Goal: Task Accomplishment & Management: Use online tool/utility

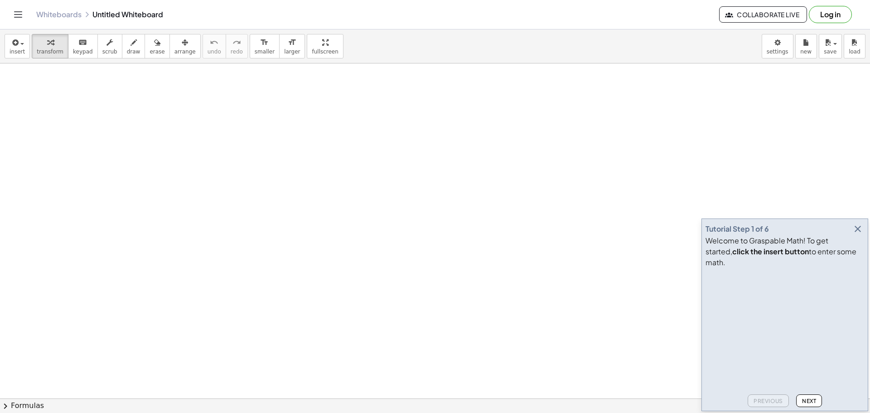
click at [853, 234] on icon "button" at bounding box center [858, 228] width 11 height 11
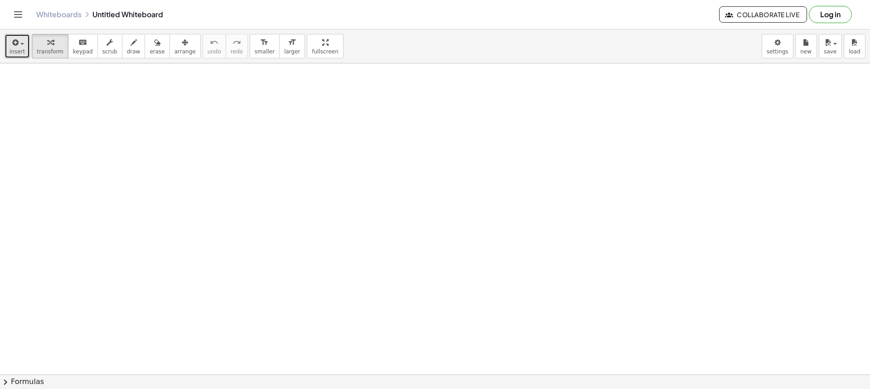
click at [6, 41] on button "insert" at bounding box center [17, 46] width 25 height 24
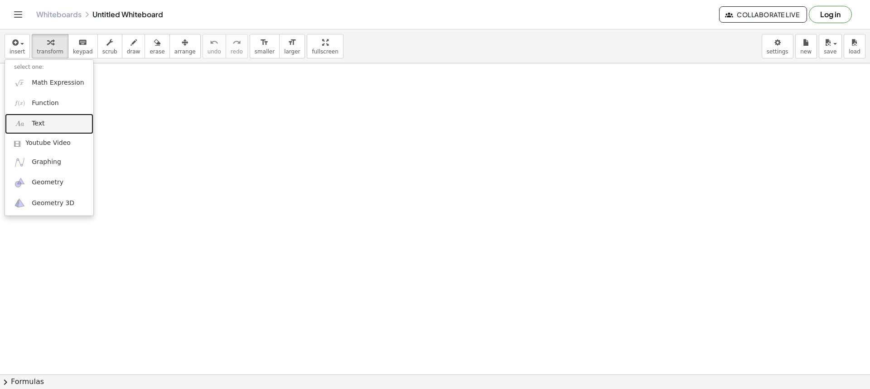
drag, startPoint x: 56, startPoint y: 124, endPoint x: 75, endPoint y: 124, distance: 19.0
click at [56, 124] on link "Text" at bounding box center [49, 124] width 88 height 20
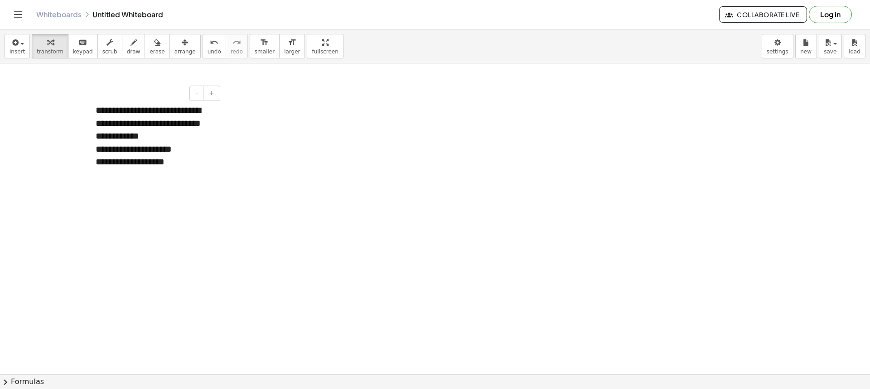
click at [191, 147] on div "**********" at bounding box center [155, 149] width 118 height 13
click at [97, 148] on div "**********" at bounding box center [155, 149] width 118 height 13
click at [175, 49] on span "arrange" at bounding box center [185, 52] width 21 height 6
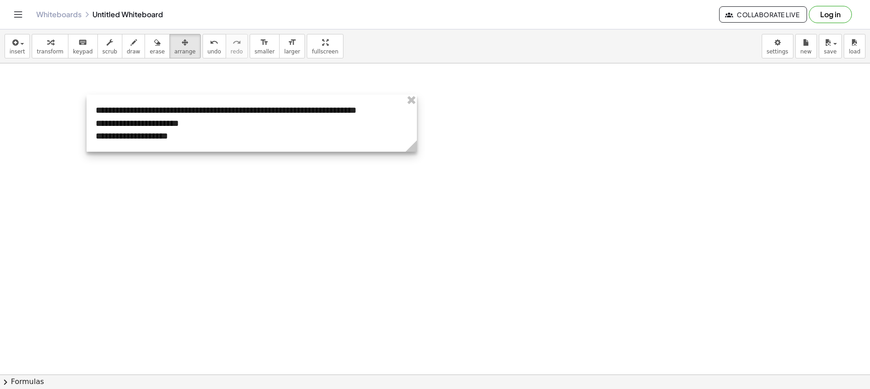
drag, startPoint x: 214, startPoint y: 180, endPoint x: 411, endPoint y: 203, distance: 198.6
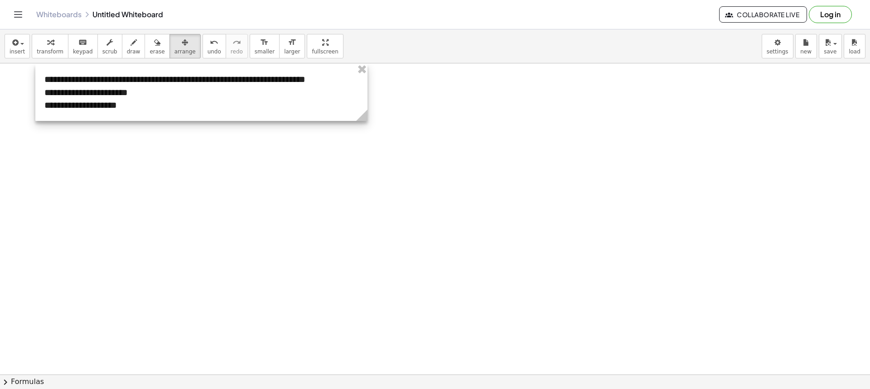
drag, startPoint x: 178, startPoint y: 126, endPoint x: 130, endPoint y: 96, distance: 56.6
click at [130, 96] on div at bounding box center [201, 92] width 332 height 57
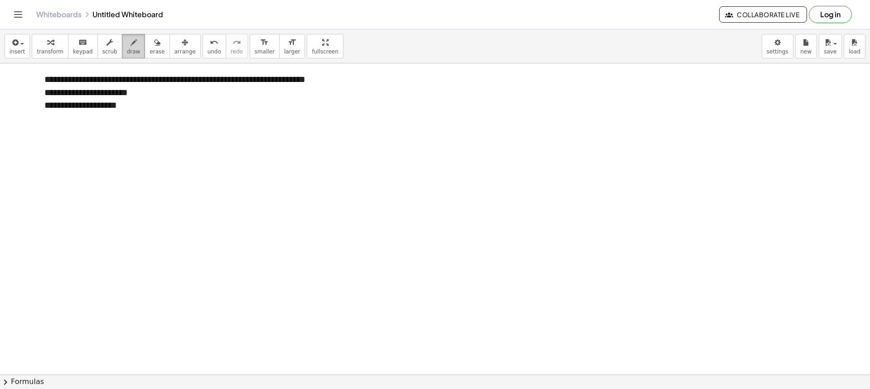
click at [122, 42] on button "draw" at bounding box center [134, 46] width 24 height 24
drag, startPoint x: 10, startPoint y: 92, endPoint x: 31, endPoint y: 96, distance: 20.7
click at [145, 51] on button "erase" at bounding box center [157, 46] width 25 height 24
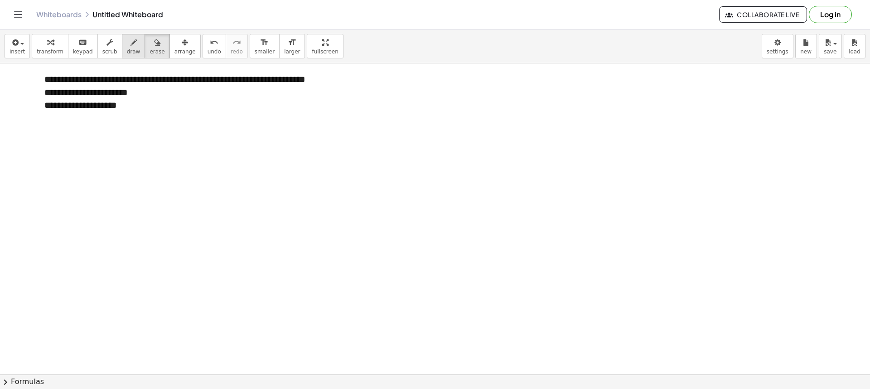
click at [127, 49] on span "draw" at bounding box center [134, 52] width 14 height 6
click at [122, 54] on button "draw" at bounding box center [134, 46] width 24 height 24
click at [107, 48] on icon "button" at bounding box center [110, 42] width 6 height 11
click at [360, 83] on div "**********" at bounding box center [201, 92] width 332 height 57
click at [128, 49] on button "draw" at bounding box center [134, 46] width 24 height 24
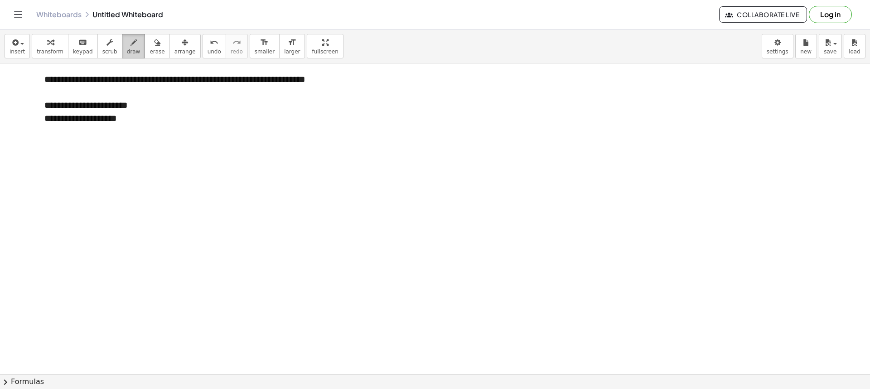
click at [127, 53] on span "draw" at bounding box center [134, 52] width 14 height 6
drag, startPoint x: 268, startPoint y: 148, endPoint x: 260, endPoint y: 149, distance: 8.6
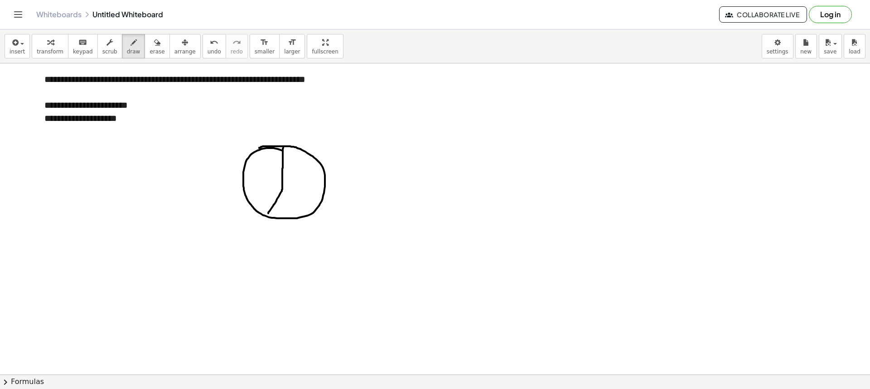
drag, startPoint x: 283, startPoint y: 148, endPoint x: 279, endPoint y: 195, distance: 47.3
drag, startPoint x: 282, startPoint y: 189, endPoint x: 301, endPoint y: 213, distance: 30.7
drag, startPoint x: 285, startPoint y: 151, endPoint x: 247, endPoint y: 178, distance: 46.2
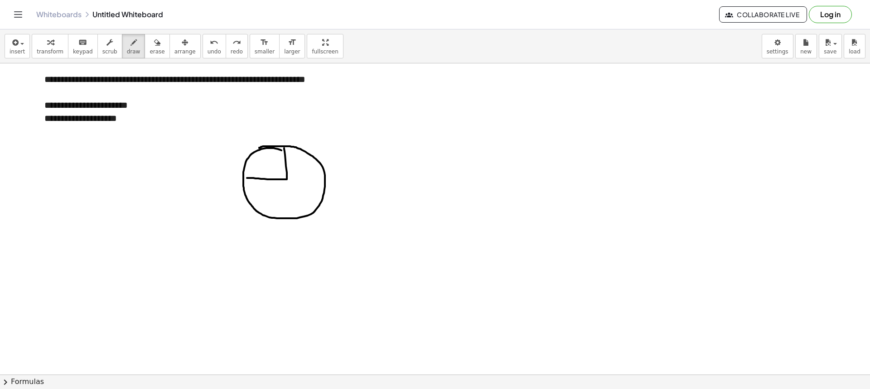
drag, startPoint x: 287, startPoint y: 180, endPoint x: 324, endPoint y: 181, distance: 36.8
drag, startPoint x: 286, startPoint y: 179, endPoint x: 287, endPoint y: 213, distance: 34.0
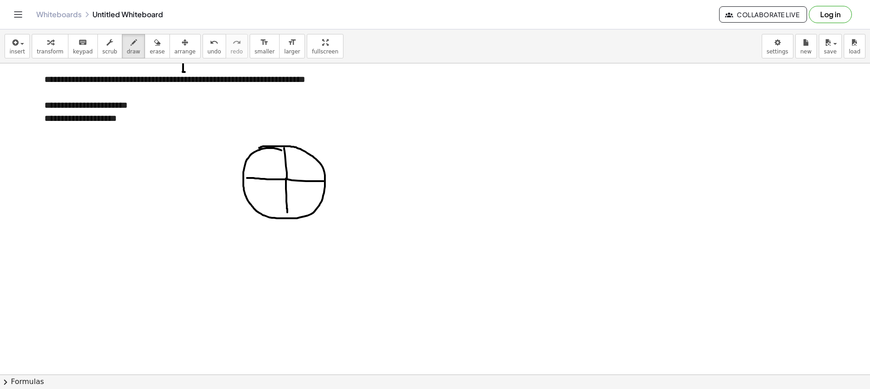
drag, startPoint x: 183, startPoint y: 66, endPoint x: 184, endPoint y: 72, distance: 5.5
drag, startPoint x: 254, startPoint y: 152, endPoint x: 286, endPoint y: 180, distance: 41.8
drag, startPoint x: 285, startPoint y: 180, endPoint x: 316, endPoint y: 161, distance: 36.4
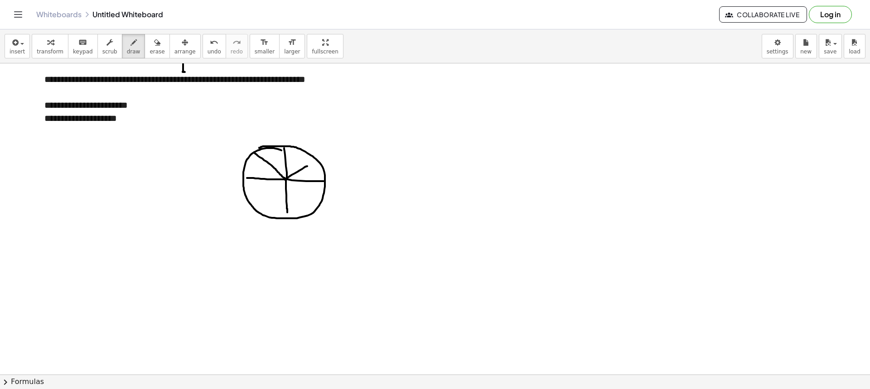
drag, startPoint x: 286, startPoint y: 178, endPoint x: 250, endPoint y: 209, distance: 47.3
drag, startPoint x: 292, startPoint y: 184, endPoint x: 317, endPoint y: 207, distance: 34.3
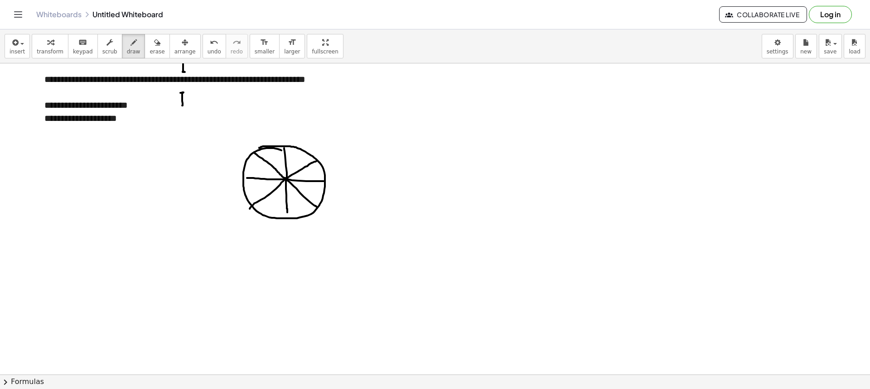
drag, startPoint x: 182, startPoint y: 106, endPoint x: 185, endPoint y: 92, distance: 14.2
click at [150, 49] on span "erase" at bounding box center [157, 52] width 15 height 6
drag, startPoint x: 185, startPoint y: 110, endPoint x: 187, endPoint y: 80, distance: 30.5
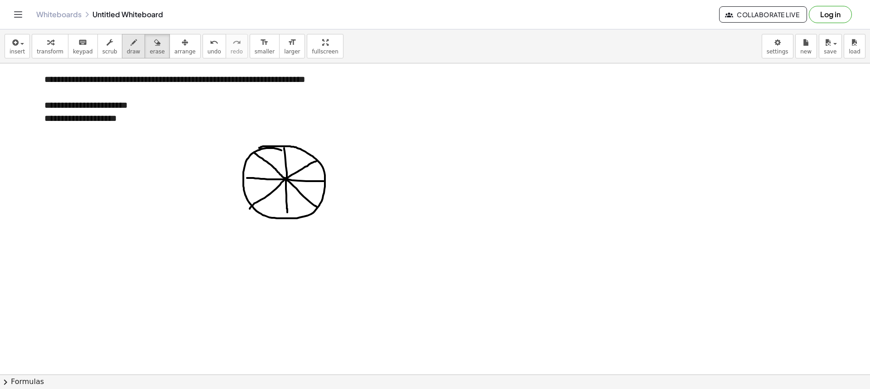
click at [131, 52] on button "draw" at bounding box center [134, 46] width 24 height 24
drag, startPoint x: 263, startPoint y: 114, endPoint x: 266, endPoint y: 98, distance: 16.1
drag, startPoint x: 287, startPoint y: 150, endPoint x: 309, endPoint y: 162, distance: 25.1
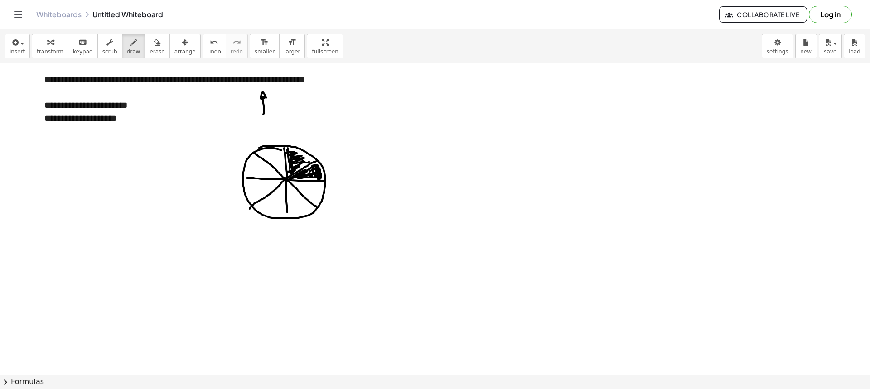
drag, startPoint x: 314, startPoint y: 165, endPoint x: 311, endPoint y: 180, distance: 14.5
drag, startPoint x: 293, startPoint y: 182, endPoint x: 311, endPoint y: 178, distance: 18.5
drag, startPoint x: 306, startPoint y: 160, endPoint x: 293, endPoint y: 149, distance: 17.1
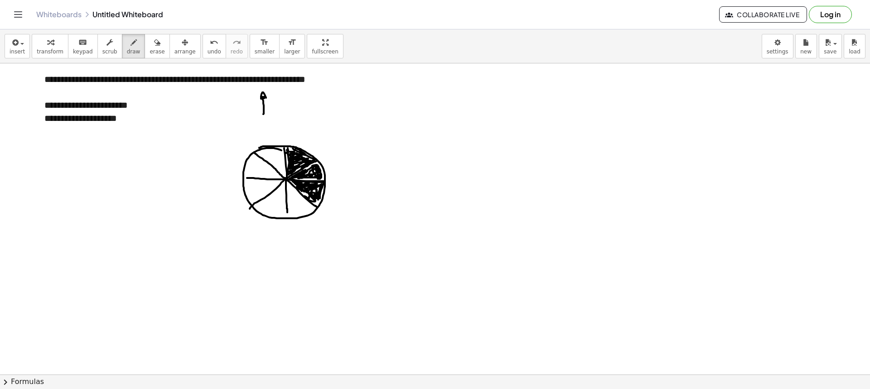
drag, startPoint x: 16, startPoint y: 121, endPoint x: 30, endPoint y: 122, distance: 14.2
click at [154, 47] on icon "button" at bounding box center [157, 42] width 6 height 11
drag, startPoint x: 250, startPoint y: 107, endPoint x: 244, endPoint y: 112, distance: 7.7
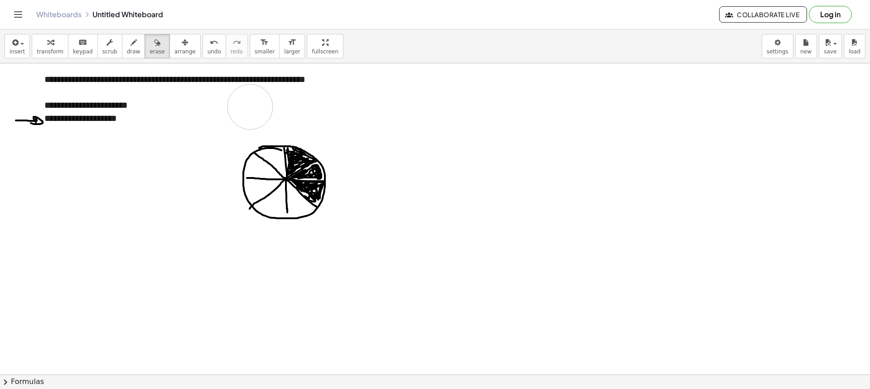
click at [122, 50] on button "draw" at bounding box center [134, 46] width 24 height 24
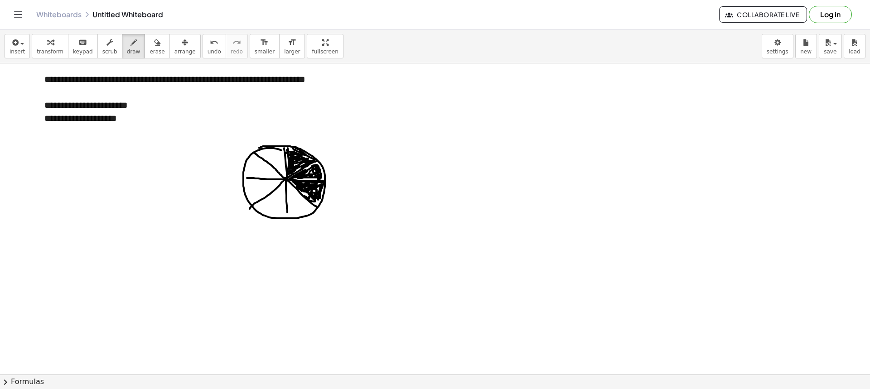
drag, startPoint x: 138, startPoint y: 126, endPoint x: 156, endPoint y: 126, distance: 18.1
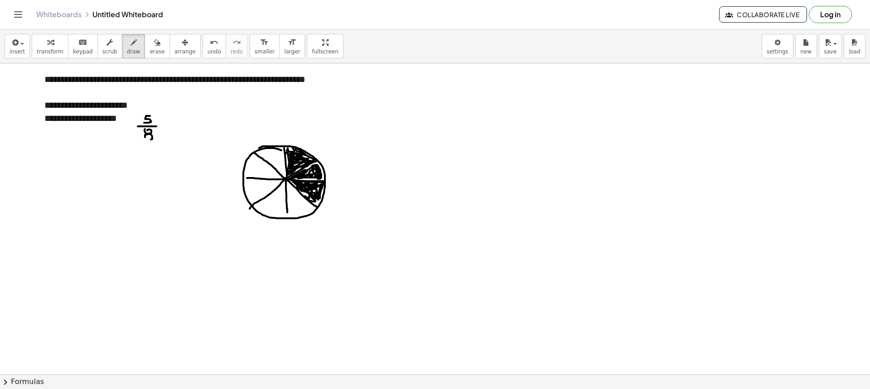
drag, startPoint x: 128, startPoint y: 153, endPoint x: 136, endPoint y: 151, distance: 8.5
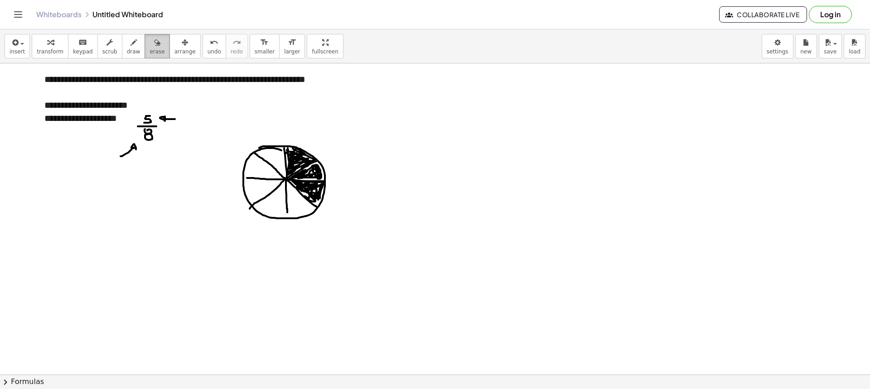
click at [145, 57] on button "erase" at bounding box center [157, 46] width 25 height 24
drag, startPoint x: 112, startPoint y: 166, endPoint x: 117, endPoint y: 166, distance: 5.0
drag, startPoint x: 189, startPoint y: 117, endPoint x: 182, endPoint y: 115, distance: 6.7
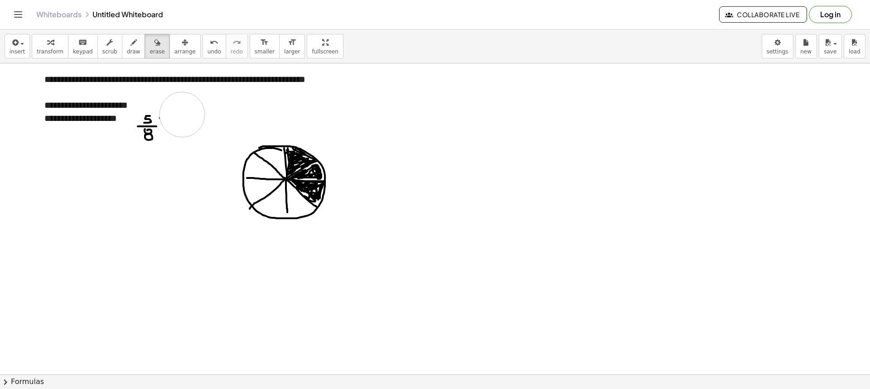
click at [131, 38] on icon "button" at bounding box center [134, 42] width 6 height 11
drag, startPoint x: 159, startPoint y: 119, endPoint x: 165, endPoint y: 120, distance: 6.9
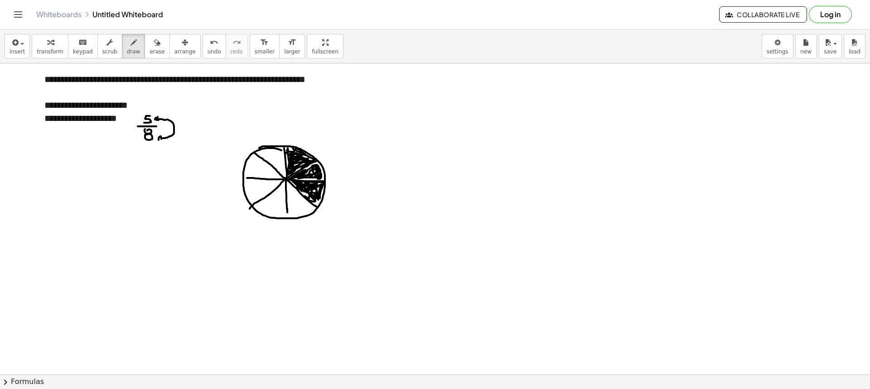
drag, startPoint x: 166, startPoint y: 120, endPoint x: 164, endPoint y: 141, distance: 21.5
click at [145, 48] on button "erase" at bounding box center [157, 46] width 25 height 24
drag, startPoint x: 184, startPoint y: 118, endPoint x: 179, endPoint y: 112, distance: 7.4
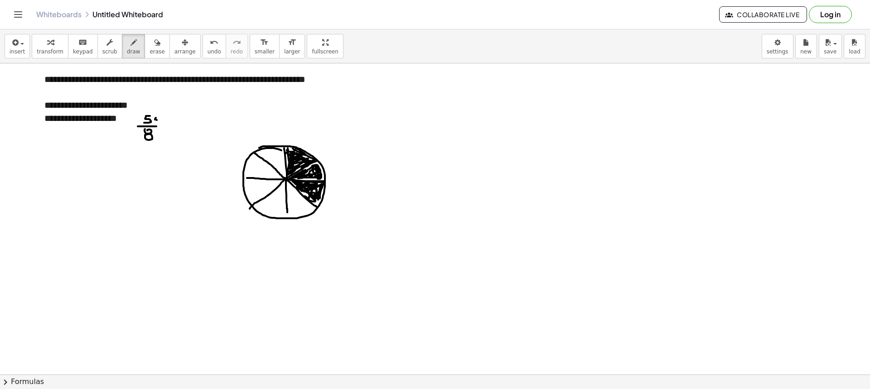
drag, startPoint x: 132, startPoint y: 42, endPoint x: 75, endPoint y: 94, distance: 77.0
click at [131, 42] on button "draw" at bounding box center [134, 46] width 24 height 24
drag, startPoint x: 26, startPoint y: 107, endPoint x: 35, endPoint y: 110, distance: 9.5
click at [102, 49] on span "scrub" at bounding box center [109, 52] width 15 height 6
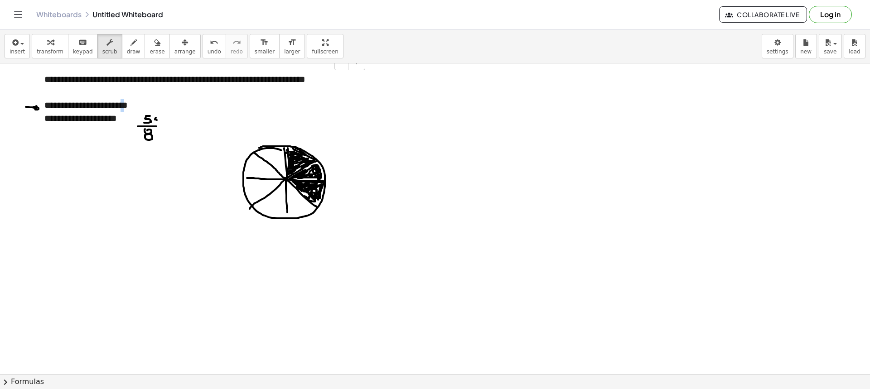
click at [134, 104] on div "**********" at bounding box center [201, 105] width 314 height 13
click at [135, 106] on div "**********" at bounding box center [201, 105] width 314 height 13
click at [138, 109] on div "**********" at bounding box center [201, 105] width 314 height 13
click at [131, 44] on icon "button" at bounding box center [134, 42] width 6 height 11
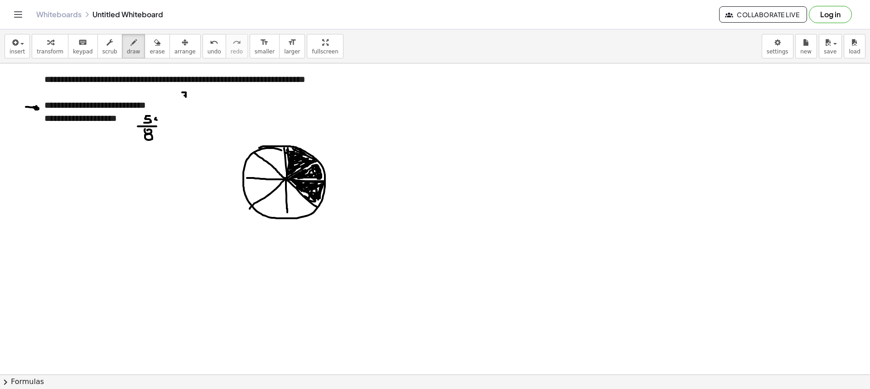
drag, startPoint x: 182, startPoint y: 92, endPoint x: 183, endPoint y: 100, distance: 7.3
drag, startPoint x: 173, startPoint y: 100, endPoint x: 193, endPoint y: 101, distance: 20.0
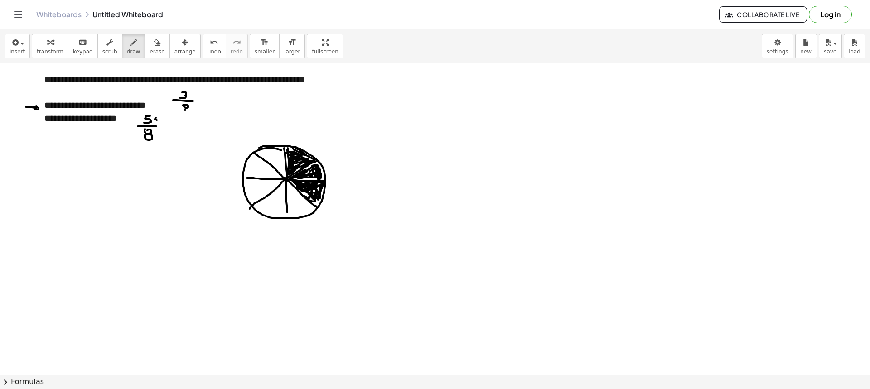
drag, startPoint x: 301, startPoint y: 128, endPoint x: 306, endPoint y: 140, distance: 13.4
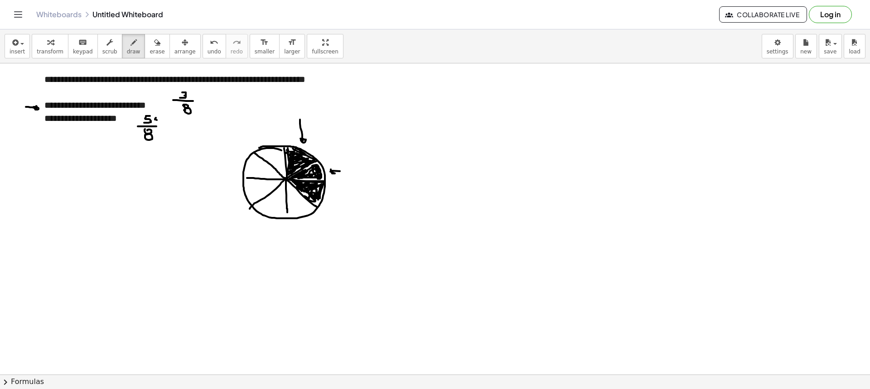
drag, startPoint x: 334, startPoint y: 195, endPoint x: 342, endPoint y: 198, distance: 8.6
drag, startPoint x: 207, startPoint y: 111, endPoint x: 223, endPoint y: 111, distance: 16.3
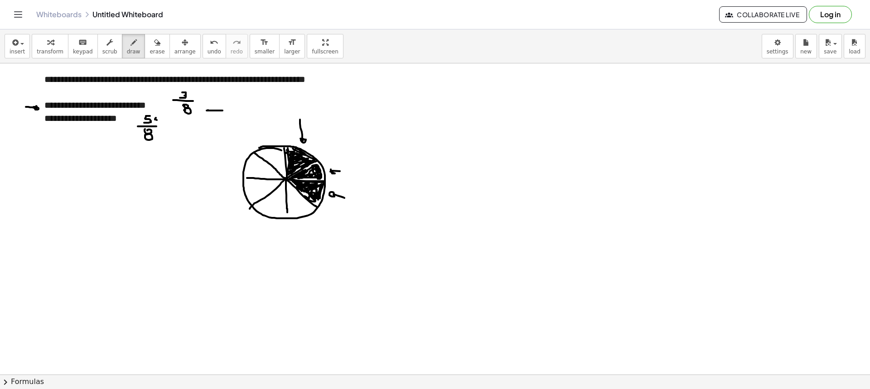
drag, startPoint x: 206, startPoint y: 107, endPoint x: 210, endPoint y: 113, distance: 6.9
click at [152, 53] on button "erase" at bounding box center [157, 46] width 25 height 24
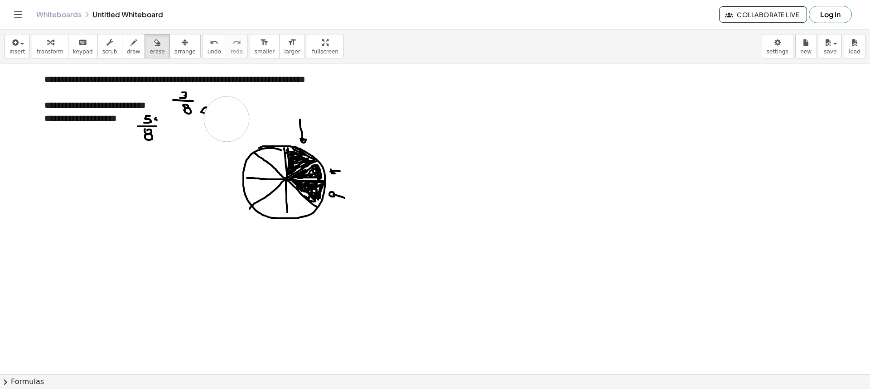
drag, startPoint x: 233, startPoint y: 125, endPoint x: 225, endPoint y: 117, distance: 10.9
drag, startPoint x: 126, startPoint y: 47, endPoint x: 132, endPoint y: 55, distance: 10.3
click at [131, 47] on icon "button" at bounding box center [134, 42] width 6 height 11
drag, startPoint x: 160, startPoint y: 37, endPoint x: 149, endPoint y: 41, distance: 11.9
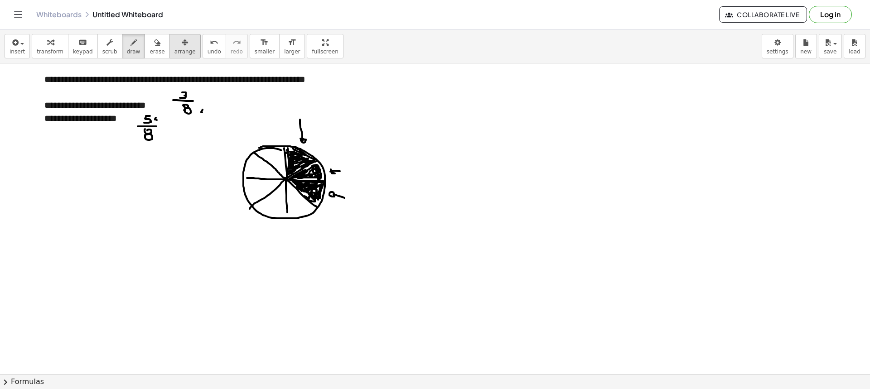
click at [170, 38] on button "arrange" at bounding box center [185, 46] width 31 height 24
click at [150, 41] on div "button" at bounding box center [157, 42] width 15 height 11
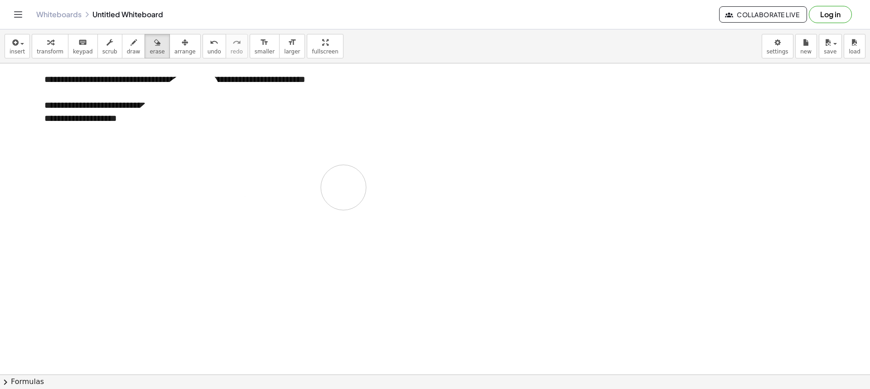
drag, startPoint x: 149, startPoint y: 130, endPoint x: 194, endPoint y: 118, distance: 47.0
click at [88, 49] on button "keyboard keypad" at bounding box center [83, 46] width 30 height 24
click at [97, 49] on button "scrub" at bounding box center [109, 46] width 25 height 24
drag, startPoint x: 351, startPoint y: 80, endPoint x: 181, endPoint y: 81, distance: 170.0
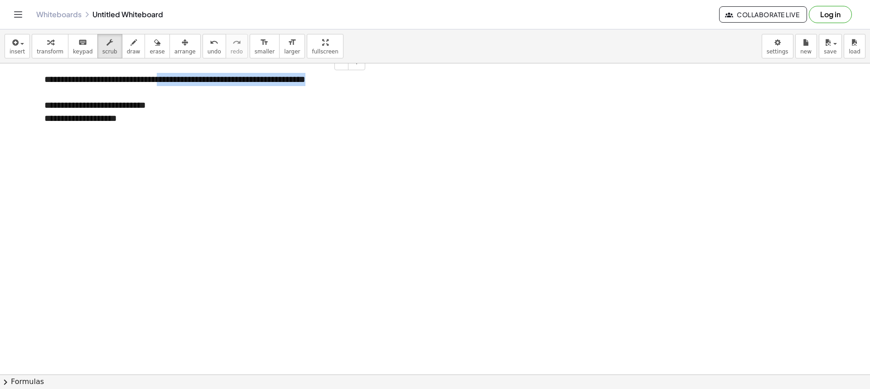
click at [181, 81] on div "**********" at bounding box center [201, 99] width 332 height 70
click at [127, 37] on div "button" at bounding box center [134, 42] width 14 height 11
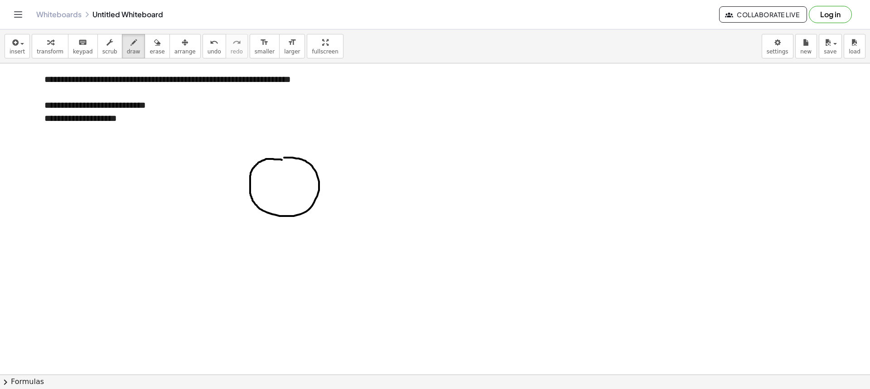
click at [131, 49] on button "draw" at bounding box center [134, 46] width 24 height 24
drag, startPoint x: 184, startPoint y: 99, endPoint x: 181, endPoint y: 92, distance: 7.6
drag, startPoint x: 280, startPoint y: 159, endPoint x: 285, endPoint y: 211, distance: 52.8
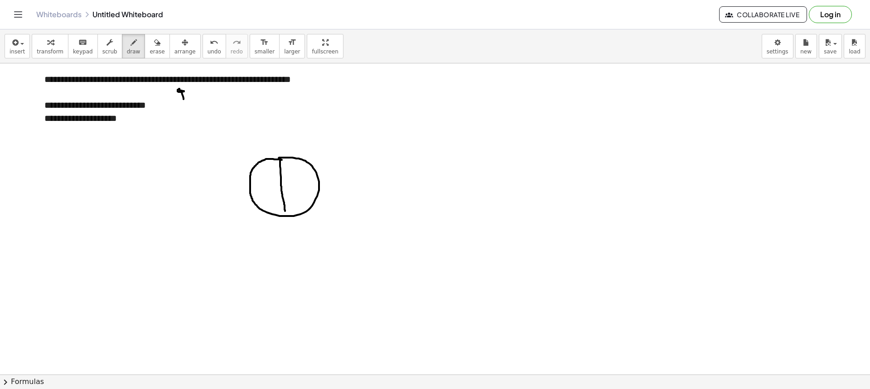
drag, startPoint x: 250, startPoint y: 184, endPoint x: 320, endPoint y: 185, distance: 69.4
click at [150, 50] on span "erase" at bounding box center [157, 52] width 15 height 6
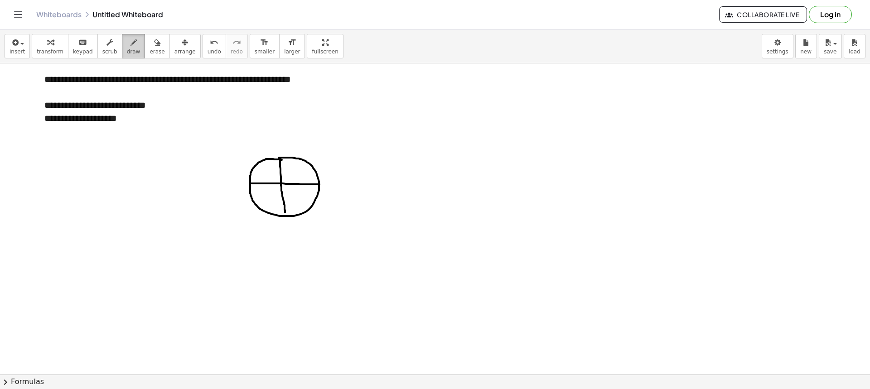
click at [131, 45] on icon "button" at bounding box center [134, 42] width 6 height 11
drag, startPoint x: 330, startPoint y: 181, endPoint x: 335, endPoint y: 181, distance: 5.0
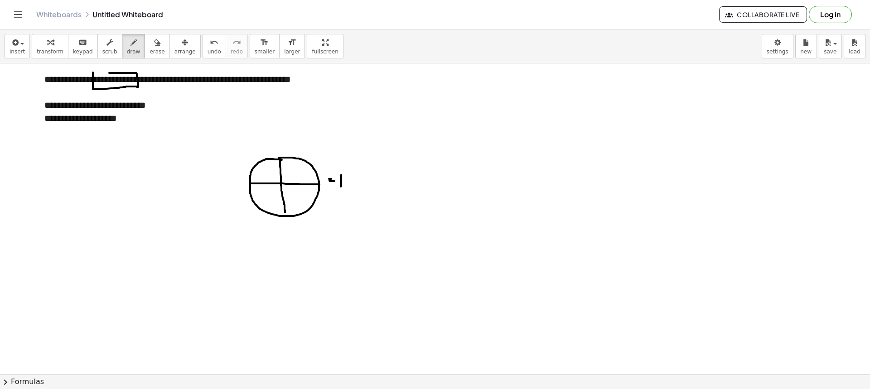
drag, startPoint x: 93, startPoint y: 73, endPoint x: 104, endPoint y: 85, distance: 16.7
click at [150, 53] on span "erase" at bounding box center [157, 52] width 15 height 6
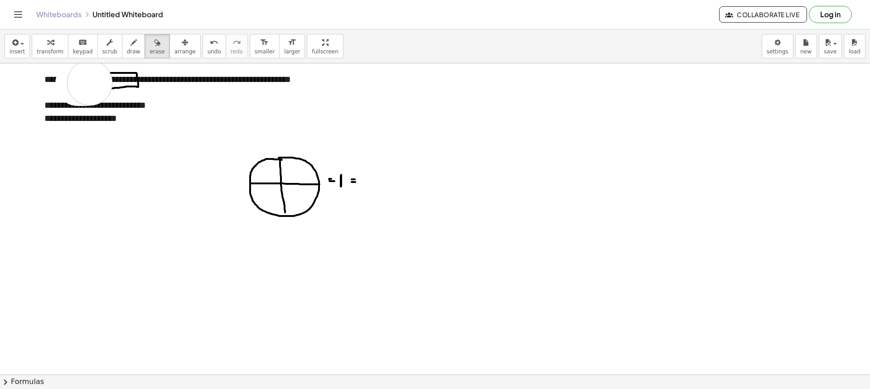
drag, startPoint x: 78, startPoint y: 83, endPoint x: 124, endPoint y: 82, distance: 45.8
click at [127, 53] on span "draw" at bounding box center [134, 52] width 14 height 6
drag, startPoint x: 336, startPoint y: 151, endPoint x: 340, endPoint y: 164, distance: 12.8
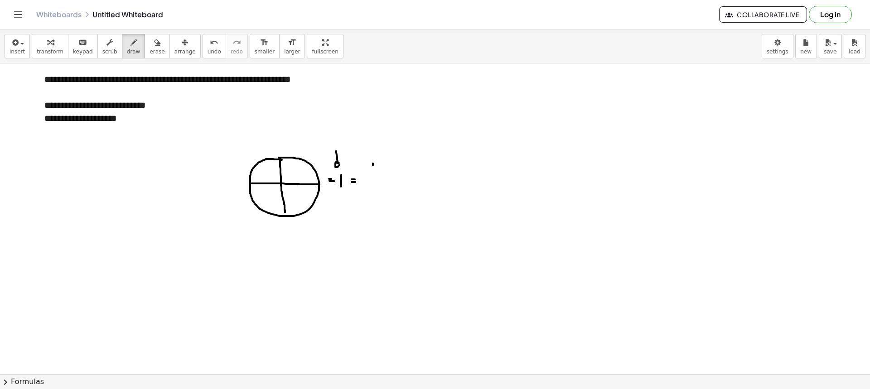
drag, startPoint x: 369, startPoint y: 171, endPoint x: 378, endPoint y: 172, distance: 9.1
drag, startPoint x: 371, startPoint y: 175, endPoint x: 375, endPoint y: 184, distance: 9.8
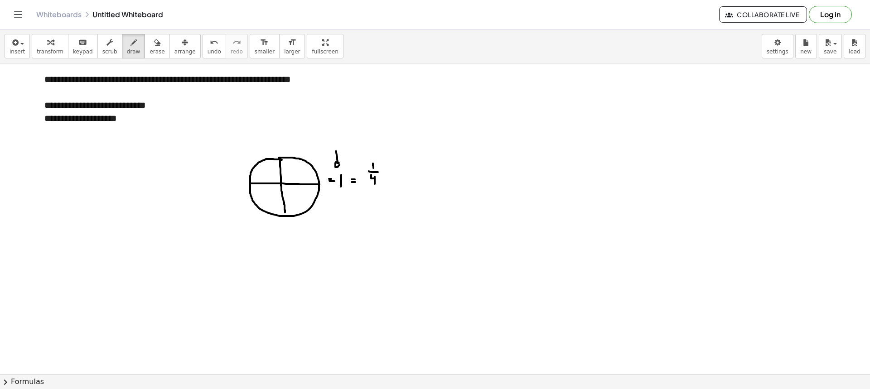
drag, startPoint x: 145, startPoint y: 51, endPoint x: 183, endPoint y: 76, distance: 45.4
click at [150, 50] on span "erase" at bounding box center [157, 52] width 15 height 6
drag, startPoint x: 381, startPoint y: 158, endPoint x: 386, endPoint y: 173, distance: 16.3
drag, startPoint x: 344, startPoint y: 133, endPoint x: 340, endPoint y: 146, distance: 13.2
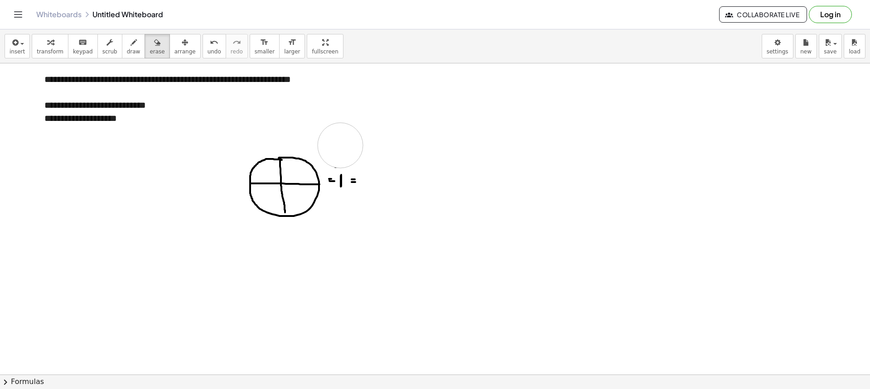
click at [128, 46] on div "button" at bounding box center [134, 42] width 14 height 11
drag, startPoint x: 376, startPoint y: 164, endPoint x: 380, endPoint y: 172, distance: 9.1
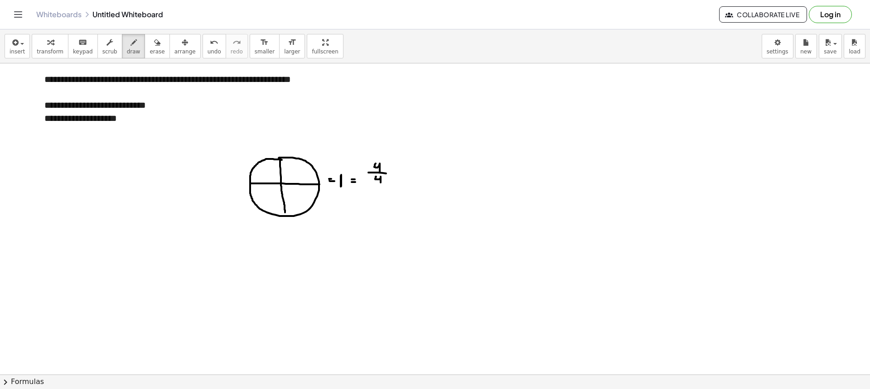
drag, startPoint x: 376, startPoint y: 177, endPoint x: 381, endPoint y: 185, distance: 8.9
drag, startPoint x: 369, startPoint y: 205, endPoint x: 378, endPoint y: 194, distance: 13.9
click at [150, 53] on span "erase" at bounding box center [157, 52] width 15 height 6
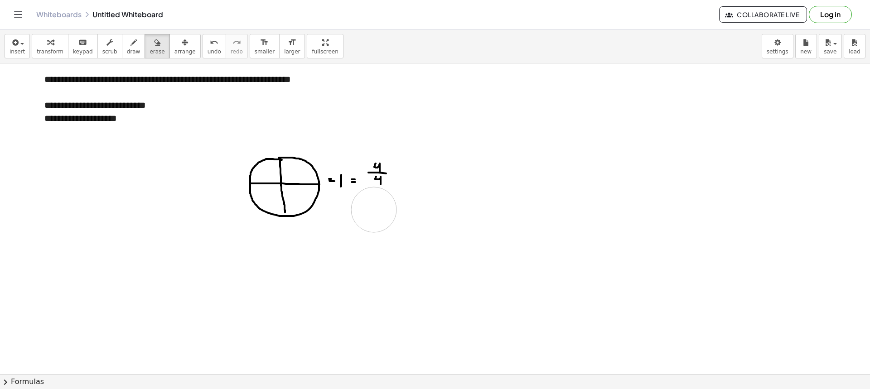
drag, startPoint x: 378, startPoint y: 230, endPoint x: 374, endPoint y: 210, distance: 20.7
click at [122, 49] on button "draw" at bounding box center [134, 46] width 24 height 24
drag, startPoint x: 360, startPoint y: 201, endPoint x: 373, endPoint y: 189, distance: 17.6
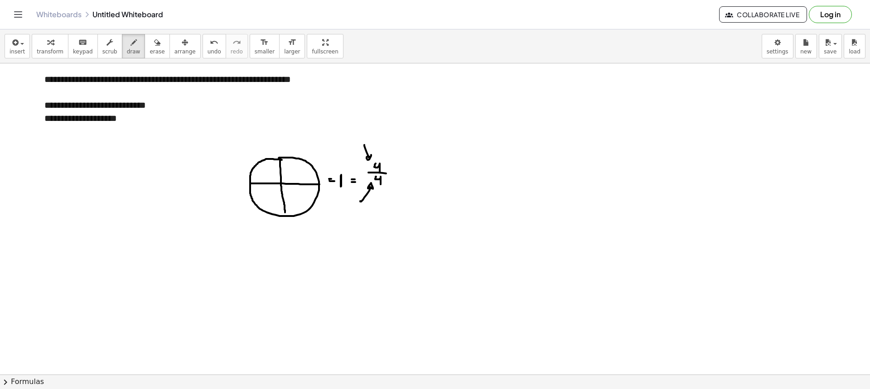
click at [153, 47] on button "erase" at bounding box center [157, 46] width 25 height 24
drag, startPoint x: 355, startPoint y: 137, endPoint x: 359, endPoint y: 141, distance: 5.8
drag, startPoint x: 364, startPoint y: 222, endPoint x: 371, endPoint y: 207, distance: 16.3
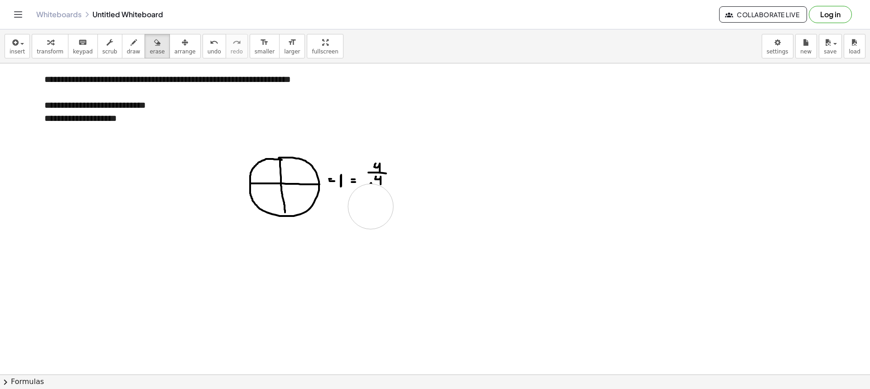
drag, startPoint x: 368, startPoint y: 215, endPoint x: 382, endPoint y: 207, distance: 16.6
click at [127, 55] on span "draw" at bounding box center [134, 52] width 14 height 6
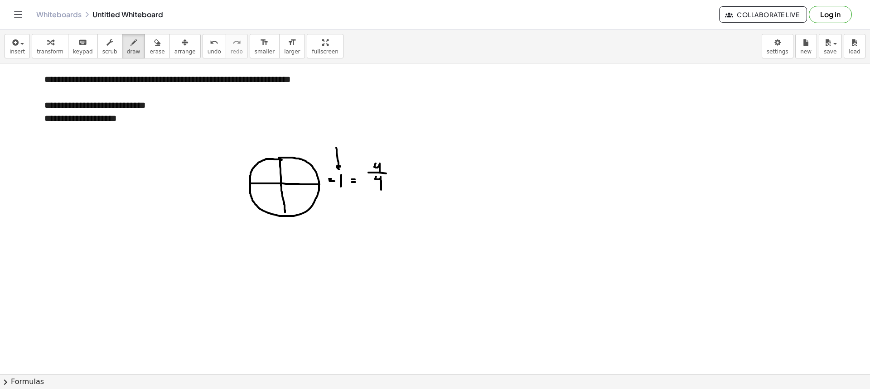
drag, startPoint x: 336, startPoint y: 148, endPoint x: 341, endPoint y: 168, distance: 20.6
drag, startPoint x: 361, startPoint y: 164, endPoint x: 364, endPoint y: 175, distance: 10.9
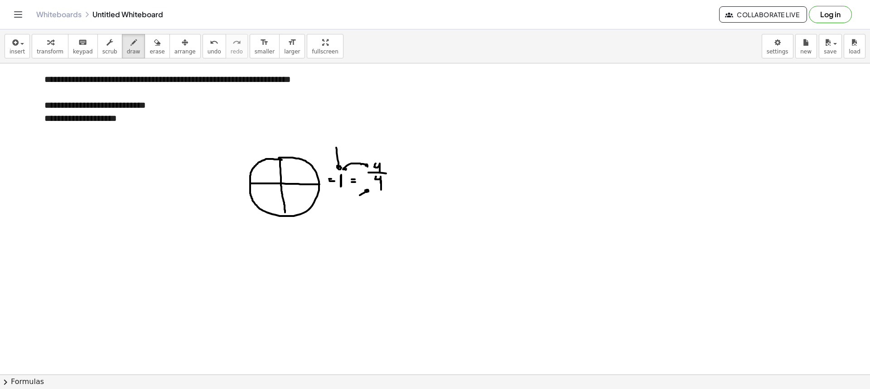
drag, startPoint x: 361, startPoint y: 164, endPoint x: 350, endPoint y: 169, distance: 12.0
drag, startPoint x: 338, startPoint y: 152, endPoint x: 343, endPoint y: 161, distance: 10.5
drag, startPoint x: 442, startPoint y: 163, endPoint x: 443, endPoint y: 171, distance: 7.8
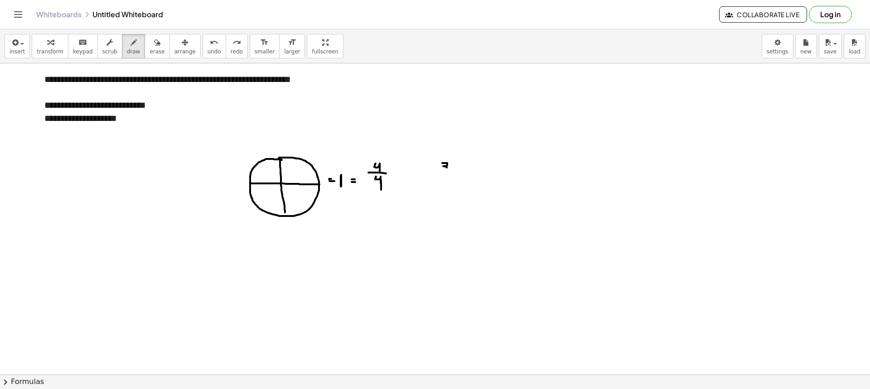
drag, startPoint x: 432, startPoint y: 174, endPoint x: 454, endPoint y: 175, distance: 21.8
drag, startPoint x: 440, startPoint y: 179, endPoint x: 444, endPoint y: 187, distance: 8.7
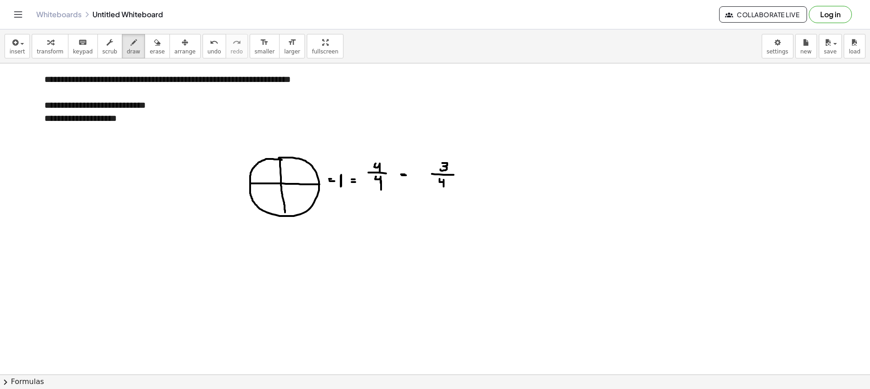
drag, startPoint x: 401, startPoint y: 175, endPoint x: 408, endPoint y: 175, distance: 6.3
click at [154, 50] on button "erase" at bounding box center [157, 46] width 25 height 24
drag, startPoint x: 418, startPoint y: 172, endPoint x: 452, endPoint y: 185, distance: 35.6
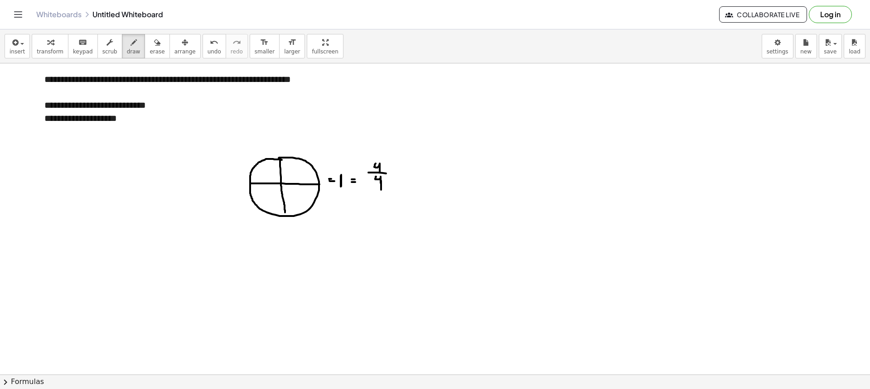
drag, startPoint x: 129, startPoint y: 43, endPoint x: 269, endPoint y: 95, distance: 149.5
click at [131, 46] on button "draw" at bounding box center [134, 46] width 24 height 24
drag, startPoint x: 294, startPoint y: 92, endPoint x: 300, endPoint y: 97, distance: 6.8
drag, startPoint x: 434, startPoint y: 167, endPoint x: 437, endPoint y: 174, distance: 8.1
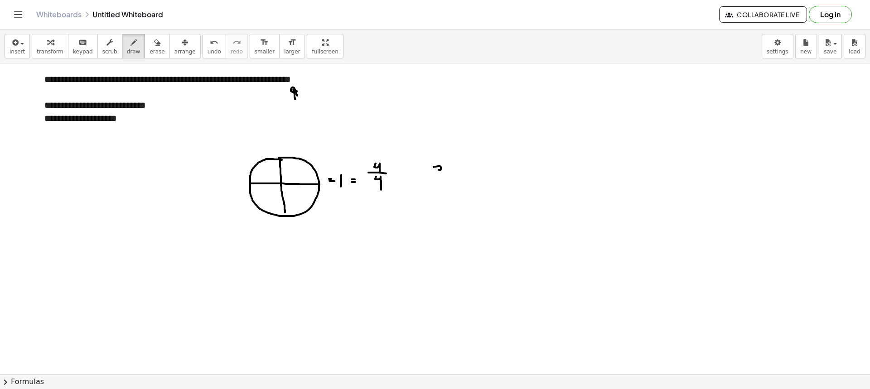
drag, startPoint x: 438, startPoint y: 181, endPoint x: 441, endPoint y: 187, distance: 6.7
drag, startPoint x: 447, startPoint y: 151, endPoint x: 445, endPoint y: 158, distance: 7.2
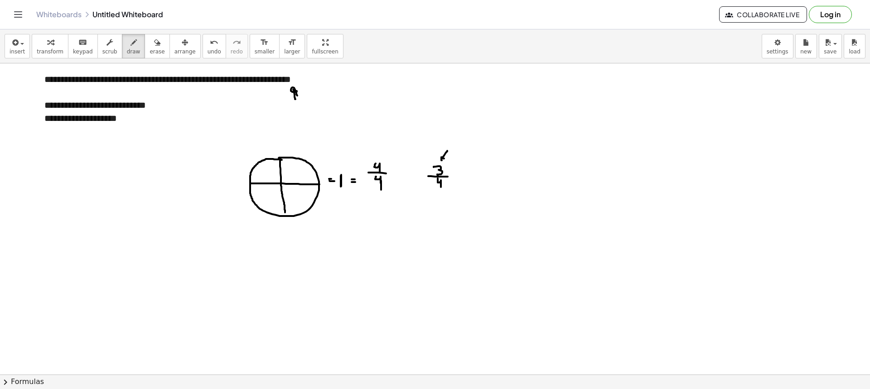
drag, startPoint x: 447, startPoint y: 153, endPoint x: 449, endPoint y: 189, distance: 36.7
click at [127, 49] on span "draw" at bounding box center [134, 52] width 14 height 6
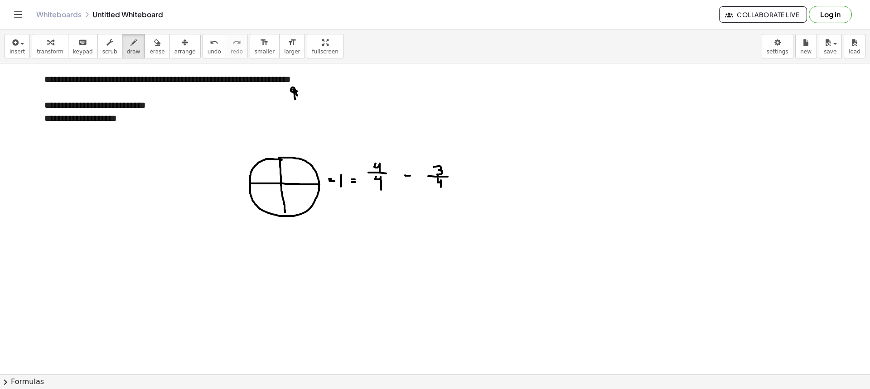
drag, startPoint x: 492, startPoint y: 160, endPoint x: 491, endPoint y: 167, distance: 6.4
drag, startPoint x: 485, startPoint y: 170, endPoint x: 501, endPoint y: 171, distance: 16.8
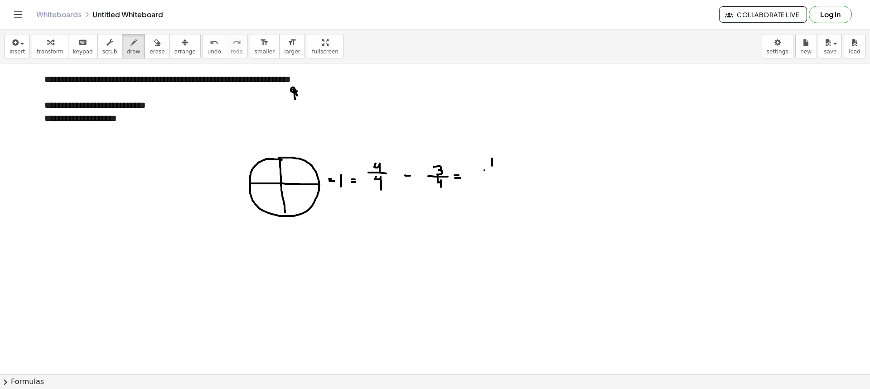
drag, startPoint x: 490, startPoint y: 175, endPoint x: 492, endPoint y: 186, distance: 11.6
drag, startPoint x: 481, startPoint y: 142, endPoint x: 495, endPoint y: 189, distance: 49.1
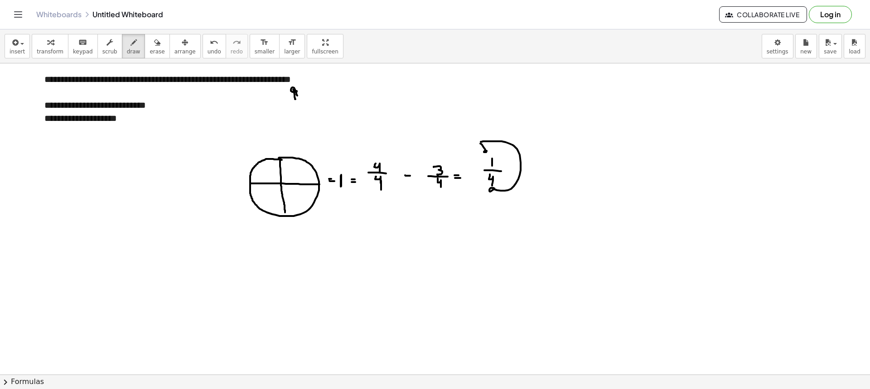
click at [170, 50] on button "arrange" at bounding box center [185, 46] width 31 height 24
drag, startPoint x: 148, startPoint y: 47, endPoint x: 185, endPoint y: 62, distance: 40.1
click at [150, 48] on button "erase" at bounding box center [157, 46] width 25 height 24
drag, startPoint x: 491, startPoint y: 126, endPoint x: 503, endPoint y: 160, distance: 35.9
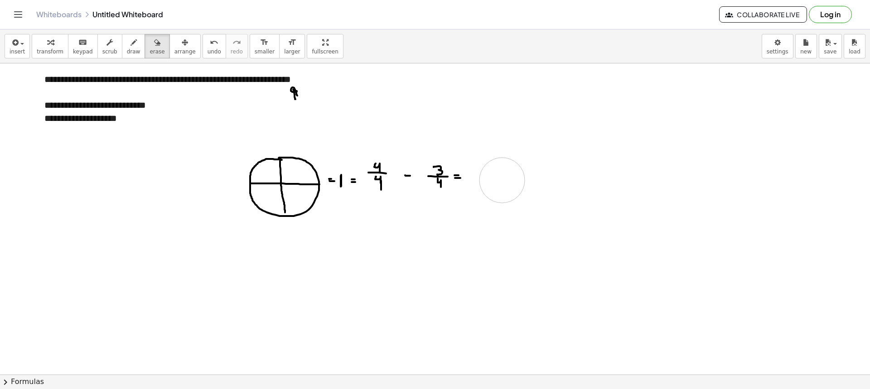
click at [128, 50] on span "draw" at bounding box center [134, 52] width 14 height 6
drag, startPoint x: 267, startPoint y: 163, endPoint x: 261, endPoint y: 178, distance: 16.4
drag, startPoint x: 287, startPoint y: 163, endPoint x: 319, endPoint y: 176, distance: 34.9
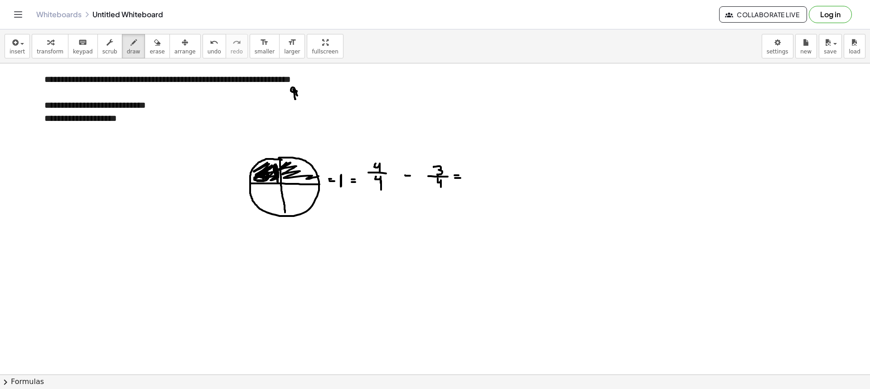
drag, startPoint x: 253, startPoint y: 200, endPoint x: 286, endPoint y: 200, distance: 33.5
click at [127, 53] on span "draw" at bounding box center [134, 52] width 14 height 6
drag, startPoint x: 150, startPoint y: 47, endPoint x: 223, endPoint y: 154, distance: 129.8
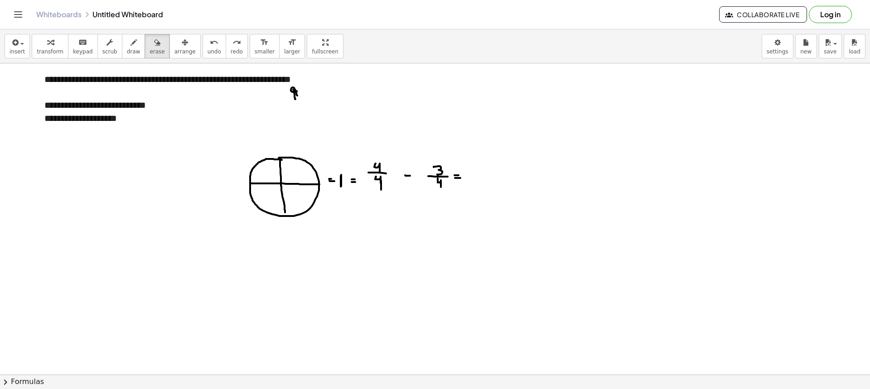
click at [150, 49] on button "erase" at bounding box center [157, 46] width 25 height 24
drag, startPoint x: 257, startPoint y: 152, endPoint x: 311, endPoint y: 171, distance: 57.9
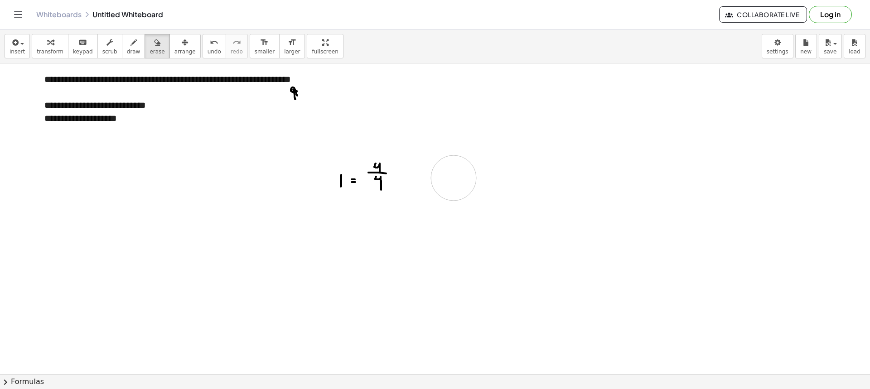
drag, startPoint x: 414, startPoint y: 143, endPoint x: 282, endPoint y: 106, distance: 137.2
click at [127, 49] on span "draw" at bounding box center [134, 52] width 14 height 6
drag, startPoint x: 424, startPoint y: 162, endPoint x: 428, endPoint y: 175, distance: 13.2
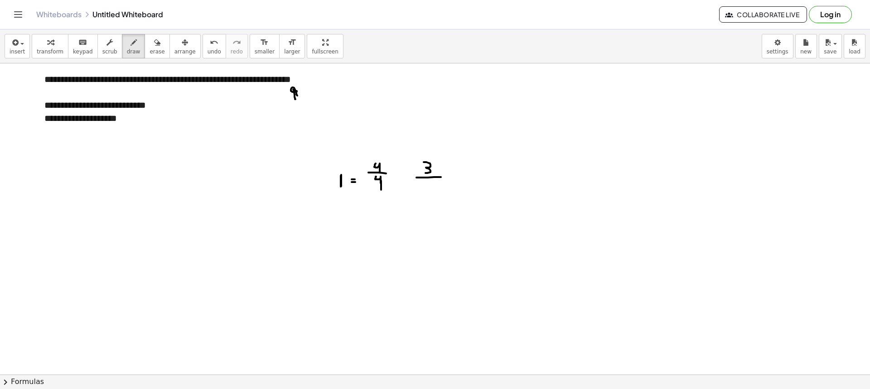
drag, startPoint x: 422, startPoint y: 178, endPoint x: 441, endPoint y: 177, distance: 19.5
drag, startPoint x: 427, startPoint y: 181, endPoint x: 433, endPoint y: 192, distance: 12.6
click at [154, 38] on icon "button" at bounding box center [157, 42] width 6 height 11
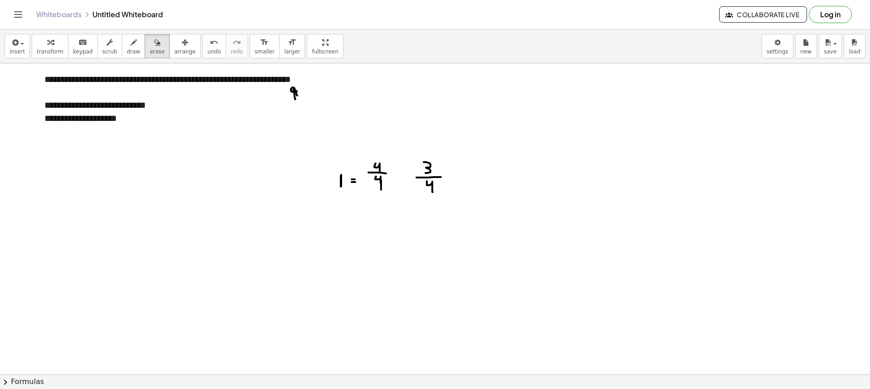
drag, startPoint x: 287, startPoint y: 95, endPoint x: 292, endPoint y: 95, distance: 5.5
click at [127, 49] on span "draw" at bounding box center [134, 52] width 14 height 6
click at [148, 36] on button "erase" at bounding box center [157, 46] width 25 height 24
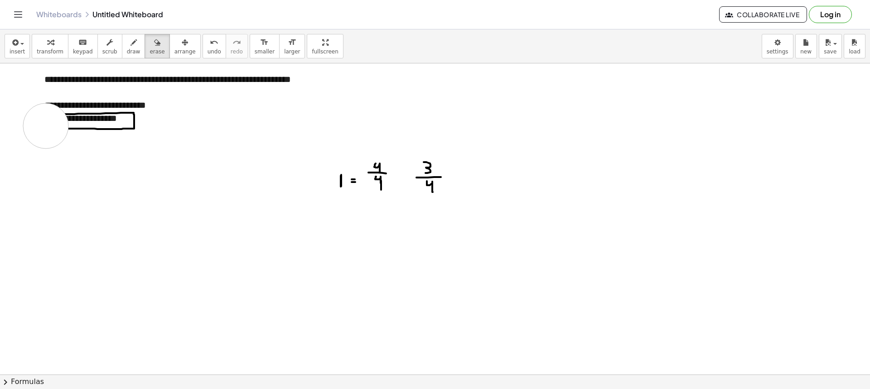
drag, startPoint x: 46, startPoint y: 126, endPoint x: 242, endPoint y: 120, distance: 196.4
click at [127, 54] on span "draw" at bounding box center [134, 52] width 14 height 6
drag, startPoint x: 114, startPoint y: 139, endPoint x: 114, endPoint y: 133, distance: 5.9
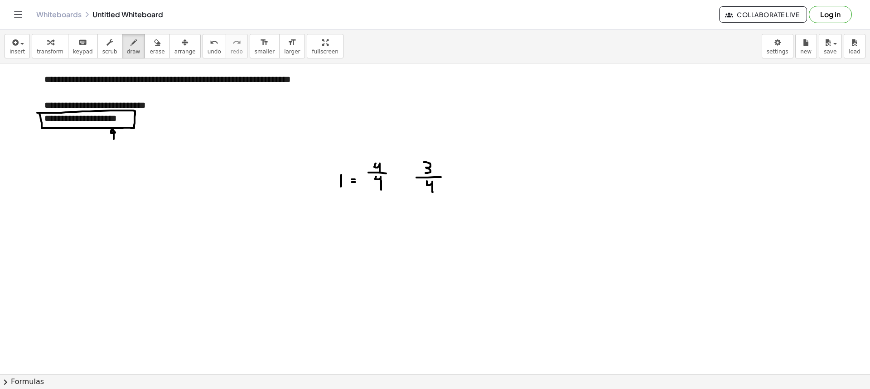
click at [150, 52] on span "erase" at bounding box center [157, 52] width 15 height 6
drag, startPoint x: 121, startPoint y: 165, endPoint x: 114, endPoint y: 152, distance: 14.2
click at [131, 39] on button "draw" at bounding box center [134, 46] width 24 height 24
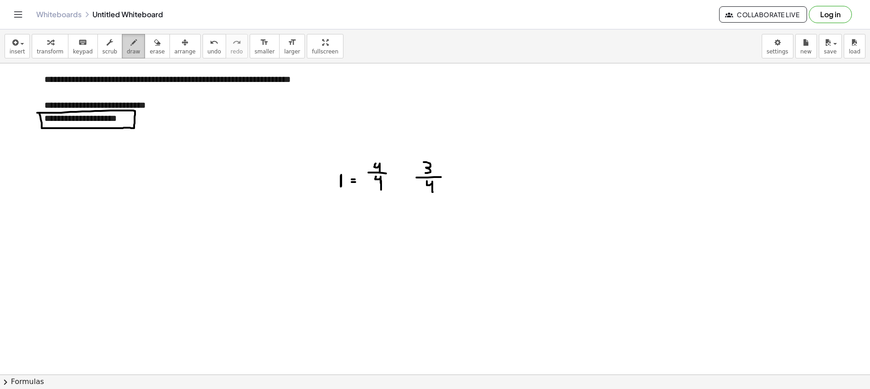
click at [127, 51] on span "draw" at bounding box center [134, 52] width 14 height 6
drag, startPoint x: 181, startPoint y: 83, endPoint x: 343, endPoint y: 86, distance: 162.3
drag, startPoint x: 155, startPoint y: 49, endPoint x: 145, endPoint y: 59, distance: 14.4
click at [154, 49] on button "erase" at bounding box center [157, 46] width 25 height 24
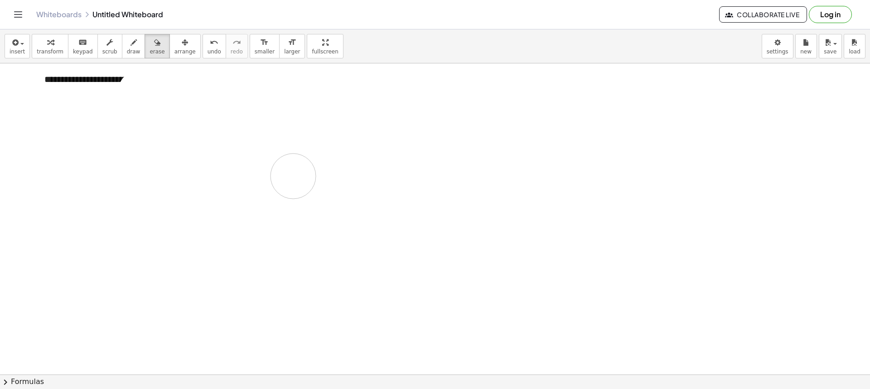
drag, startPoint x: 86, startPoint y: 133, endPoint x: 410, endPoint y: 160, distance: 325.2
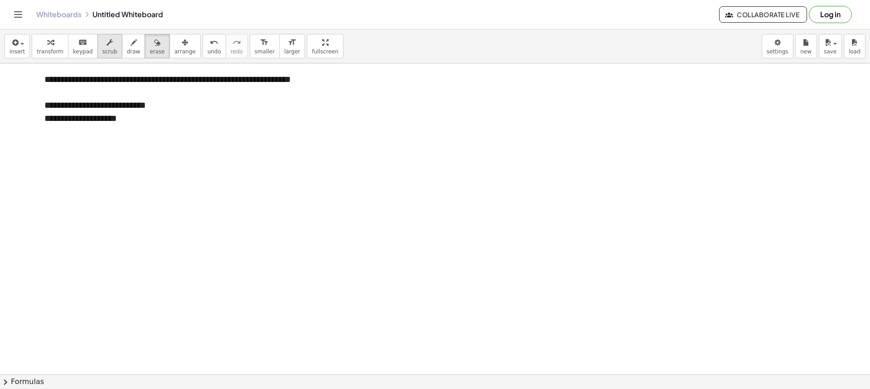
click at [107, 38] on button "scrub" at bounding box center [109, 46] width 25 height 24
drag, startPoint x: 334, startPoint y: 84, endPoint x: 98, endPoint y: 76, distance: 236.3
click at [98, 76] on div "**********" at bounding box center [201, 99] width 332 height 70
drag, startPoint x: 137, startPoint y: 120, endPoint x: 46, endPoint y: 105, distance: 92.7
click at [46, 105] on div "**********" at bounding box center [201, 105] width 314 height 39
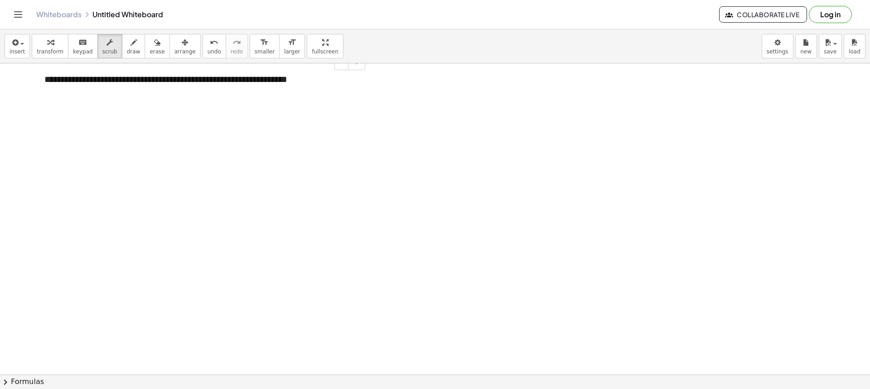
click at [334, 84] on div "**********" at bounding box center [201, 86] width 332 height 44
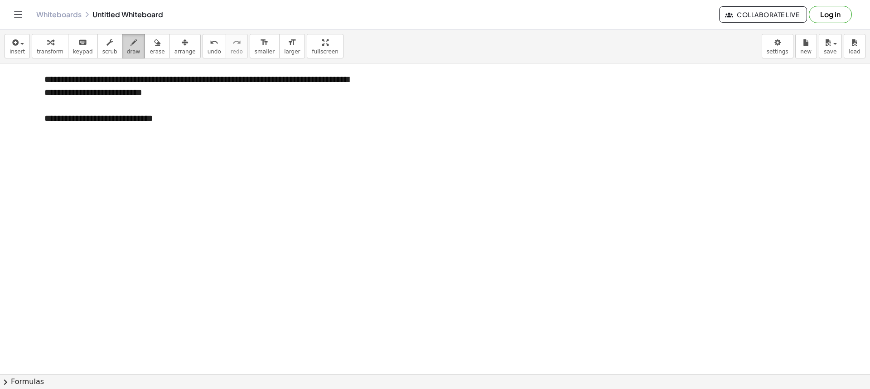
click at [127, 51] on span "draw" at bounding box center [134, 52] width 14 height 6
click at [107, 47] on icon "button" at bounding box center [110, 42] width 6 height 11
click at [160, 82] on div "**********" at bounding box center [201, 99] width 332 height 70
click at [131, 47] on icon "button" at bounding box center [134, 42] width 6 height 11
click at [103, 50] on span "scrub" at bounding box center [109, 52] width 15 height 6
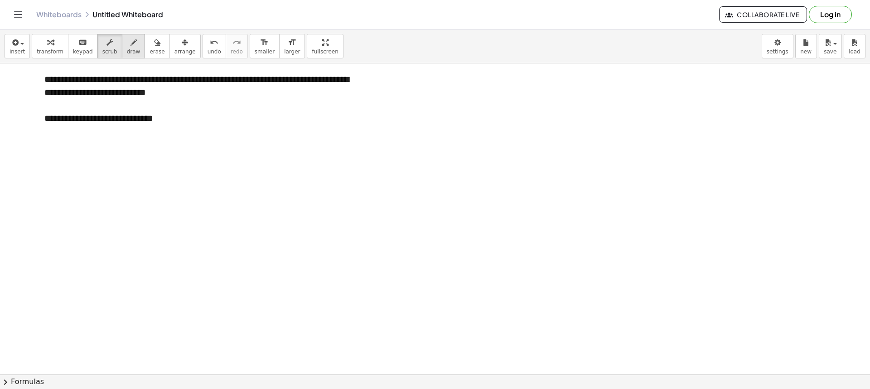
click at [122, 50] on button "draw" at bounding box center [134, 46] width 24 height 24
click at [102, 49] on span "scrub" at bounding box center [109, 52] width 15 height 6
click at [128, 47] on div "button" at bounding box center [134, 42] width 14 height 11
click at [102, 56] on button "scrub" at bounding box center [109, 46] width 25 height 24
click at [122, 49] on button "draw" at bounding box center [134, 46] width 24 height 24
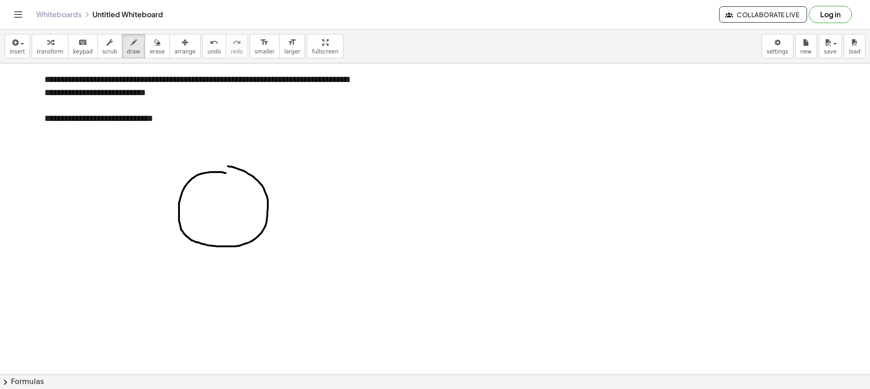
drag, startPoint x: 322, startPoint y: 178, endPoint x: 360, endPoint y: 181, distance: 38.7
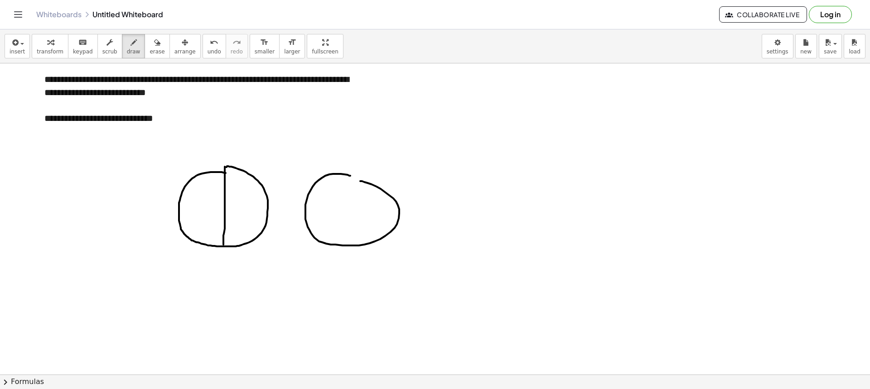
drag, startPoint x: 225, startPoint y: 167, endPoint x: 223, endPoint y: 245, distance: 78.4
drag, startPoint x: 186, startPoint y: 209, endPoint x: 262, endPoint y: 210, distance: 75.3
drag, startPoint x: 191, startPoint y: 236, endPoint x: 257, endPoint y: 180, distance: 86.5
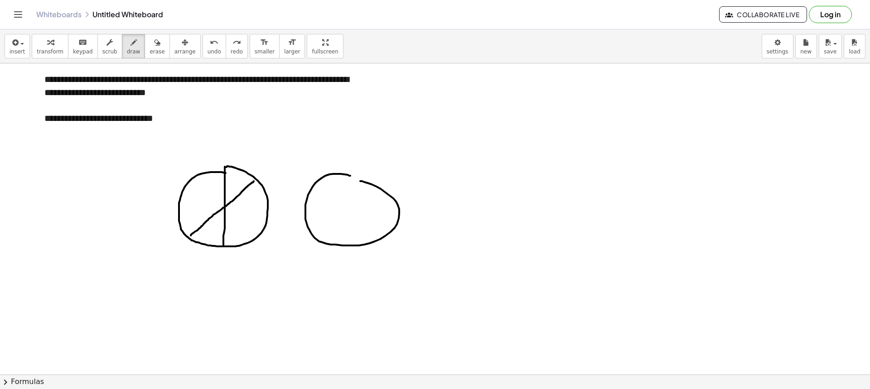
drag, startPoint x: 203, startPoint y: 174, endPoint x: 251, endPoint y: 238, distance: 80.7
drag, startPoint x: 192, startPoint y: 176, endPoint x: 253, endPoint y: 235, distance: 84.6
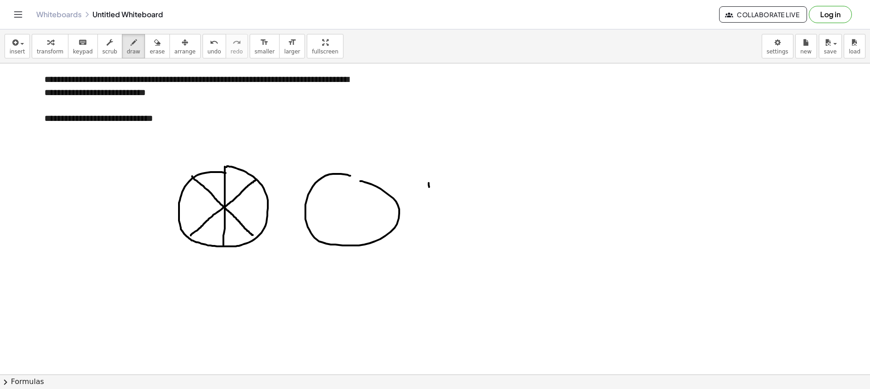
drag, startPoint x: 429, startPoint y: 183, endPoint x: 431, endPoint y: 192, distance: 8.8
drag, startPoint x: 436, startPoint y: 182, endPoint x: 443, endPoint y: 190, distance: 10.6
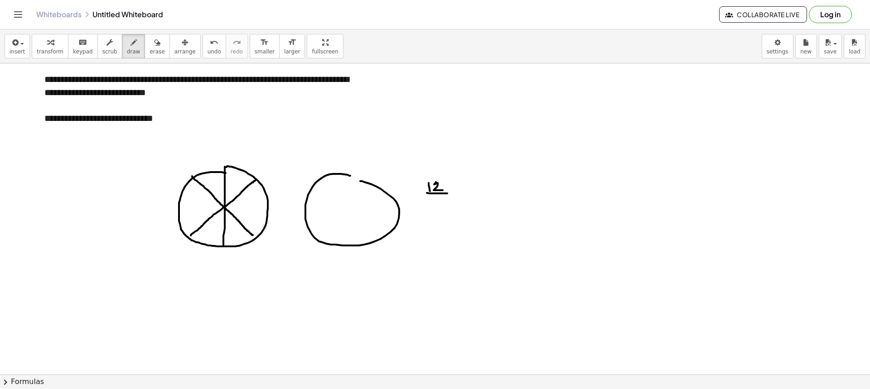
drag, startPoint x: 439, startPoint y: 199, endPoint x: 445, endPoint y: 204, distance: 8.3
click at [145, 42] on button "erase" at bounding box center [157, 46] width 25 height 24
drag, startPoint x: 431, startPoint y: 181, endPoint x: 255, endPoint y: 89, distance: 198.5
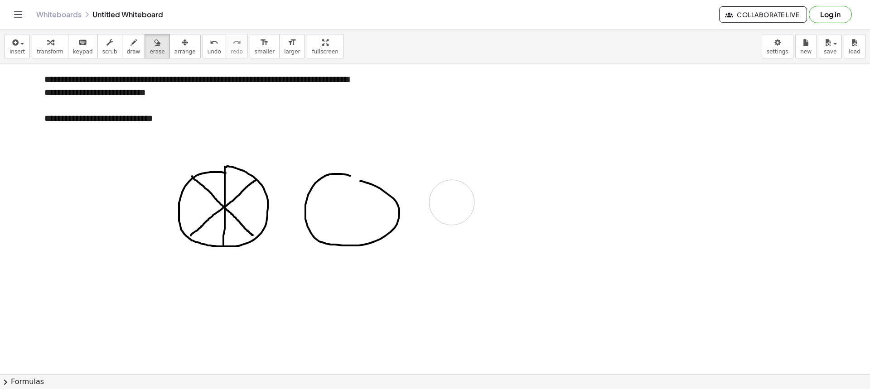
drag, startPoint x: 129, startPoint y: 45, endPoint x: 281, endPoint y: 141, distance: 179.9
click at [134, 48] on div "transform keyboard keypad scrub draw erase arrange" at bounding box center [116, 46] width 169 height 24
drag, startPoint x: 449, startPoint y: 183, endPoint x: 458, endPoint y: 191, distance: 12.2
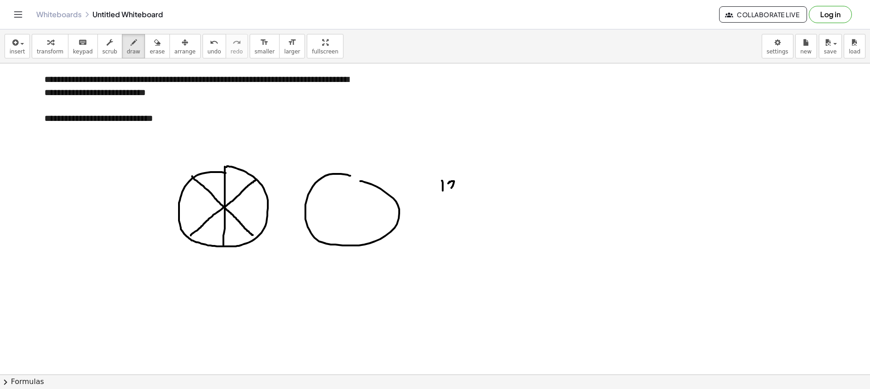
drag, startPoint x: 442, startPoint y: 195, endPoint x: 472, endPoint y: 194, distance: 29.9
drag, startPoint x: 454, startPoint y: 201, endPoint x: 452, endPoint y: 210, distance: 9.6
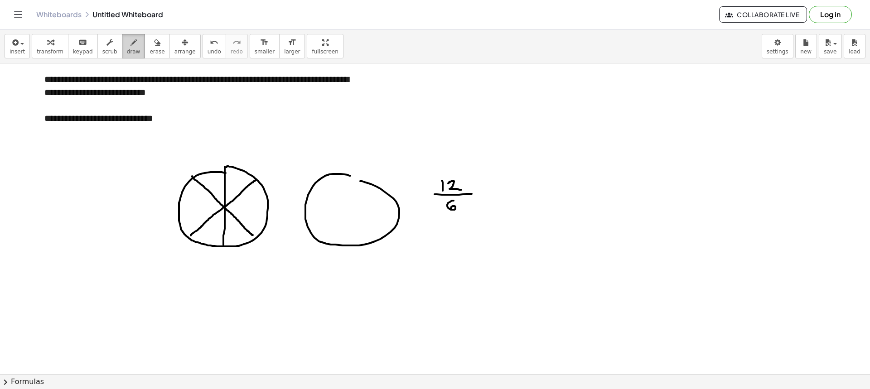
click at [127, 47] on div "button" at bounding box center [134, 42] width 14 height 11
drag, startPoint x: 219, startPoint y: 152, endPoint x: 219, endPoint y: 162, distance: 9.5
drag, startPoint x: 224, startPoint y: 152, endPoint x: 223, endPoint y: 161, distance: 8.7
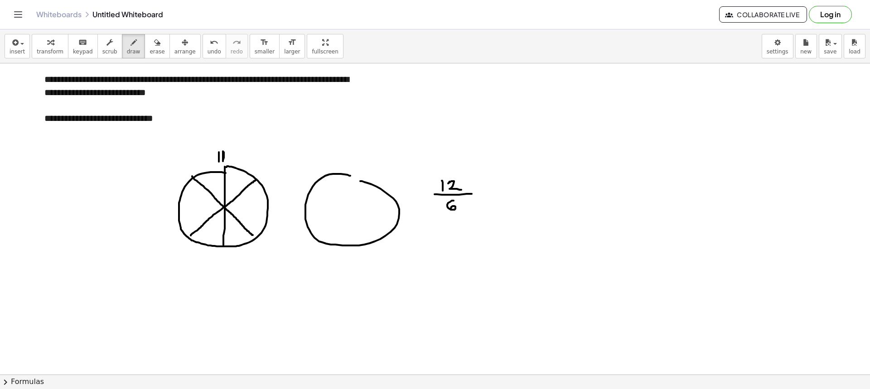
drag, startPoint x: 223, startPoint y: 152, endPoint x: 223, endPoint y: 160, distance: 7.7
drag, startPoint x: 162, startPoint y: 186, endPoint x: 155, endPoint y: 197, distance: 13.1
drag, startPoint x: 146, startPoint y: 202, endPoint x: 159, endPoint y: 204, distance: 13.0
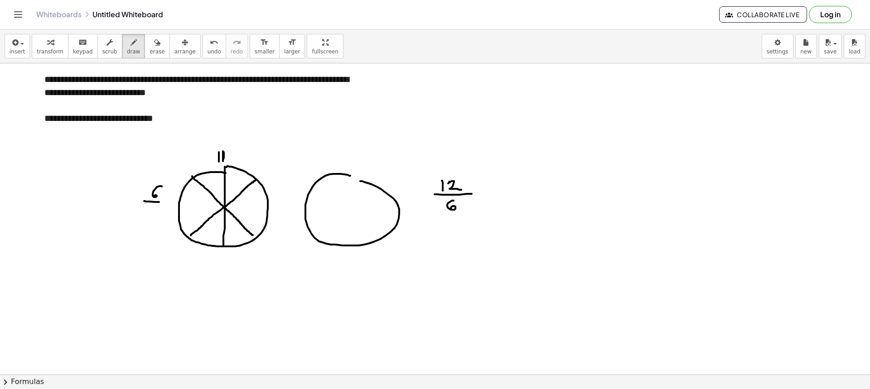
drag, startPoint x: 153, startPoint y: 207, endPoint x: 149, endPoint y: 212, distance: 7.1
drag, startPoint x: 296, startPoint y: 188, endPoint x: 289, endPoint y: 201, distance: 14.6
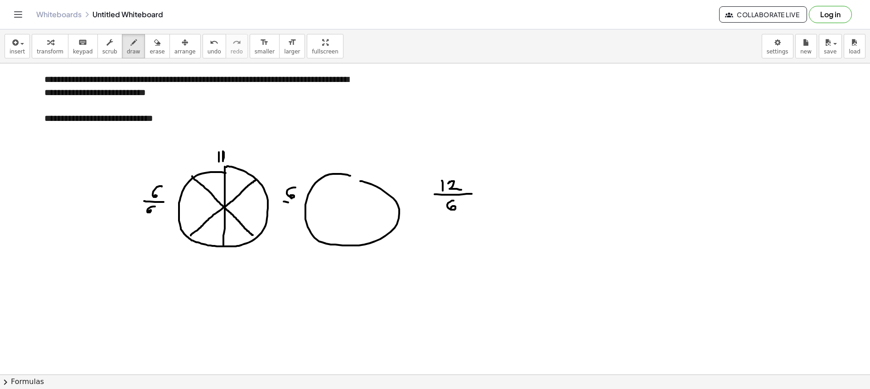
drag, startPoint x: 288, startPoint y: 203, endPoint x: 292, endPoint y: 207, distance: 5.8
drag, startPoint x: 291, startPoint y: 208, endPoint x: 289, endPoint y: 216, distance: 8.8
drag, startPoint x: 171, startPoint y: 201, endPoint x: 168, endPoint y: 205, distance: 5.2
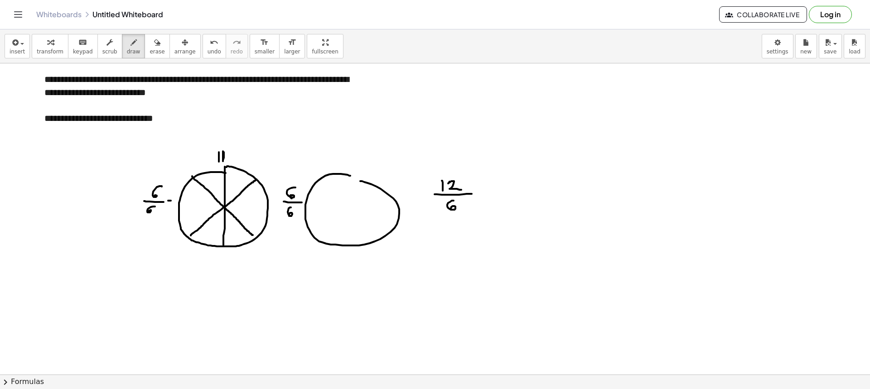
drag, startPoint x: 168, startPoint y: 205, endPoint x: 175, endPoint y: 205, distance: 6.8
drag, startPoint x: 292, startPoint y: 162, endPoint x: 295, endPoint y: 178, distance: 15.6
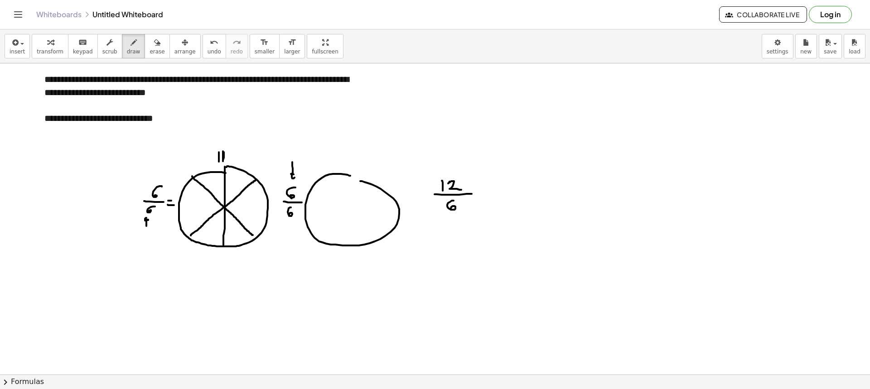
drag, startPoint x: 146, startPoint y: 226, endPoint x: 148, endPoint y: 220, distance: 6.6
drag, startPoint x: 444, startPoint y: 149, endPoint x: 452, endPoint y: 188, distance: 39.7
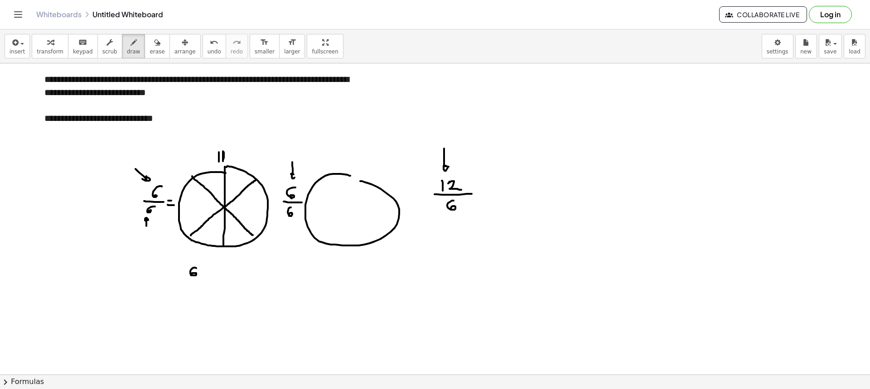
drag, startPoint x: 196, startPoint y: 268, endPoint x: 194, endPoint y: 277, distance: 8.6
drag, startPoint x: 181, startPoint y: 279, endPoint x: 204, endPoint y: 279, distance: 22.7
drag, startPoint x: 195, startPoint y: 285, endPoint x: 191, endPoint y: 292, distance: 8.1
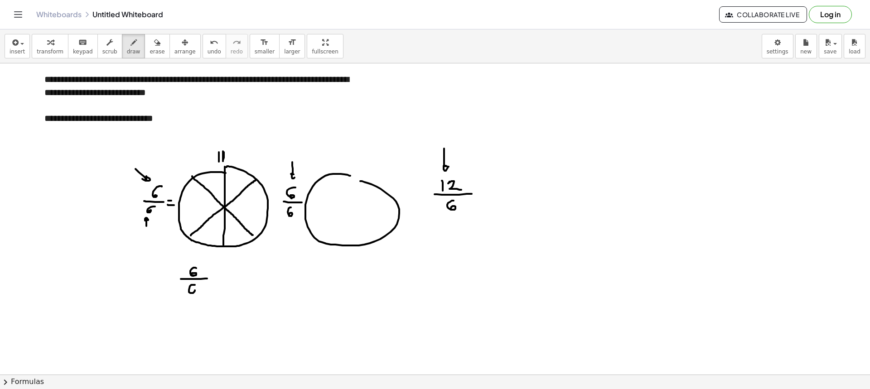
drag, startPoint x: 218, startPoint y: 275, endPoint x: 218, endPoint y: 280, distance: 5.0
drag, startPoint x: 243, startPoint y: 268, endPoint x: 242, endPoint y: 278, distance: 10.1
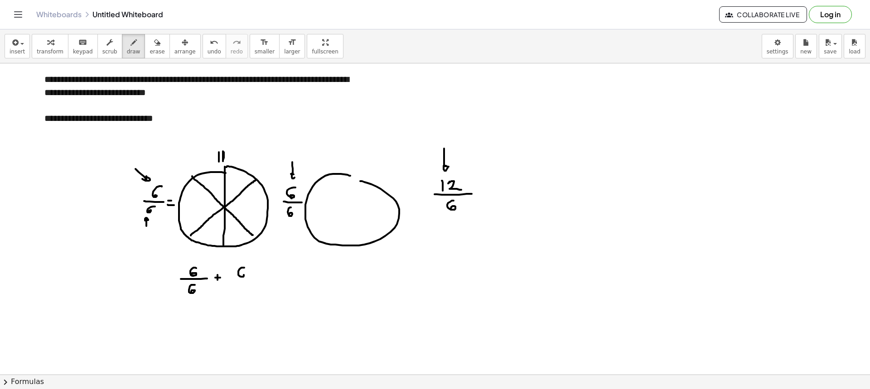
drag, startPoint x: 232, startPoint y: 280, endPoint x: 249, endPoint y: 280, distance: 16.8
drag, startPoint x: 240, startPoint y: 285, endPoint x: 238, endPoint y: 292, distance: 7.6
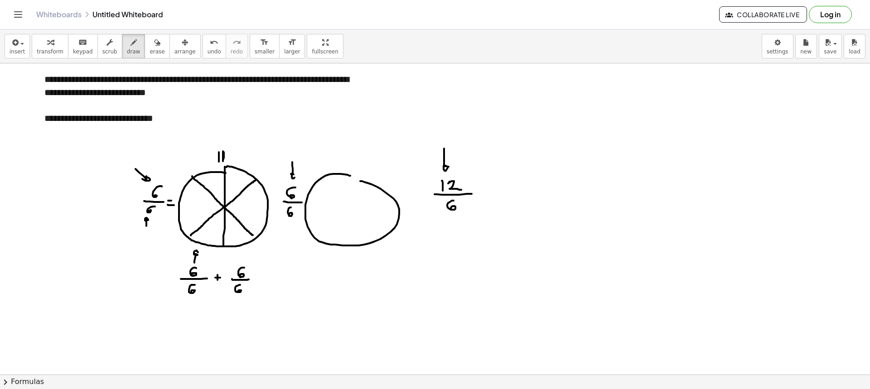
drag, startPoint x: 194, startPoint y: 263, endPoint x: 199, endPoint y: 256, distance: 8.6
drag, startPoint x: 245, startPoint y: 265, endPoint x: 311, endPoint y: 245, distance: 69.0
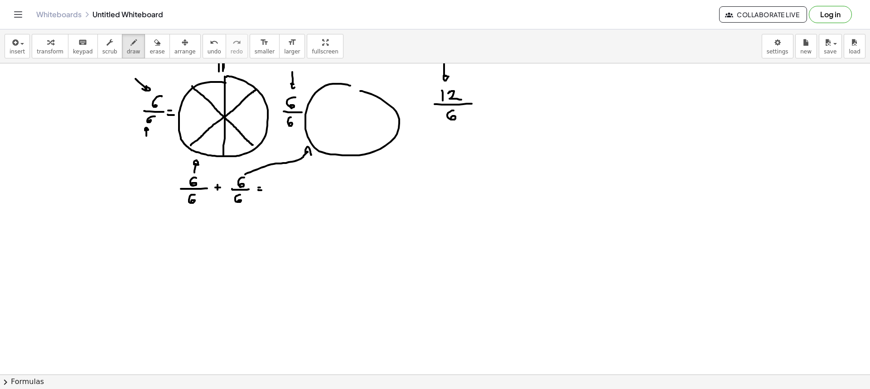
scroll to position [91, 0]
click at [163, 191] on div at bounding box center [435, 337] width 870 height 729
drag, startPoint x: 289, startPoint y: 191, endPoint x: 310, endPoint y: 193, distance: 20.9
click at [310, 192] on div at bounding box center [435, 337] width 870 height 729
drag, startPoint x: 297, startPoint y: 198, endPoint x: 292, endPoint y: 204, distance: 9.0
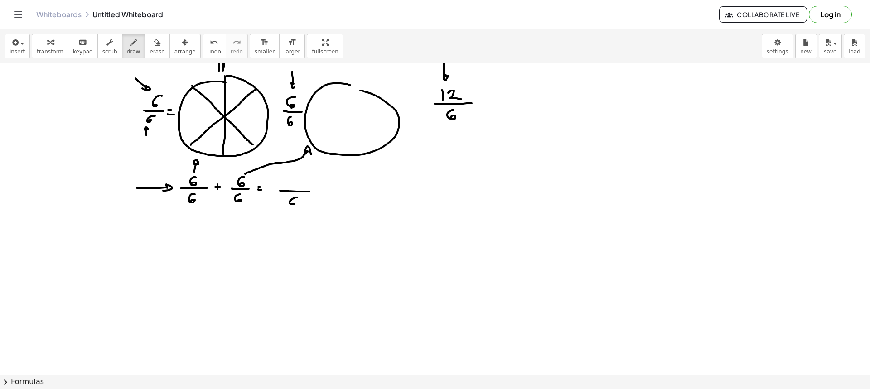
click at [292, 204] on div at bounding box center [435, 337] width 870 height 729
drag, startPoint x: 288, startPoint y: 181, endPoint x: 288, endPoint y: 190, distance: 8.6
click at [288, 190] on div at bounding box center [435, 337] width 870 height 729
click at [293, 185] on div at bounding box center [435, 337] width 870 height 729
drag, startPoint x: 293, startPoint y: 184, endPoint x: 301, endPoint y: 190, distance: 10.0
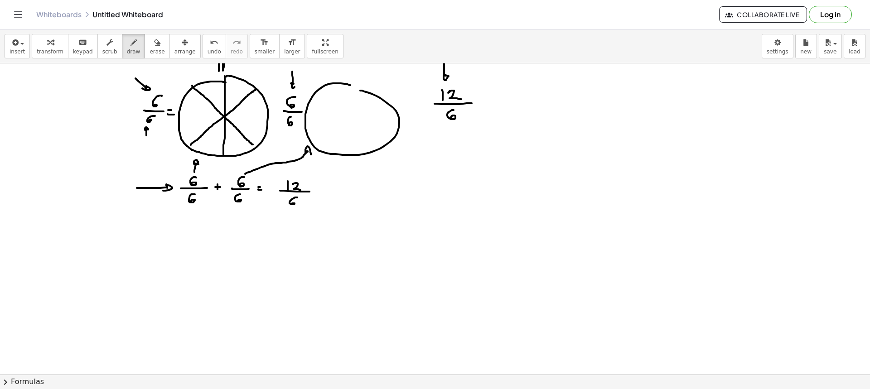
click at [301, 190] on div at bounding box center [435, 337] width 870 height 729
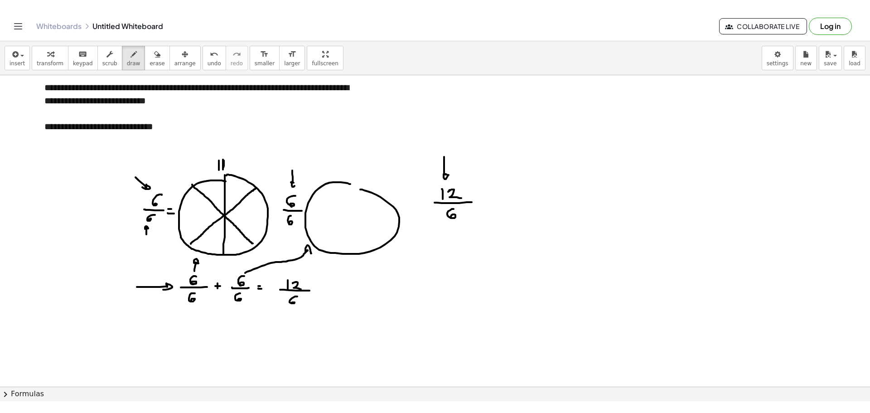
scroll to position [0, 0]
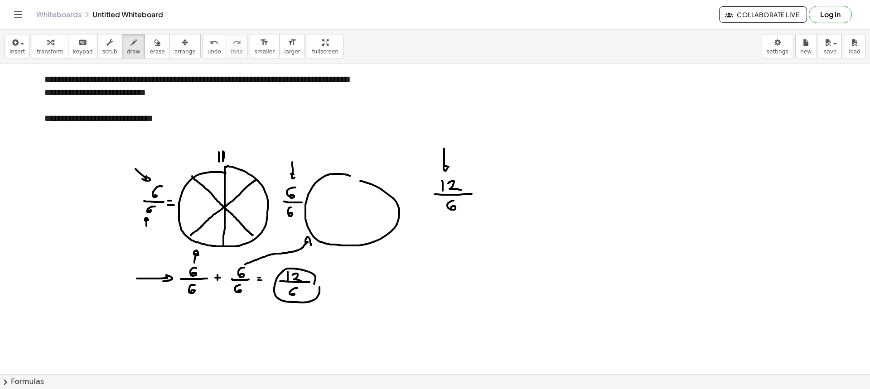
drag, startPoint x: 440, startPoint y: 228, endPoint x: 447, endPoint y: 215, distance: 15.2
drag, startPoint x: 485, startPoint y: 190, endPoint x: 490, endPoint y: 192, distance: 5.7
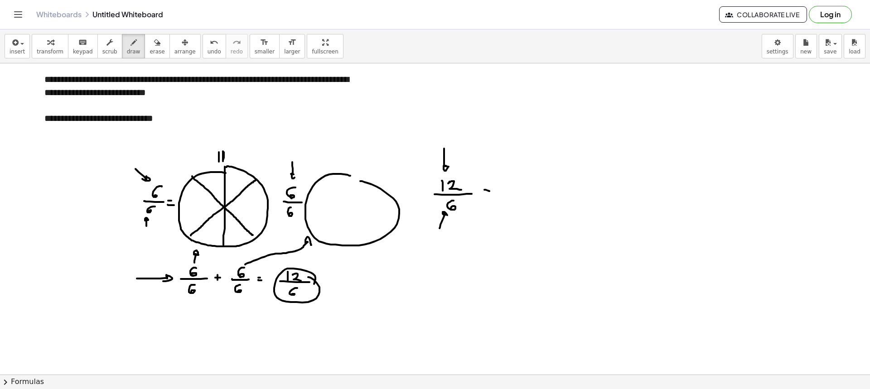
drag, startPoint x: 507, startPoint y: 179, endPoint x: 509, endPoint y: 184, distance: 5.5
drag, startPoint x: 513, startPoint y: 179, endPoint x: 517, endPoint y: 186, distance: 8.9
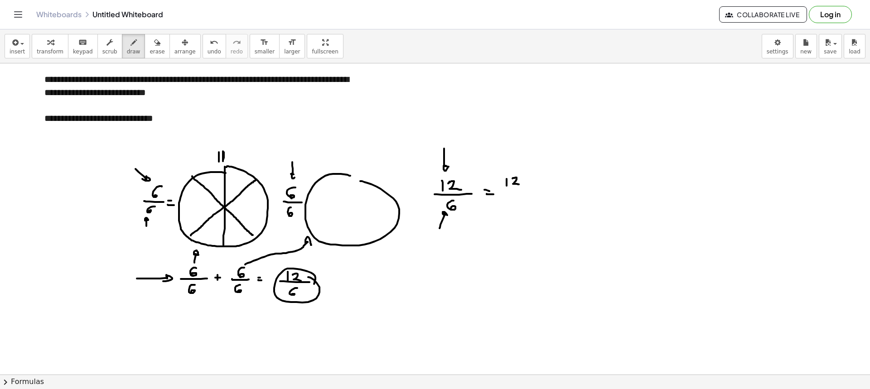
drag, startPoint x: 510, startPoint y: 190, endPoint x: 524, endPoint y: 192, distance: 14.1
drag, startPoint x: 507, startPoint y: 195, endPoint x: 507, endPoint y: 200, distance: 5.0
drag, startPoint x: 512, startPoint y: 196, endPoint x: 520, endPoint y: 200, distance: 9.3
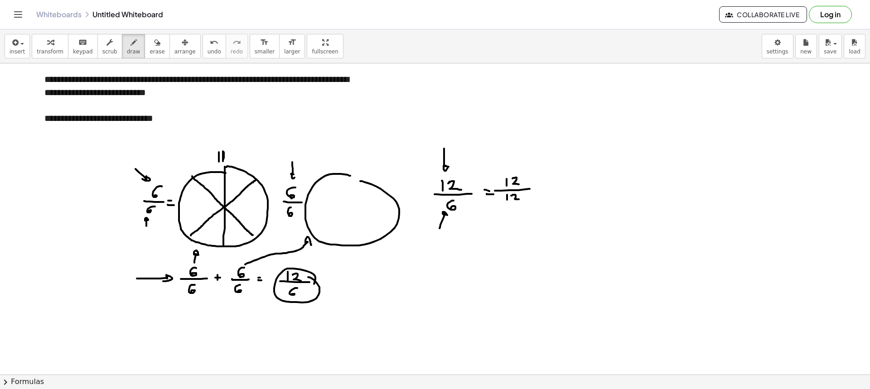
drag, startPoint x: 164, startPoint y: 53, endPoint x: 155, endPoint y: 48, distance: 10.6
click at [175, 53] on span "arrange" at bounding box center [185, 52] width 21 height 6
drag, startPoint x: 155, startPoint y: 48, endPoint x: 231, endPoint y: 90, distance: 87.1
click at [170, 49] on button "arrange" at bounding box center [185, 46] width 31 height 24
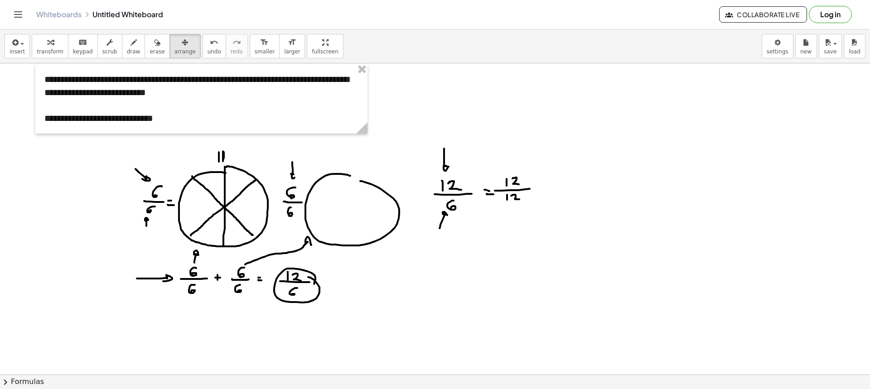
drag, startPoint x: 452, startPoint y: 151, endPoint x: 462, endPoint y: 197, distance: 47.3
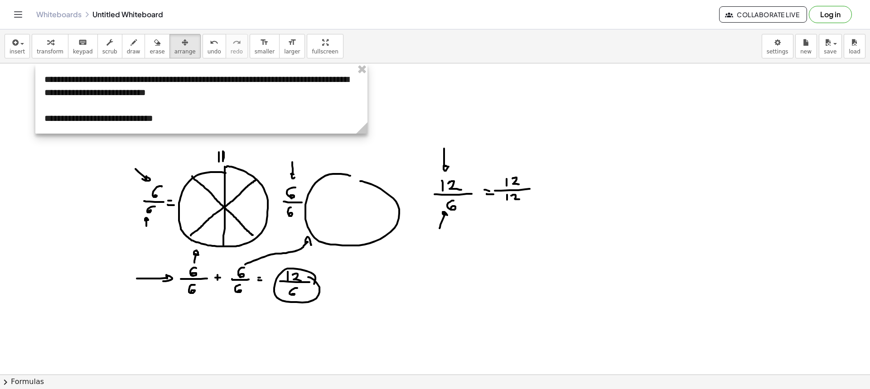
click at [145, 62] on div "insert select one: Math Expression Function Text Youtube Video Graphing Geometr…" at bounding box center [435, 46] width 870 height 34
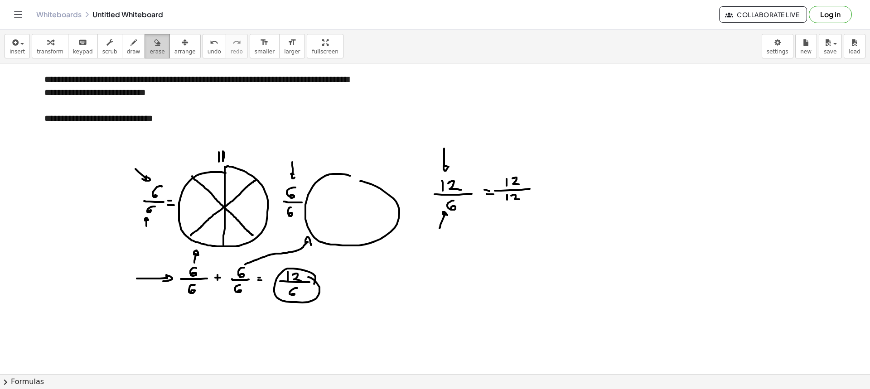
click at [152, 57] on button "erase" at bounding box center [157, 46] width 25 height 24
drag, startPoint x: 444, startPoint y: 162, endPoint x: 471, endPoint y: 180, distance: 32.7
drag, startPoint x: 128, startPoint y: 163, endPoint x: 130, endPoint y: 170, distance: 7.2
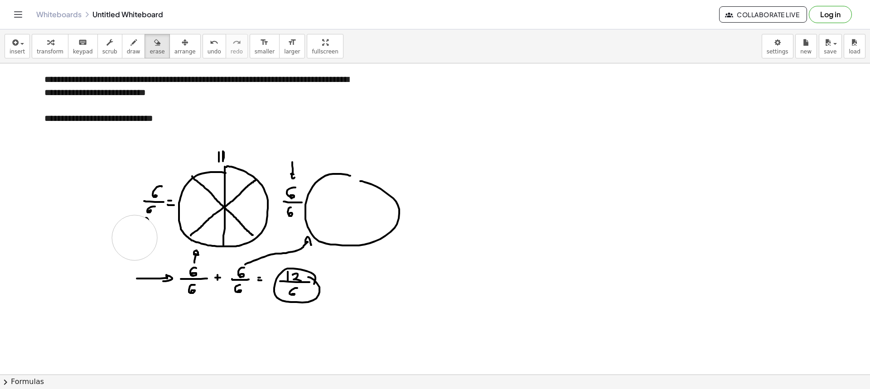
drag, startPoint x: 127, startPoint y: 239, endPoint x: 135, endPoint y: 238, distance: 7.3
drag, startPoint x: 116, startPoint y: 52, endPoint x: 131, endPoint y: 56, distance: 15.9
click at [122, 49] on button "draw" at bounding box center [134, 46] width 24 height 24
drag, startPoint x: 143, startPoint y: 175, endPoint x: 149, endPoint y: 181, distance: 8.4
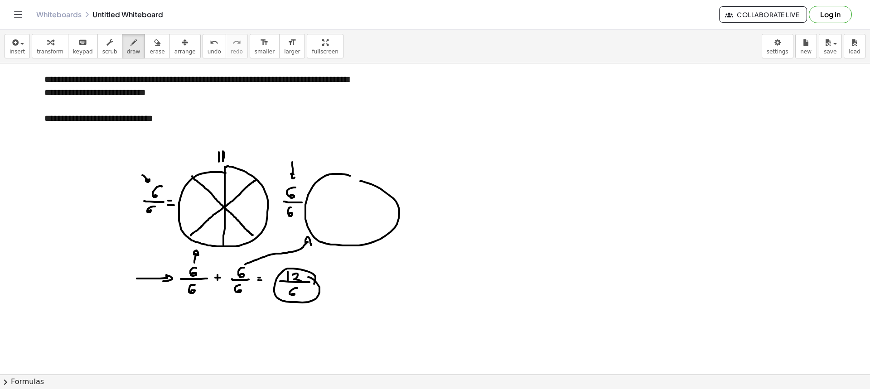
drag, startPoint x: 128, startPoint y: 227, endPoint x: 141, endPoint y: 221, distance: 13.8
click at [145, 53] on button "erase" at bounding box center [157, 46] width 25 height 24
drag, startPoint x: 126, startPoint y: 230, endPoint x: 130, endPoint y: 176, distance: 54.1
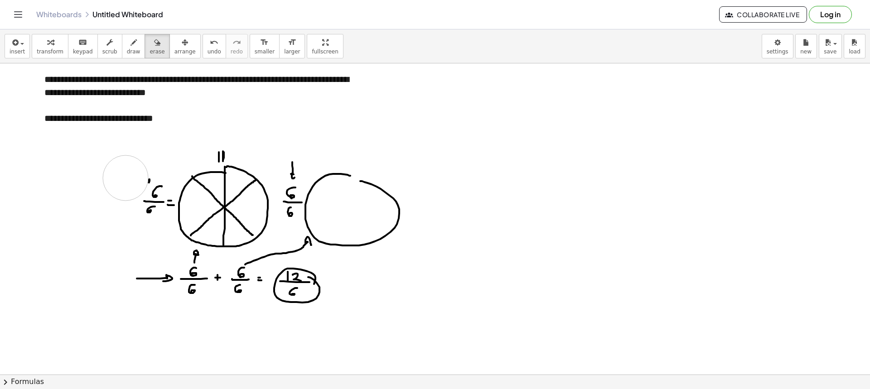
drag, startPoint x: 205, startPoint y: 146, endPoint x: 216, endPoint y: 145, distance: 11.0
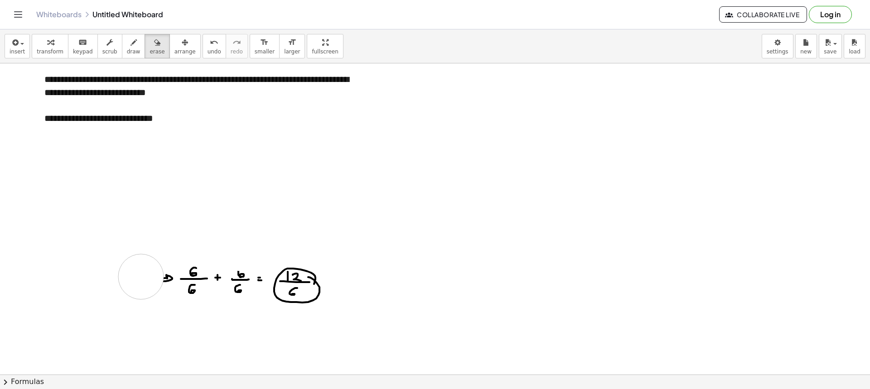
drag, startPoint x: 286, startPoint y: 154, endPoint x: 154, endPoint y: 278, distance: 180.9
drag, startPoint x: 293, startPoint y: 304, endPoint x: 266, endPoint y: 251, distance: 59.8
click at [127, 37] on div "button" at bounding box center [134, 42] width 14 height 11
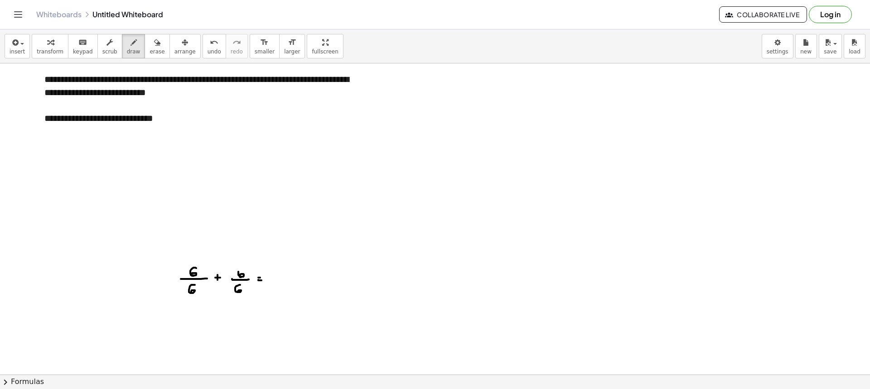
drag, startPoint x: 113, startPoint y: 160, endPoint x: 113, endPoint y: 168, distance: 7.7
drag, startPoint x: 121, startPoint y: 160, endPoint x: 127, endPoint y: 167, distance: 9.3
drag, startPoint x: 109, startPoint y: 170, endPoint x: 135, endPoint y: 171, distance: 25.4
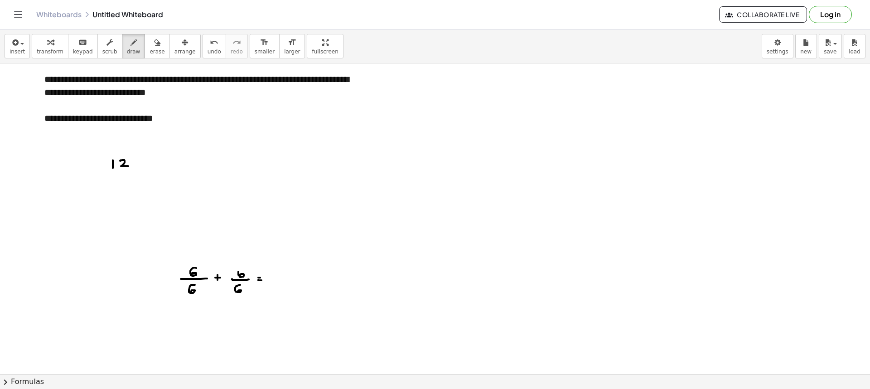
drag, startPoint x: 123, startPoint y: 177, endPoint x: 118, endPoint y: 185, distance: 10.0
drag, startPoint x: 140, startPoint y: 51, endPoint x: 184, endPoint y: 216, distance: 170.8
click at [150, 55] on span "erase" at bounding box center [157, 52] width 15 height 6
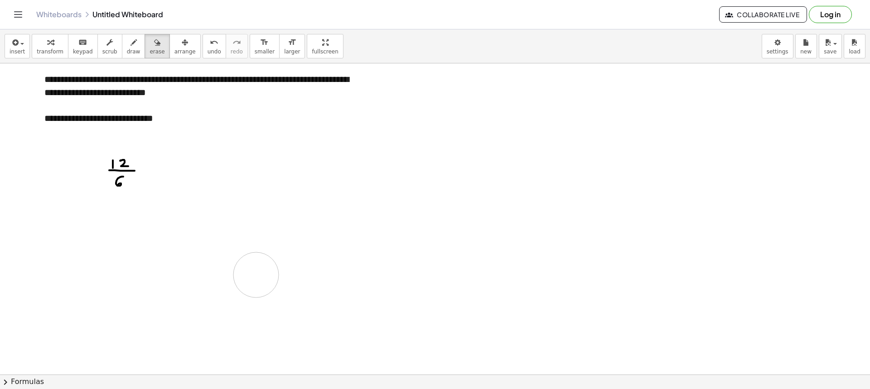
drag, startPoint x: 192, startPoint y: 279, endPoint x: 256, endPoint y: 275, distance: 64.5
click at [127, 52] on span "draw" at bounding box center [134, 52] width 14 height 6
drag, startPoint x: 80, startPoint y: 199, endPoint x: 107, endPoint y: 195, distance: 27.1
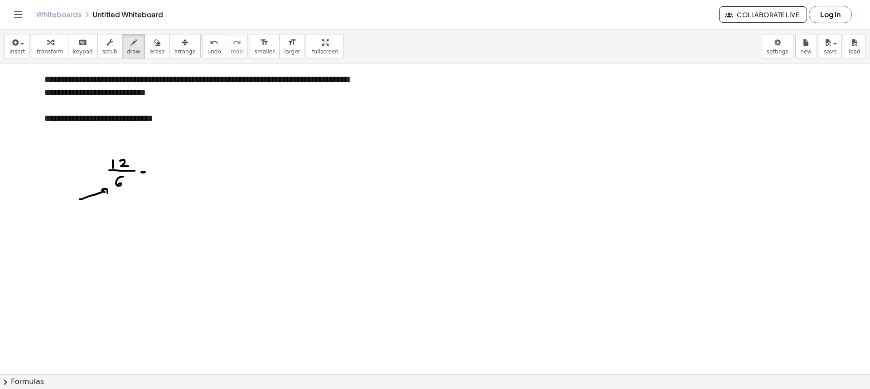
click at [154, 40] on icon "button" at bounding box center [157, 42] width 6 height 11
drag, startPoint x: 82, startPoint y: 214, endPoint x: 94, endPoint y: 208, distance: 13.4
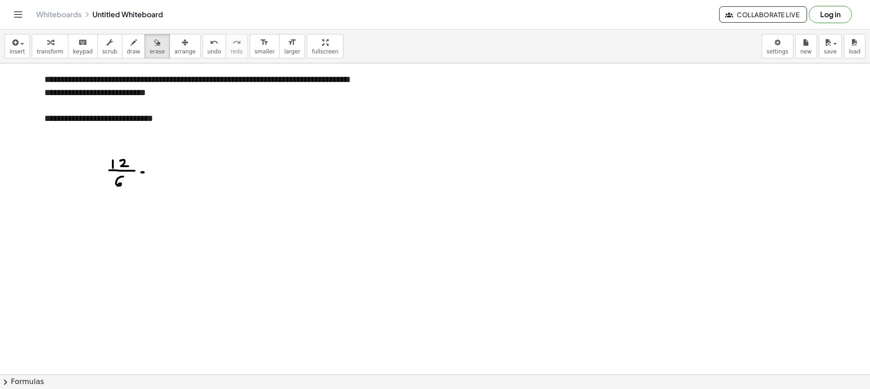
click at [130, 50] on button "draw" at bounding box center [134, 46] width 24 height 24
drag, startPoint x: 160, startPoint y: 160, endPoint x: 169, endPoint y: 166, distance: 10.4
drag, startPoint x: 159, startPoint y: 169, endPoint x: 169, endPoint y: 175, distance: 11.4
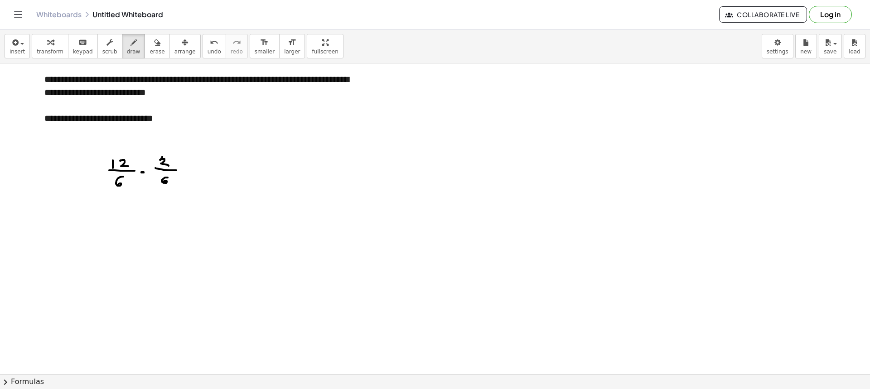
drag, startPoint x: 205, startPoint y: 160, endPoint x: 205, endPoint y: 167, distance: 7.7
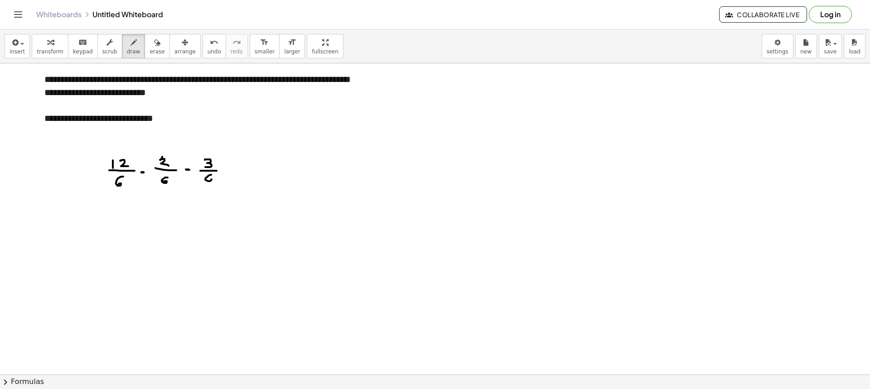
drag, startPoint x: 211, startPoint y: 175, endPoint x: 209, endPoint y: 182, distance: 7.0
drag, startPoint x: 230, startPoint y: 171, endPoint x: 240, endPoint y: 172, distance: 10.0
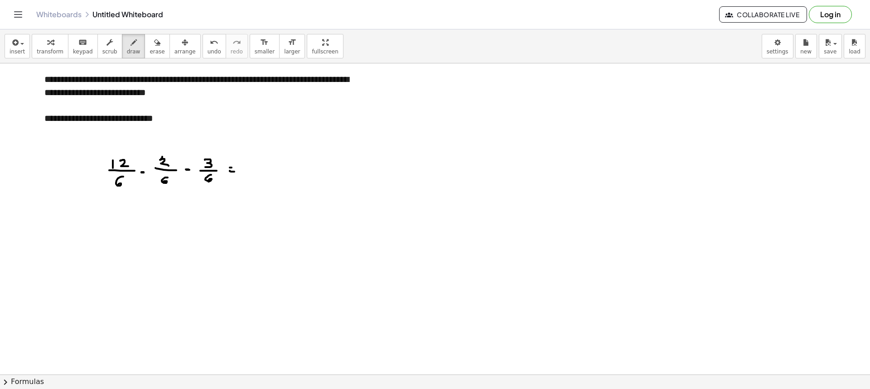
drag, startPoint x: 258, startPoint y: 171, endPoint x: 279, endPoint y: 170, distance: 20.9
click at [127, 52] on span "draw" at bounding box center [134, 52] width 14 height 6
drag, startPoint x: 160, startPoint y: 231, endPoint x: 161, endPoint y: 244, distance: 13.6
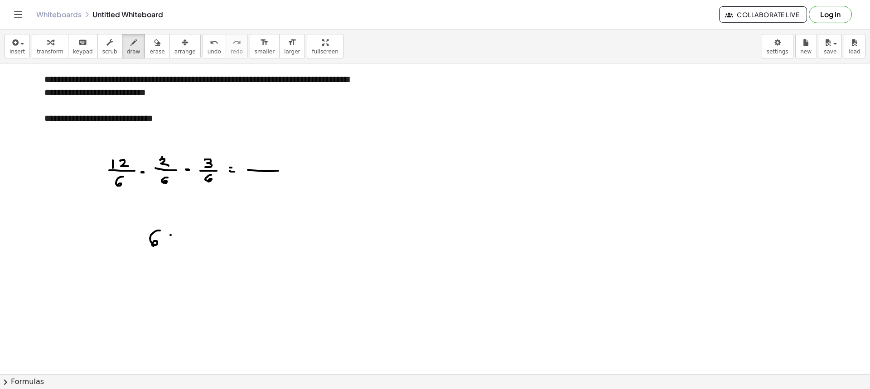
drag, startPoint x: 171, startPoint y: 235, endPoint x: 164, endPoint y: 244, distance: 11.6
drag, startPoint x: 168, startPoint y: 253, endPoint x: 157, endPoint y: 257, distance: 12.2
drag, startPoint x: 158, startPoint y: 259, endPoint x: 162, endPoint y: 267, distance: 9.1
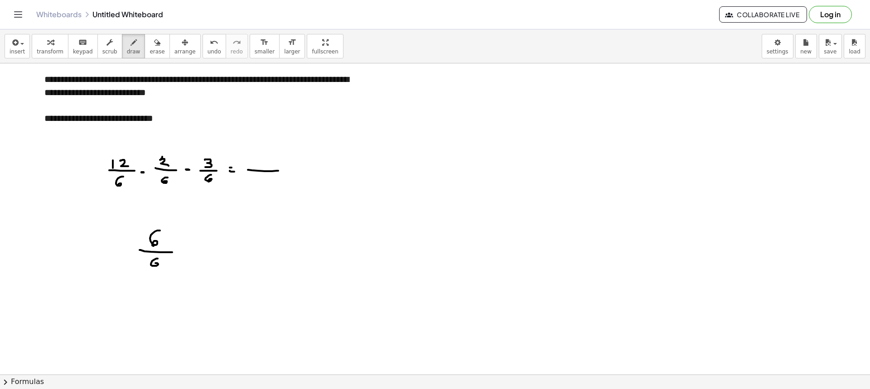
drag, startPoint x: 214, startPoint y: 238, endPoint x: 214, endPoint y: 248, distance: 9.1
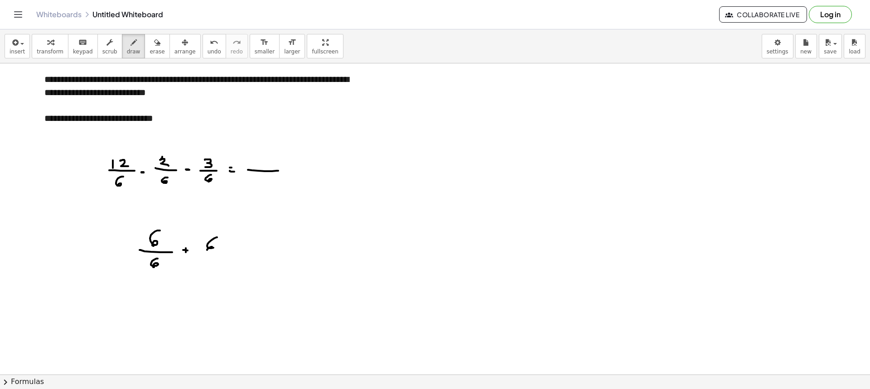
drag, startPoint x: 202, startPoint y: 253, endPoint x: 219, endPoint y: 255, distance: 16.9
drag, startPoint x: 207, startPoint y: 262, endPoint x: 211, endPoint y: 268, distance: 7.3
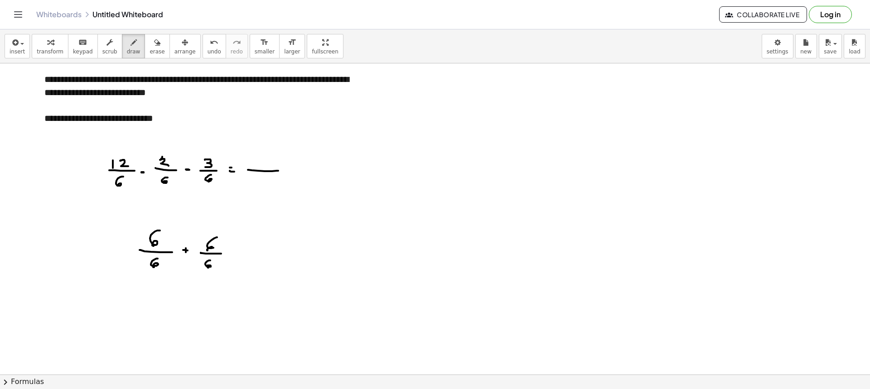
drag, startPoint x: 232, startPoint y: 252, endPoint x: 241, endPoint y: 253, distance: 9.1
drag, startPoint x: 248, startPoint y: 253, endPoint x: 282, endPoint y: 252, distance: 34.0
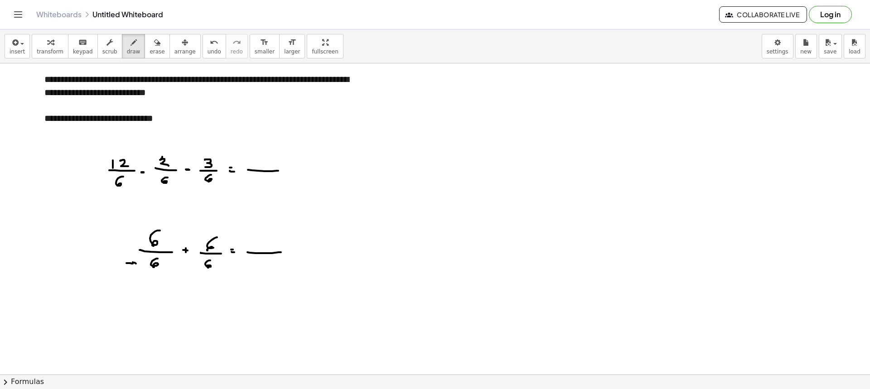
drag, startPoint x: 126, startPoint y: 263, endPoint x: 136, endPoint y: 268, distance: 10.3
drag, startPoint x: 200, startPoint y: 286, endPoint x: 206, endPoint y: 277, distance: 10.4
drag, startPoint x: 142, startPoint y: 255, endPoint x: 151, endPoint y: 258, distance: 8.6
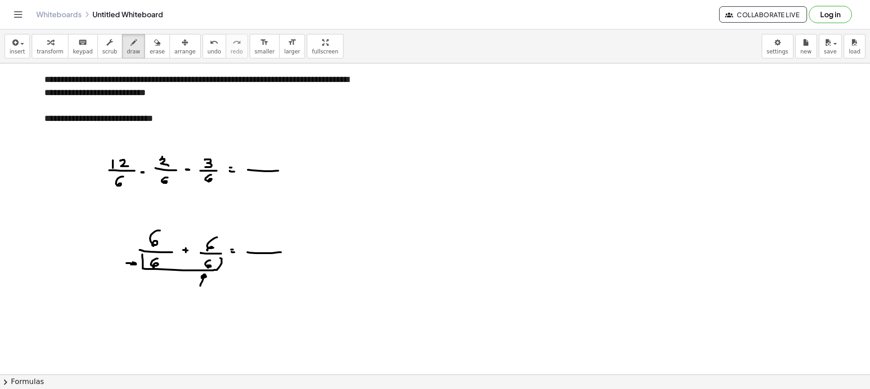
drag, startPoint x: 220, startPoint y: 263, endPoint x: 235, endPoint y: 266, distance: 15.7
drag, startPoint x: 260, startPoint y: 260, endPoint x: 259, endPoint y: 267, distance: 7.3
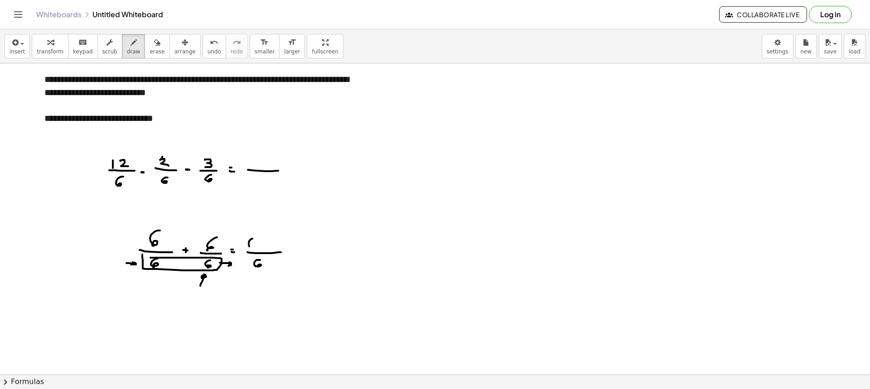
drag, startPoint x: 249, startPoint y: 241, endPoint x: 253, endPoint y: 247, distance: 7.2
drag, startPoint x: 265, startPoint y: 242, endPoint x: 264, endPoint y: 247, distance: 4.7
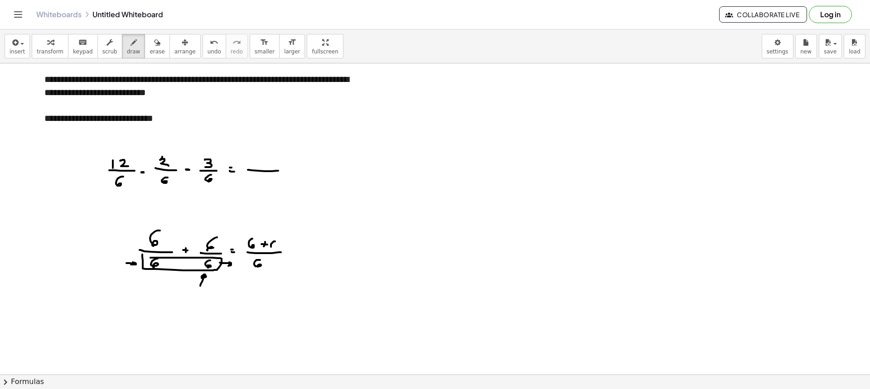
drag, startPoint x: 275, startPoint y: 242, endPoint x: 274, endPoint y: 247, distance: 5.1
drag, startPoint x: 288, startPoint y: 254, endPoint x: 295, endPoint y: 254, distance: 6.8
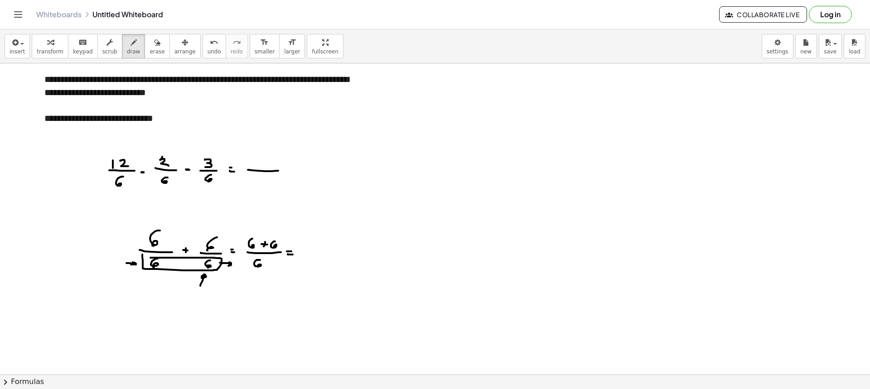
drag, startPoint x: 311, startPoint y: 242, endPoint x: 317, endPoint y: 245, distance: 6.3
drag, startPoint x: 318, startPoint y: 243, endPoint x: 326, endPoint y: 251, distance: 10.9
click at [150, 50] on span "erase" at bounding box center [157, 52] width 15 height 6
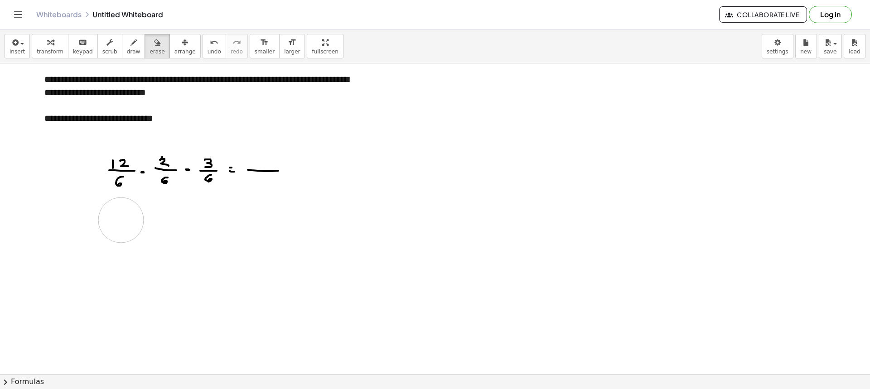
drag, startPoint x: 340, startPoint y: 241, endPoint x: 140, endPoint y: 199, distance: 205.1
click at [131, 47] on icon "button" at bounding box center [134, 42] width 6 height 11
drag, startPoint x: 91, startPoint y: 151, endPoint x: 97, endPoint y: 154, distance: 6.1
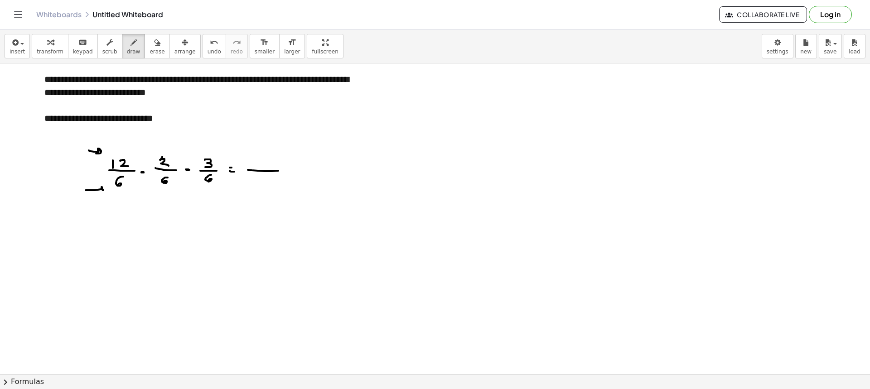
drag, startPoint x: 89, startPoint y: 190, endPoint x: 102, endPoint y: 194, distance: 13.1
drag, startPoint x: 266, startPoint y: 177, endPoint x: 262, endPoint y: 188, distance: 11.5
drag, startPoint x: 248, startPoint y: 159, endPoint x: 249, endPoint y: 167, distance: 7.9
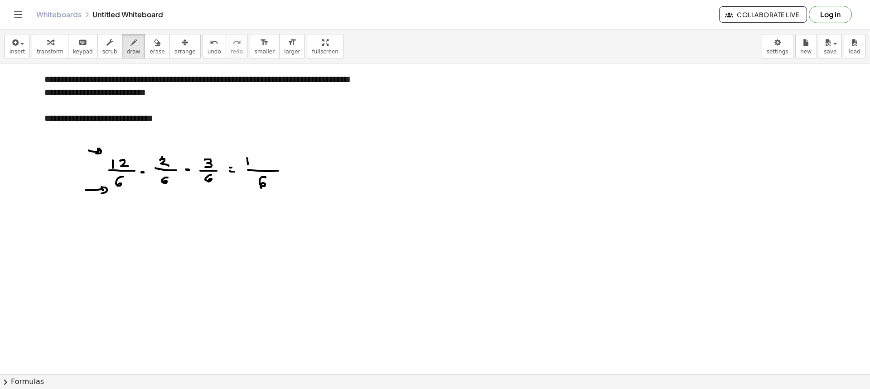
drag, startPoint x: 252, startPoint y: 160, endPoint x: 258, endPoint y: 167, distance: 9.3
drag, startPoint x: 139, startPoint y: 153, endPoint x: 146, endPoint y: 163, distance: 12.2
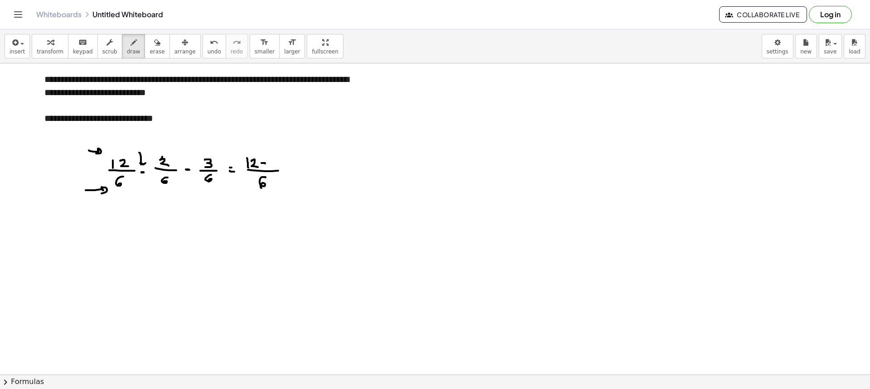
drag, startPoint x: 271, startPoint y: 161, endPoint x: 283, endPoint y: 169, distance: 14.5
drag, startPoint x: 275, startPoint y: 172, endPoint x: 262, endPoint y: 175, distance: 13.3
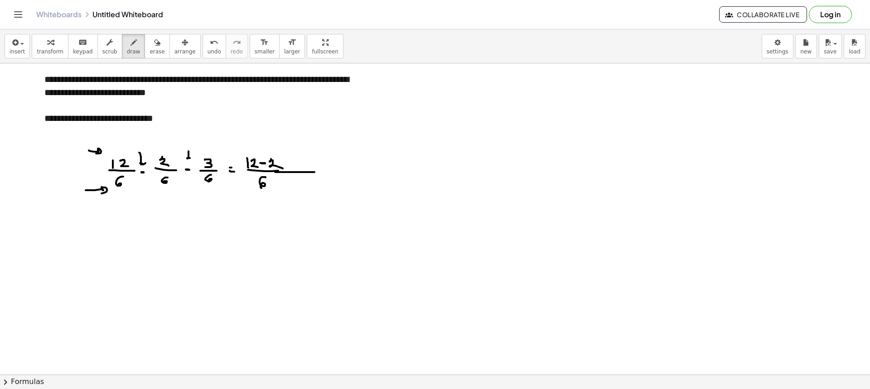
drag, startPoint x: 189, startPoint y: 155, endPoint x: 199, endPoint y: 162, distance: 12.7
drag, startPoint x: 287, startPoint y: 161, endPoint x: 294, endPoint y: 161, distance: 6.8
drag, startPoint x: 294, startPoint y: 160, endPoint x: 294, endPoint y: 168, distance: 8.2
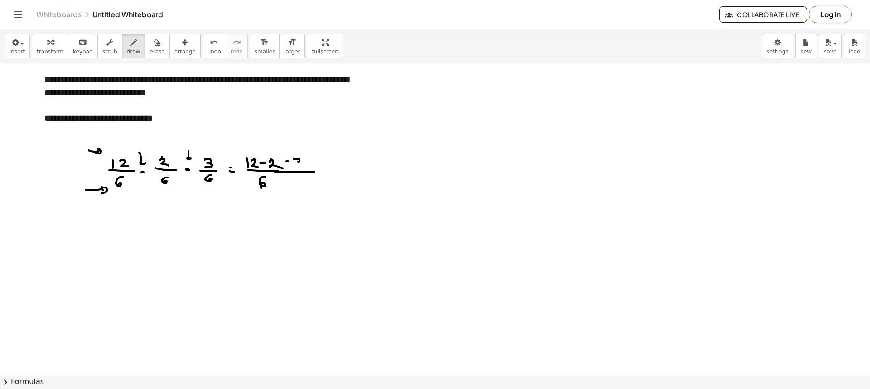
drag, startPoint x: 325, startPoint y: 175, endPoint x: 331, endPoint y: 175, distance: 6.4
drag, startPoint x: 344, startPoint y: 165, endPoint x: 347, endPoint y: 169, distance: 5.5
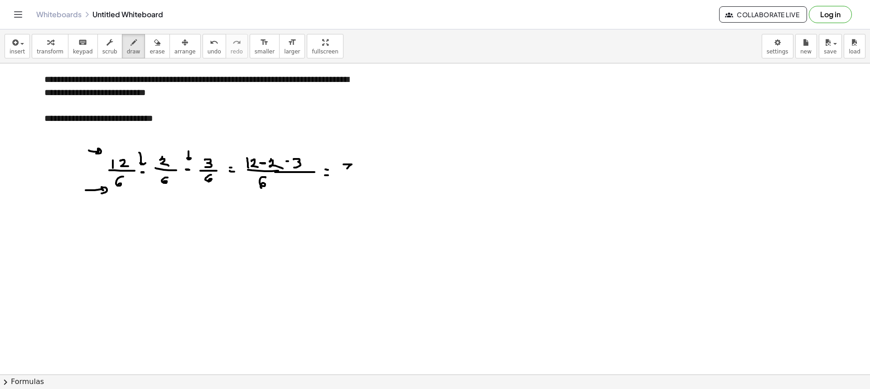
drag, startPoint x: 340, startPoint y: 174, endPoint x: 353, endPoint y: 174, distance: 12.7
drag, startPoint x: 342, startPoint y: 181, endPoint x: 344, endPoint y: 186, distance: 5.6
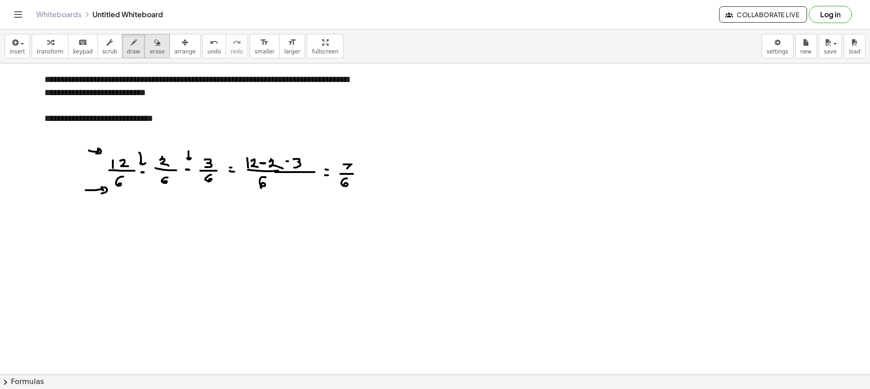
click at [154, 44] on icon "button" at bounding box center [157, 42] width 6 height 11
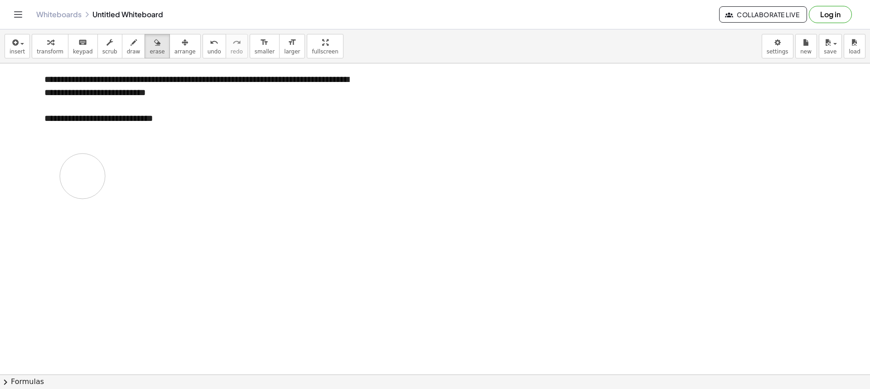
drag, startPoint x: 96, startPoint y: 161, endPoint x: 142, endPoint y: 130, distance: 56.0
drag, startPoint x: 120, startPoint y: 41, endPoint x: 121, endPoint y: 64, distance: 23.6
click at [131, 42] on icon "button" at bounding box center [134, 42] width 6 height 11
drag, startPoint x: 57, startPoint y: 156, endPoint x: 60, endPoint y: 163, distance: 7.5
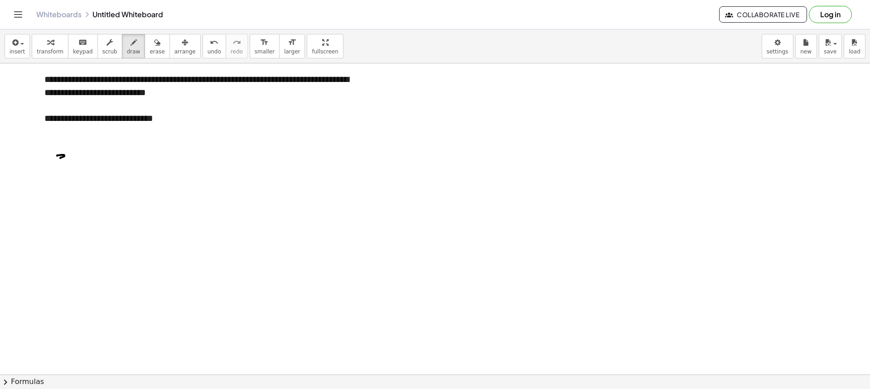
drag, startPoint x: 60, startPoint y: 180, endPoint x: 66, endPoint y: 185, distance: 7.4
drag, startPoint x: 88, startPoint y: 164, endPoint x: 87, endPoint y: 169, distance: 4.7
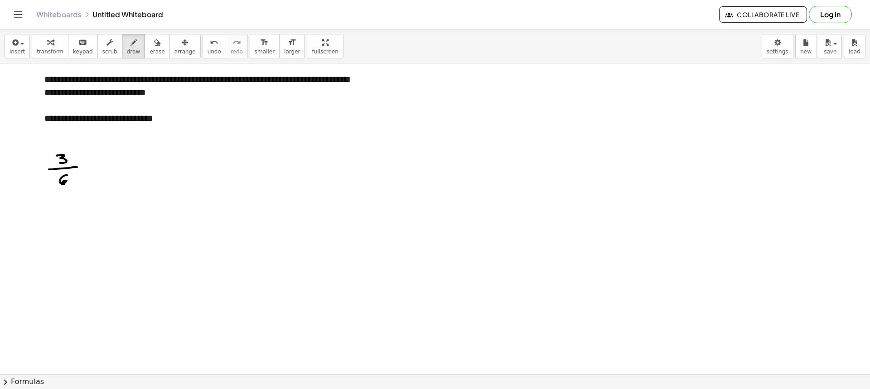
drag, startPoint x: 111, startPoint y: 156, endPoint x: 110, endPoint y: 164, distance: 7.3
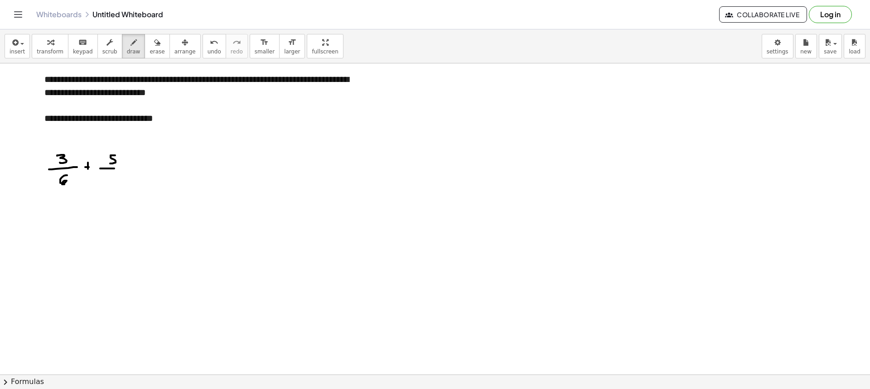
drag, startPoint x: 108, startPoint y: 175, endPoint x: 115, endPoint y: 180, distance: 8.2
drag, startPoint x: 131, startPoint y: 169, endPoint x: 135, endPoint y: 169, distance: 4.6
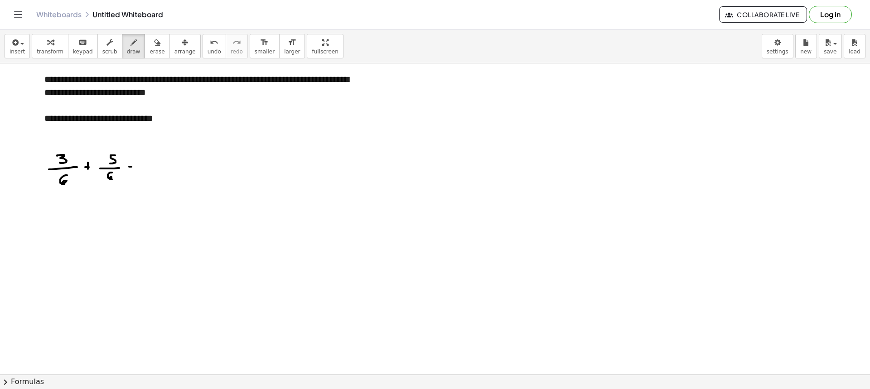
drag, startPoint x: 157, startPoint y: 167, endPoint x: 193, endPoint y: 166, distance: 35.8
drag, startPoint x: 166, startPoint y: 173, endPoint x: 165, endPoint y: 183, distance: 9.6
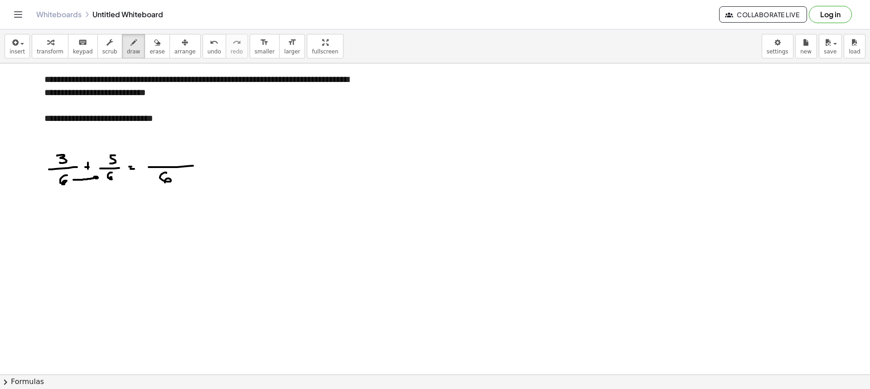
drag, startPoint x: 73, startPoint y: 180, endPoint x: 95, endPoint y: 179, distance: 21.8
drag, startPoint x: 124, startPoint y: 177, endPoint x: 135, endPoint y: 176, distance: 10.4
drag, startPoint x: 86, startPoint y: 141, endPoint x: 106, endPoint y: 161, distance: 28.9
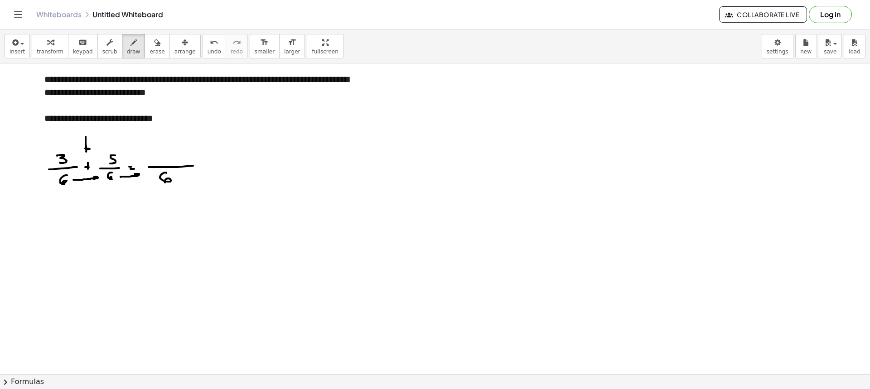
drag, startPoint x: 150, startPoint y: 155, endPoint x: 150, endPoint y: 162, distance: 6.8
drag, startPoint x: 168, startPoint y: 156, endPoint x: 168, endPoint y: 161, distance: 5.0
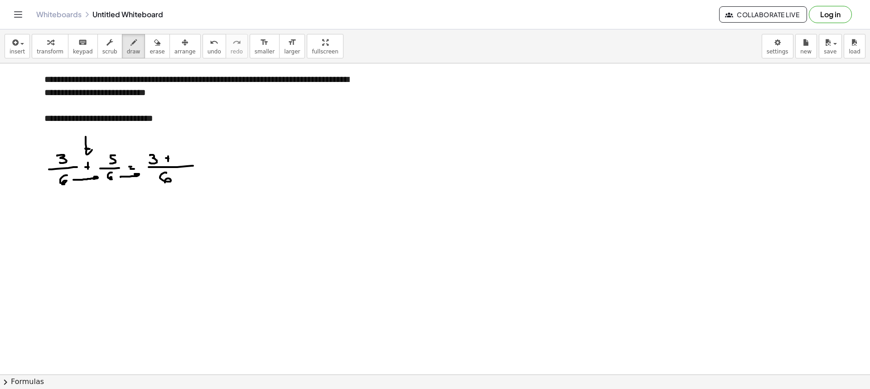
drag, startPoint x: 169, startPoint y: 159, endPoint x: 181, endPoint y: 157, distance: 12.8
drag, startPoint x: 182, startPoint y: 155, endPoint x: 180, endPoint y: 160, distance: 5.6
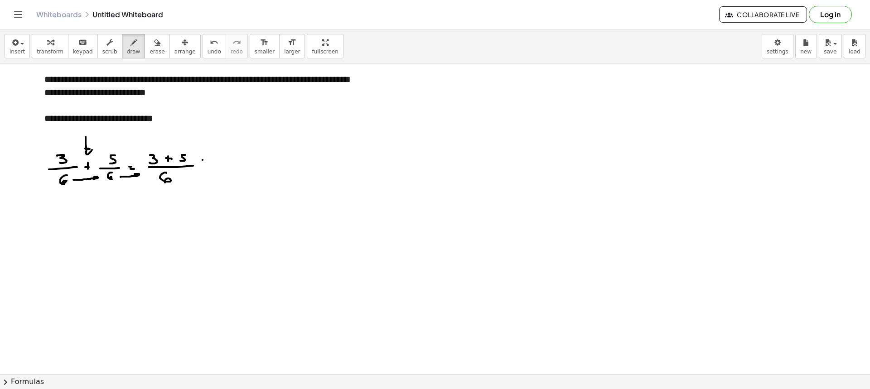
click at [154, 43] on icon "button" at bounding box center [157, 42] width 6 height 11
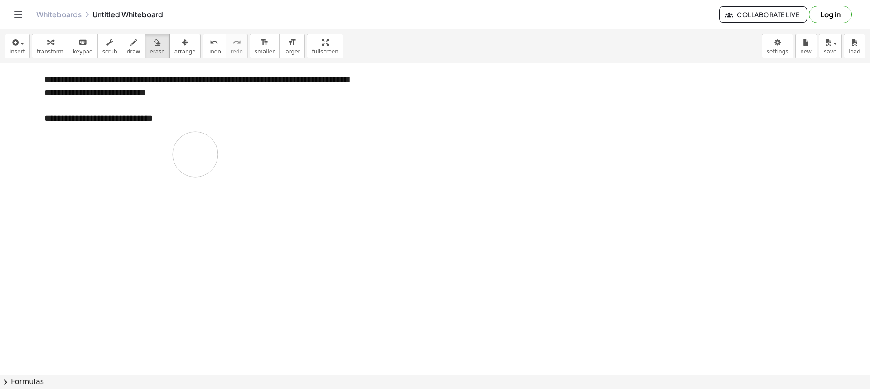
drag, startPoint x: 113, startPoint y: 172, endPoint x: 92, endPoint y: 152, distance: 28.9
click at [131, 47] on icon "button" at bounding box center [134, 42] width 6 height 11
drag, startPoint x: 88, startPoint y: 157, endPoint x: 81, endPoint y: 165, distance: 11.3
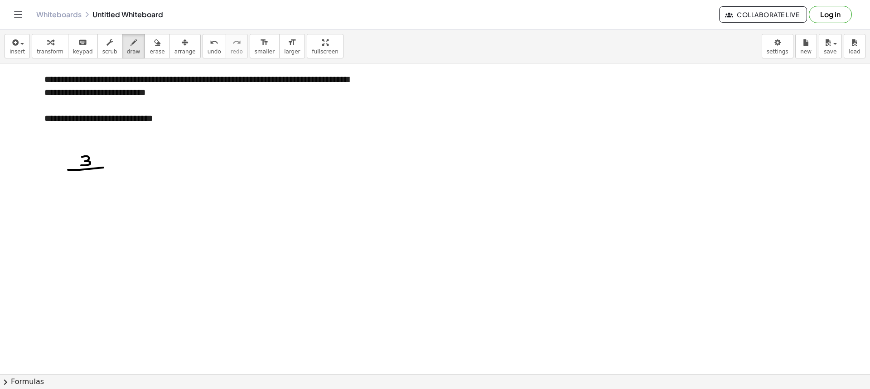
drag, startPoint x: 103, startPoint y: 168, endPoint x: 85, endPoint y: 176, distance: 19.9
drag, startPoint x: 83, startPoint y: 177, endPoint x: 92, endPoint y: 184, distance: 11.3
drag, startPoint x: 111, startPoint y: 161, endPoint x: 112, endPoint y: 168, distance: 6.9
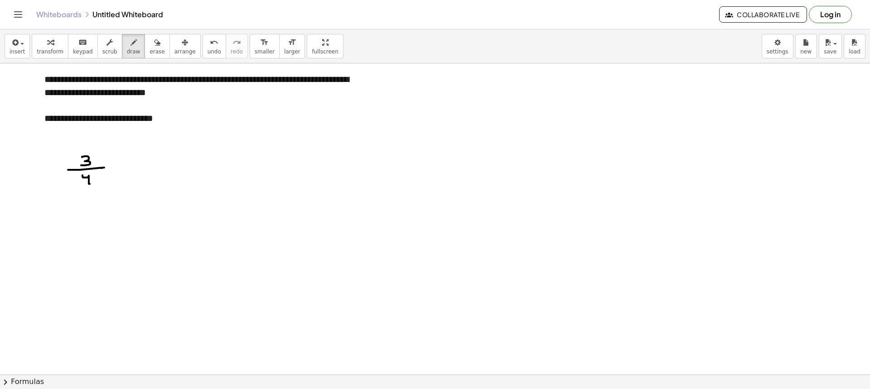
drag, startPoint x: 137, startPoint y: 151, endPoint x: 139, endPoint y: 157, distance: 6.5
drag, startPoint x: 140, startPoint y: 153, endPoint x: 144, endPoint y: 160, distance: 8.2
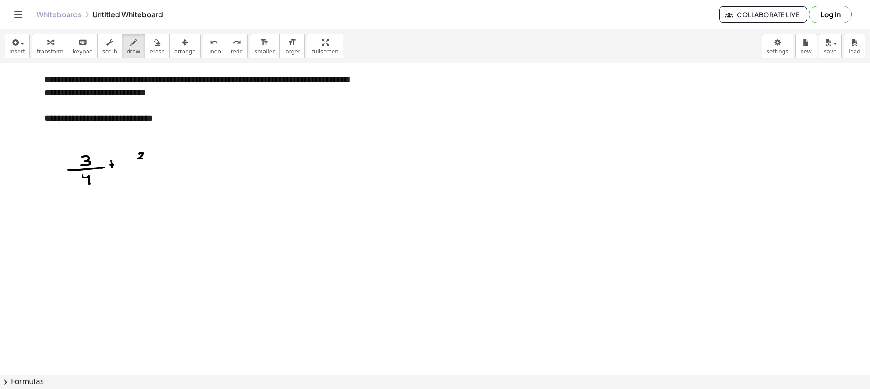
drag, startPoint x: 141, startPoint y: 164, endPoint x: 146, endPoint y: 167, distance: 5.8
drag, startPoint x: 142, startPoint y: 167, endPoint x: 157, endPoint y: 170, distance: 15.8
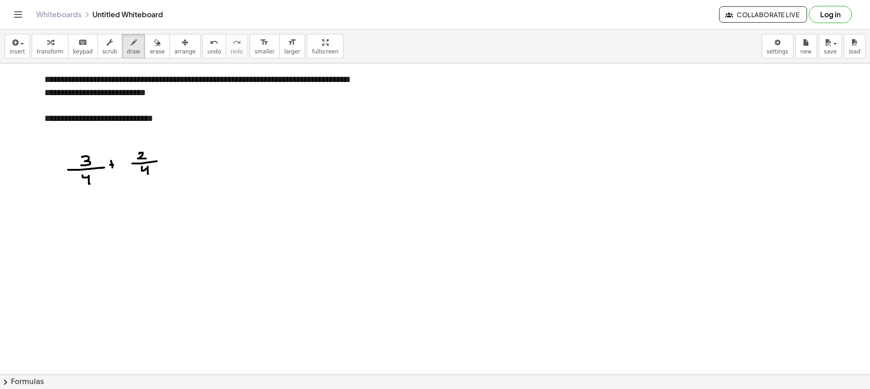
click at [145, 51] on button "erase" at bounding box center [157, 46] width 25 height 24
drag, startPoint x: 87, startPoint y: 170, endPoint x: 128, endPoint y: 165, distance: 41.6
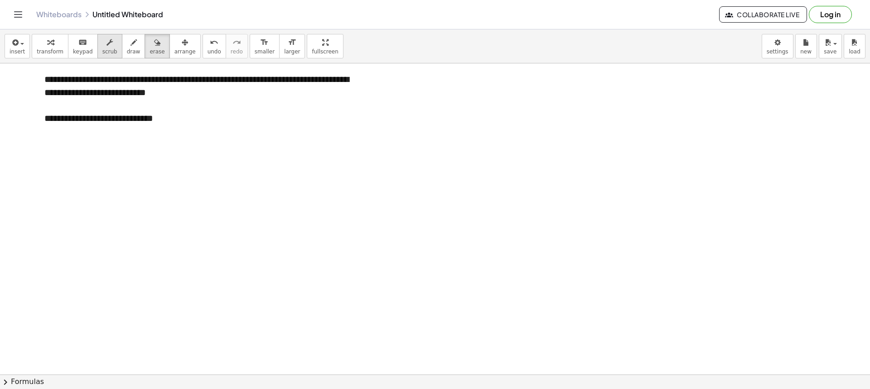
click at [103, 50] on span "scrub" at bounding box center [109, 52] width 15 height 6
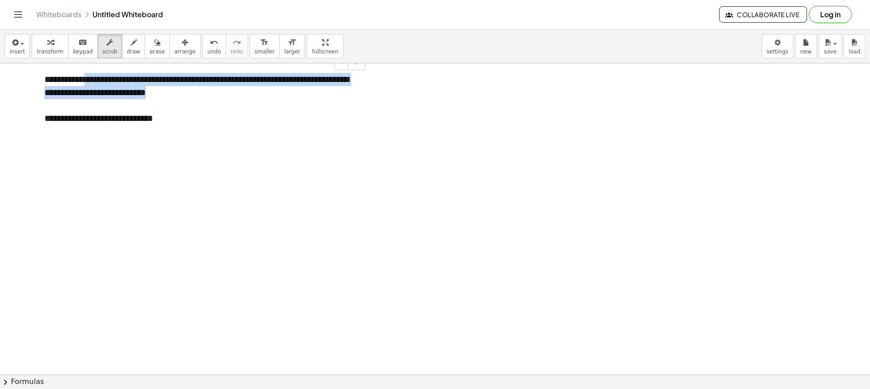
drag, startPoint x: 211, startPoint y: 93, endPoint x: 97, endPoint y: 78, distance: 115.7
click at [97, 78] on div "**********" at bounding box center [201, 99] width 332 height 70
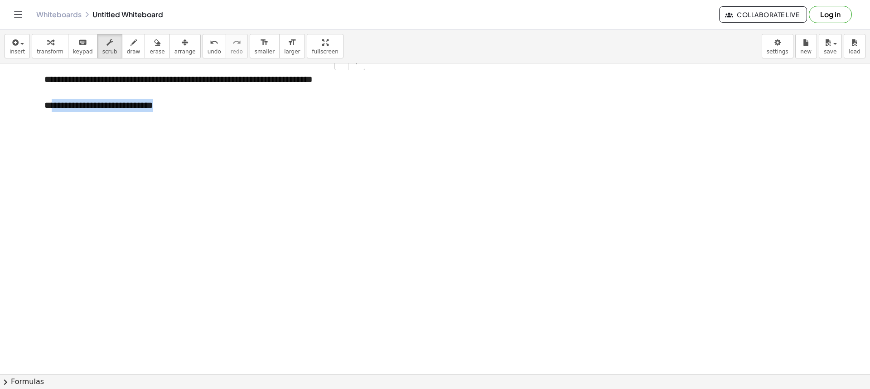
drag, startPoint x: 177, startPoint y: 106, endPoint x: 52, endPoint y: 103, distance: 125.6
click at [52, 103] on div "**********" at bounding box center [201, 105] width 314 height 13
click at [50, 103] on div "**********" at bounding box center [201, 105] width 314 height 13
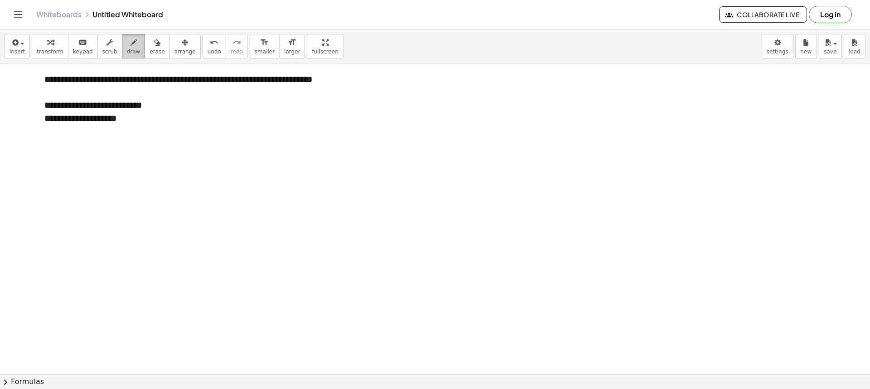
click at [127, 49] on span "draw" at bounding box center [134, 52] width 14 height 6
drag, startPoint x: 198, startPoint y: 97, endPoint x: 202, endPoint y: 104, distance: 8.7
drag, startPoint x: 192, startPoint y: 108, endPoint x: 218, endPoint y: 108, distance: 25.8
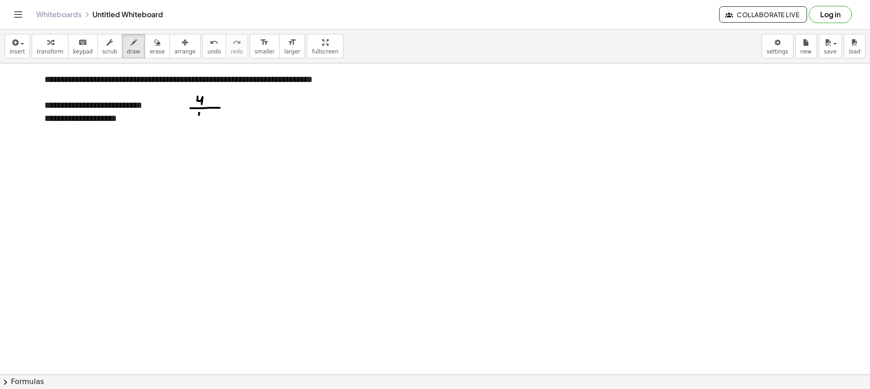
drag, startPoint x: 199, startPoint y: 115, endPoint x: 207, endPoint y: 117, distance: 7.9
drag, startPoint x: 208, startPoint y: 114, endPoint x: 215, endPoint y: 122, distance: 10.6
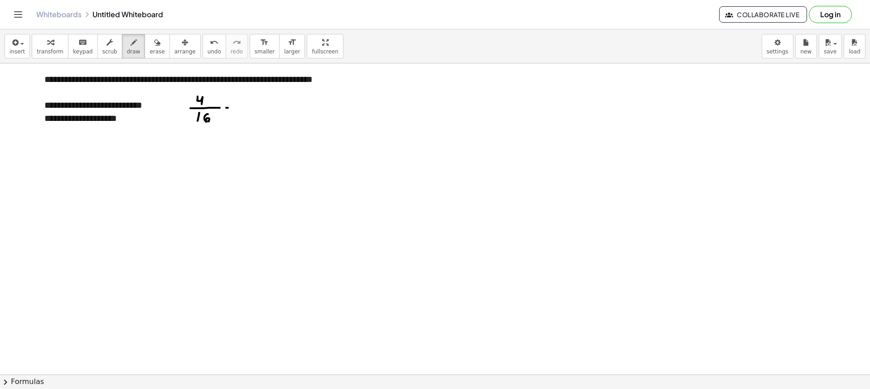
click at [150, 53] on span "erase" at bounding box center [157, 52] width 15 height 6
drag, startPoint x: 192, startPoint y: 115, endPoint x: 199, endPoint y: 108, distance: 9.6
click at [131, 40] on icon "button" at bounding box center [134, 42] width 6 height 11
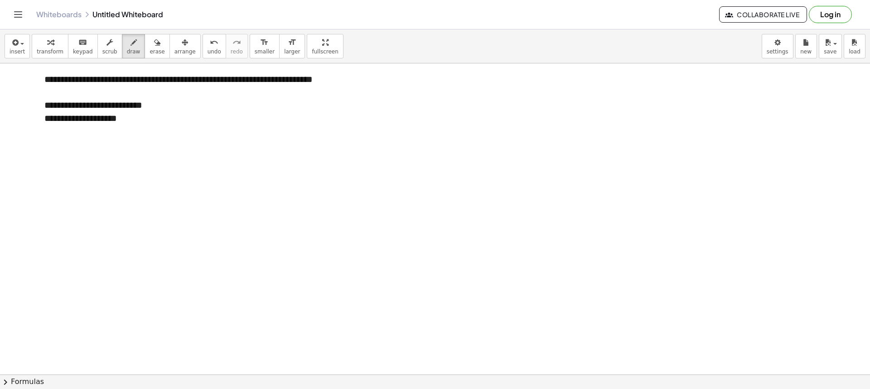
drag, startPoint x: 169, startPoint y: 92, endPoint x: 169, endPoint y: 97, distance: 4.6
drag, startPoint x: 165, startPoint y: 99, endPoint x: 173, endPoint y: 100, distance: 7.8
drag, startPoint x: 166, startPoint y: 102, endPoint x: 170, endPoint y: 110, distance: 8.3
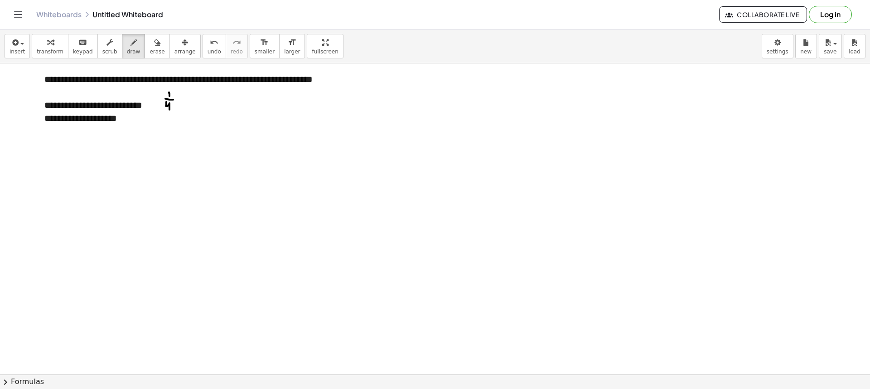
click at [131, 43] on icon "button" at bounding box center [134, 42] width 6 height 11
drag, startPoint x: 233, startPoint y: 187, endPoint x: 226, endPoint y: 192, distance: 8.4
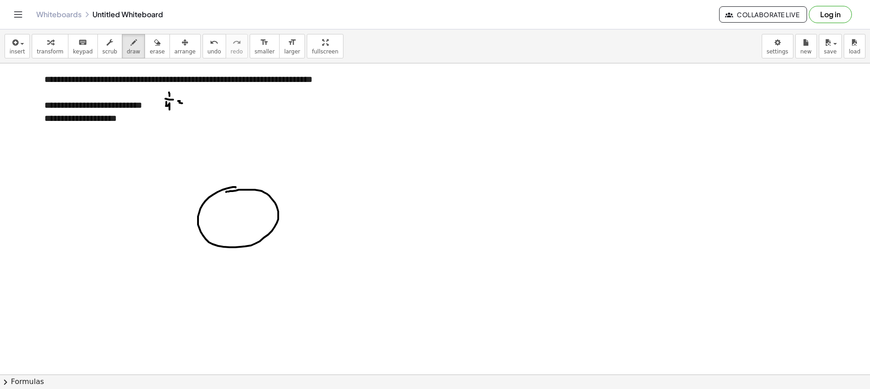
drag, startPoint x: 234, startPoint y: 194, endPoint x: 243, endPoint y: 259, distance: 65.8
drag, startPoint x: 204, startPoint y: 222, endPoint x: 265, endPoint y: 220, distance: 61.7
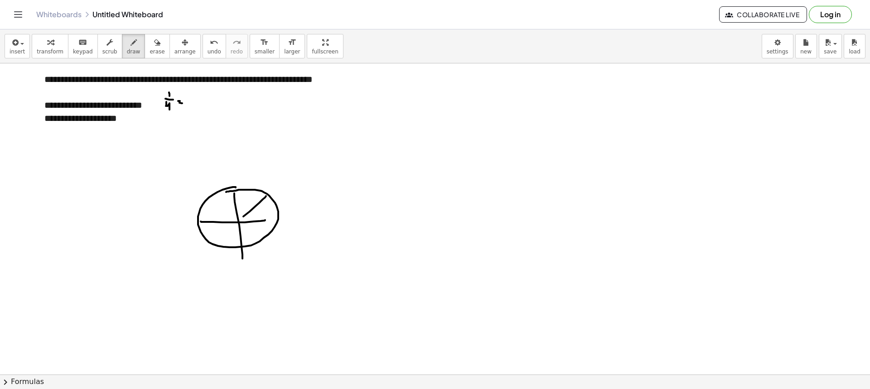
drag, startPoint x: 266, startPoint y: 196, endPoint x: 221, endPoint y: 236, distance: 60.1
drag, startPoint x: 209, startPoint y: 198, endPoint x: 254, endPoint y: 241, distance: 62.8
drag, startPoint x: 221, startPoint y: 235, endPoint x: 212, endPoint y: 243, distance: 11.9
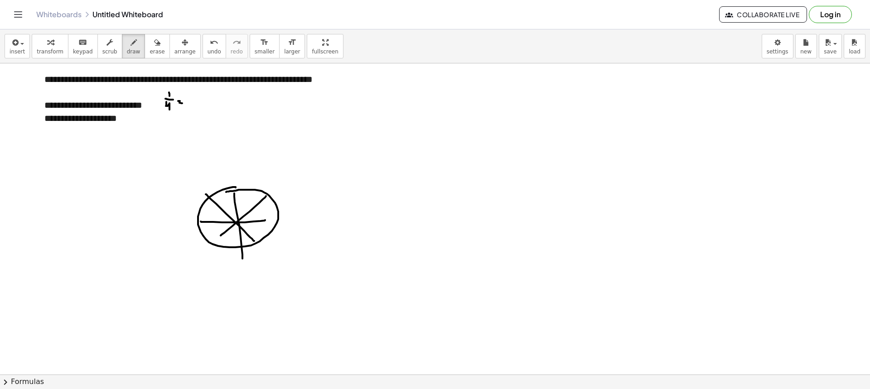
drag, startPoint x: 262, startPoint y: 220, endPoint x: 274, endPoint y: 220, distance: 11.8
drag, startPoint x: 298, startPoint y: 196, endPoint x: 300, endPoint y: 203, distance: 6.9
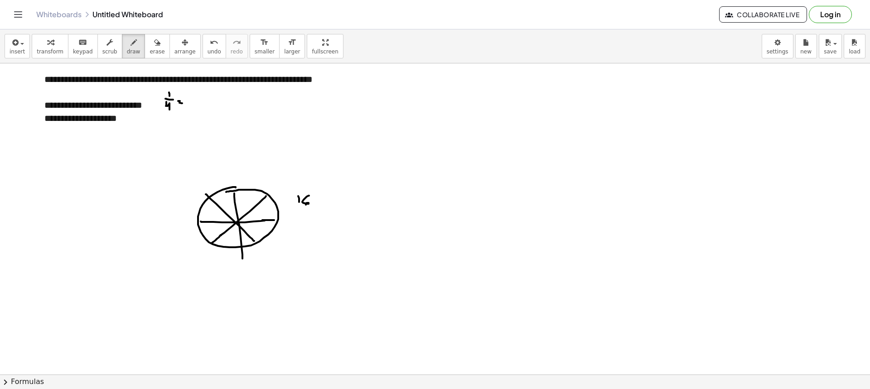
drag, startPoint x: 309, startPoint y: 196, endPoint x: 306, endPoint y: 205, distance: 10.2
drag, startPoint x: 299, startPoint y: 207, endPoint x: 311, endPoint y: 207, distance: 11.8
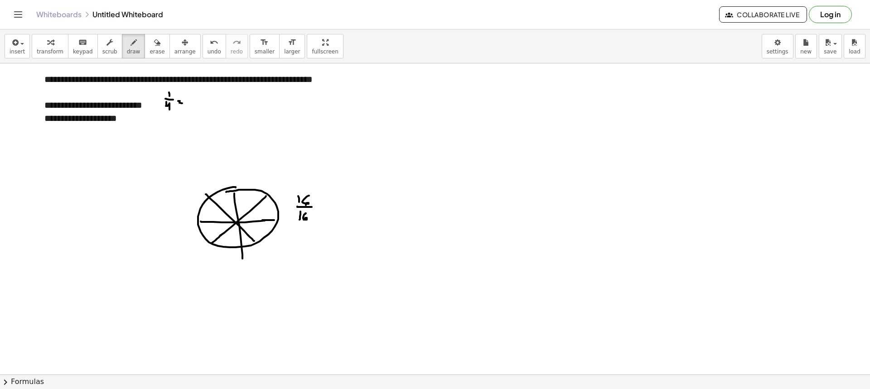
drag, startPoint x: 304, startPoint y: 215, endPoint x: 305, endPoint y: 222, distance: 6.9
drag, startPoint x: 254, startPoint y: 174, endPoint x: 257, endPoint y: 182, distance: 8.2
drag, startPoint x: 253, startPoint y: 175, endPoint x: 301, endPoint y: 185, distance: 49.6
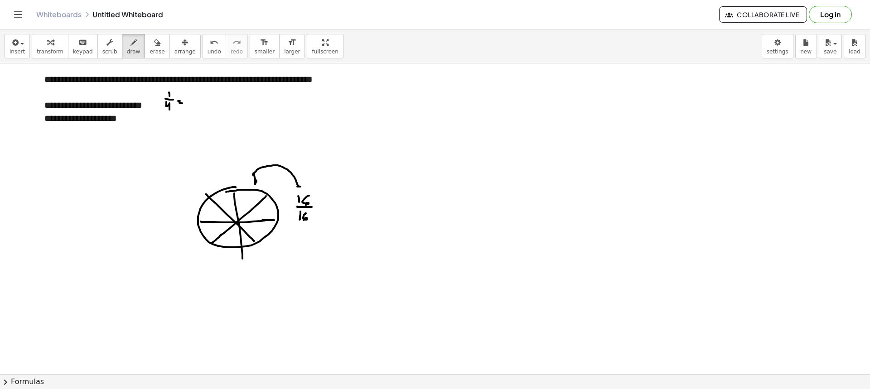
drag, startPoint x: 259, startPoint y: 184, endPoint x: 290, endPoint y: 211, distance: 40.8
drag, startPoint x: 192, startPoint y: 104, endPoint x: 185, endPoint y: 108, distance: 8.1
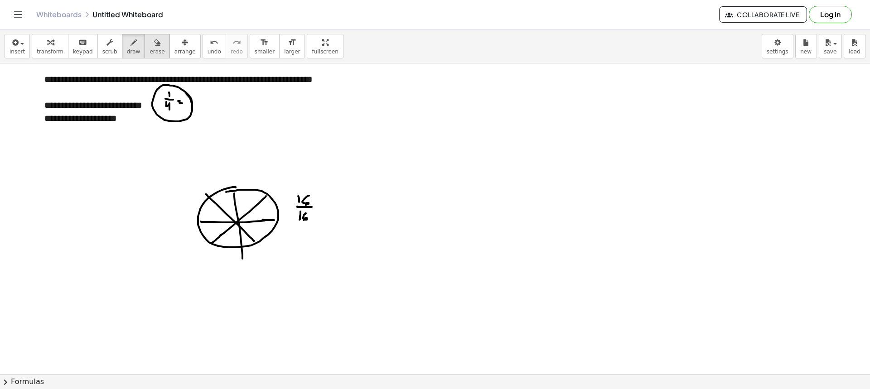
click at [150, 49] on span "erase" at bounding box center [157, 52] width 15 height 6
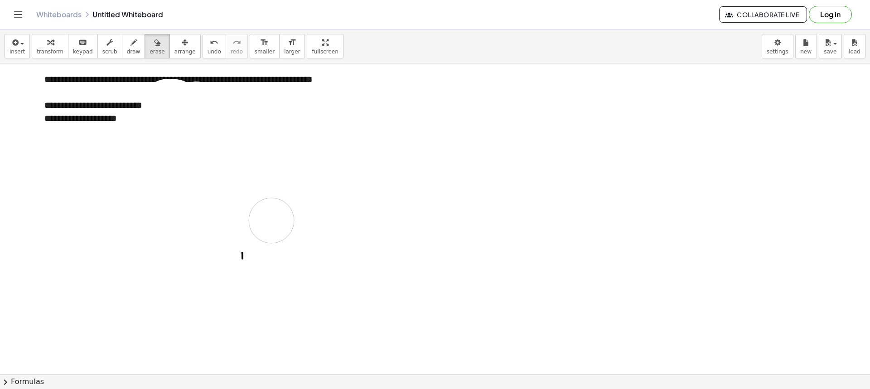
drag, startPoint x: 166, startPoint y: 106, endPoint x: 216, endPoint y: 237, distance: 140.0
drag, startPoint x: 121, startPoint y: 52, endPoint x: 164, endPoint y: 91, distance: 58.1
click at [127, 51] on span "draw" at bounding box center [134, 52] width 14 height 6
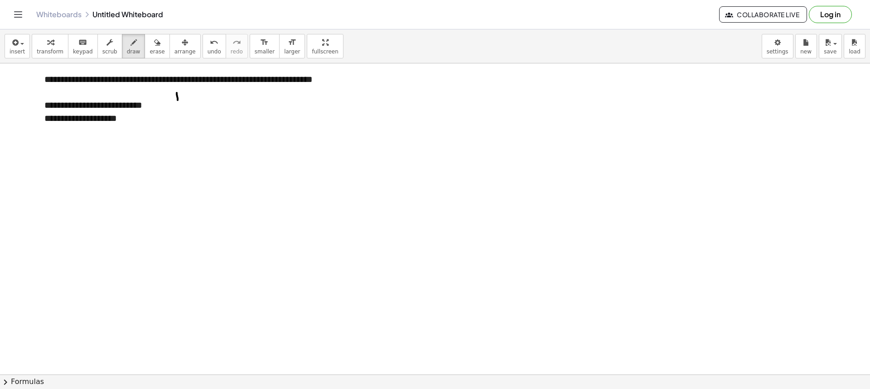
drag, startPoint x: 175, startPoint y: 109, endPoint x: 180, endPoint y: 116, distance: 8.4
click at [150, 39] on div "button" at bounding box center [157, 42] width 15 height 11
drag, startPoint x: 184, startPoint y: 108, endPoint x: 165, endPoint y: 112, distance: 18.9
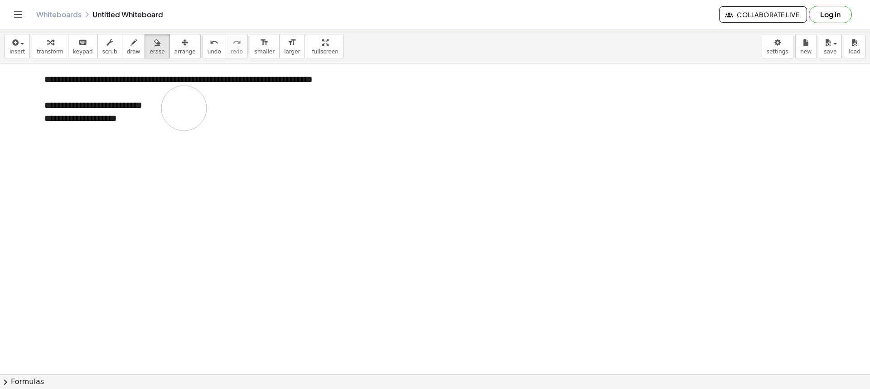
drag, startPoint x: 117, startPoint y: 44, endPoint x: 160, endPoint y: 111, distance: 79.1
click at [122, 52] on button "draw" at bounding box center [134, 46] width 24 height 24
drag, startPoint x: 175, startPoint y: 97, endPoint x: 180, endPoint y: 95, distance: 4.7
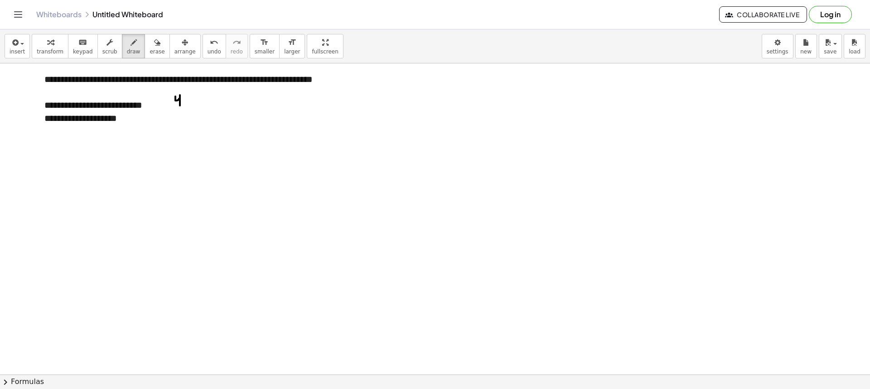
drag, startPoint x: 180, startPoint y: 95, endPoint x: 180, endPoint y: 106, distance: 10.4
drag, startPoint x: 168, startPoint y: 109, endPoint x: 193, endPoint y: 108, distance: 25.0
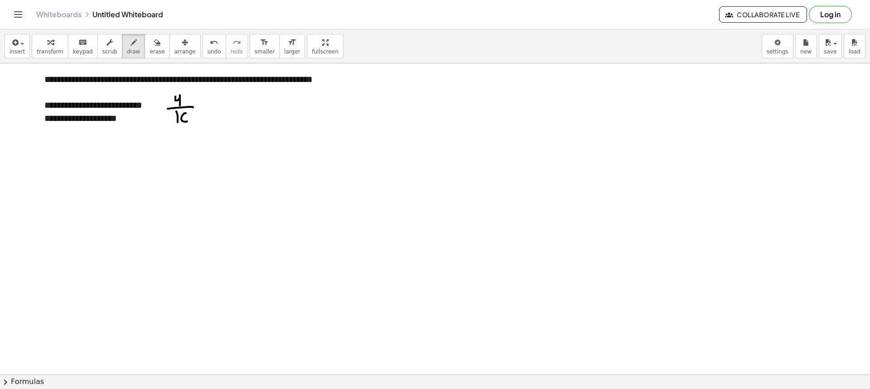
drag, startPoint x: 186, startPoint y: 113, endPoint x: 183, endPoint y: 122, distance: 9.5
click at [150, 40] on div "button" at bounding box center [157, 42] width 15 height 11
drag, startPoint x: 187, startPoint y: 132, endPoint x: 167, endPoint y: 110, distance: 29.6
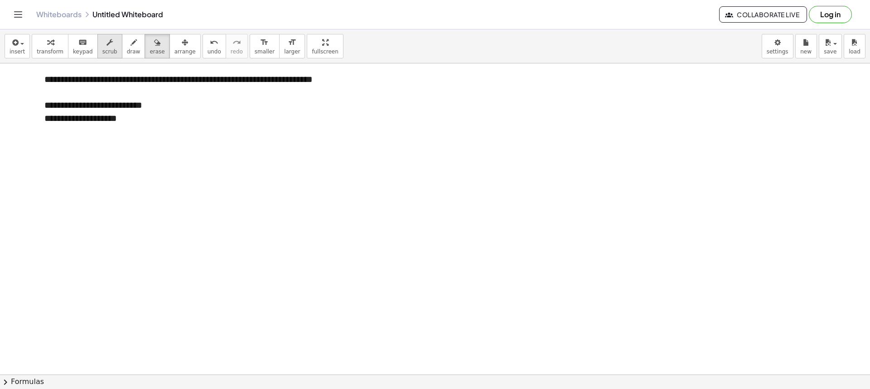
click at [109, 50] on div "transform keyboard keypad scrub draw erase arrange" at bounding box center [116, 46] width 169 height 24
click at [107, 51] on button "scrub" at bounding box center [109, 46] width 25 height 24
drag, startPoint x: 109, startPoint y: 57, endPoint x: 106, endPoint y: 53, distance: 5.5
click at [107, 55] on div "insert select one: Math Expression Function Text Youtube Video Graphing Geometr…" at bounding box center [435, 46] width 870 height 34
drag, startPoint x: 141, startPoint y: 123, endPoint x: 41, endPoint y: 102, distance: 101.4
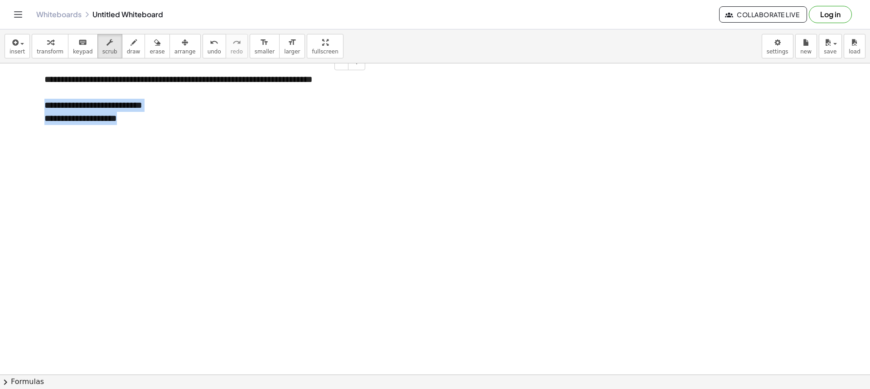
click at [41, 102] on div "**********" at bounding box center [201, 99] width 332 height 70
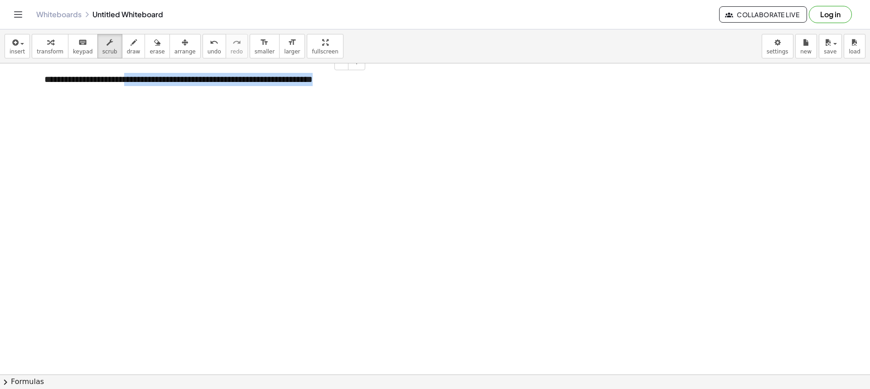
drag, startPoint x: 356, startPoint y: 79, endPoint x: 140, endPoint y: 78, distance: 215.8
click at [140, 78] on div "**********" at bounding box center [201, 92] width 332 height 57
drag, startPoint x: 146, startPoint y: 78, endPoint x: 99, endPoint y: 81, distance: 46.7
click at [99, 81] on div "**********" at bounding box center [201, 92] width 332 height 57
drag, startPoint x: 124, startPoint y: 33, endPoint x: 121, endPoint y: 43, distance: 10.8
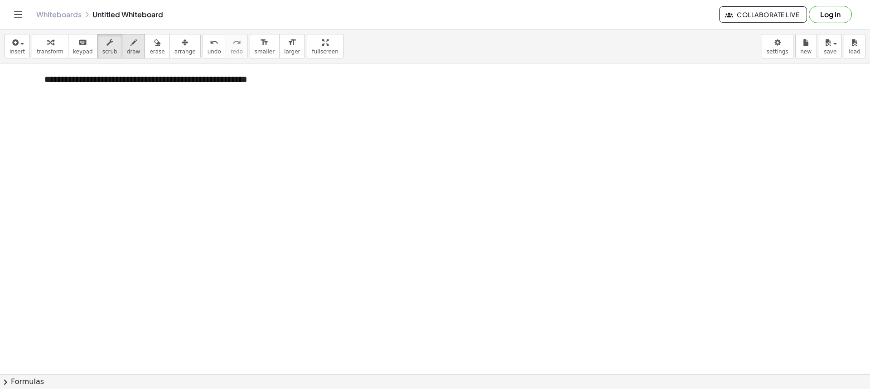
click at [123, 34] on div "insert select one: Math Expression Function Text Youtube Video Graphing Geometr…" at bounding box center [435, 46] width 870 height 34
click at [122, 56] on button "draw" at bounding box center [134, 46] width 24 height 24
click at [107, 51] on button "scrub" at bounding box center [109, 46] width 25 height 24
click at [127, 51] on span "draw" at bounding box center [134, 52] width 14 height 6
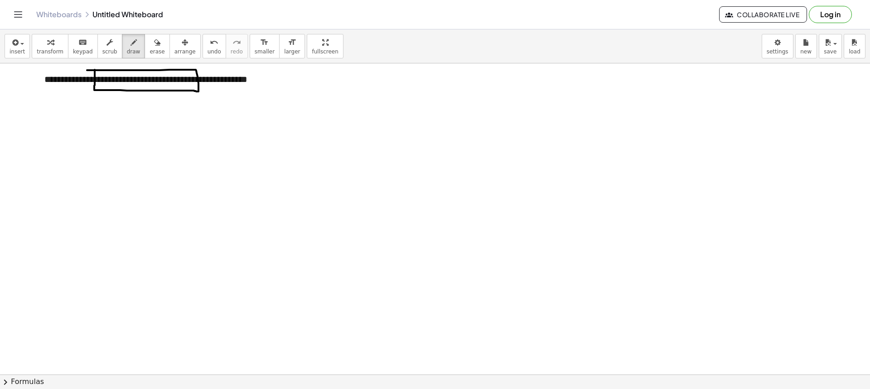
drag, startPoint x: 95, startPoint y: 70, endPoint x: 87, endPoint y: 70, distance: 7.7
click at [150, 39] on div "button" at bounding box center [157, 42] width 15 height 11
drag, startPoint x: 94, startPoint y: 87, endPoint x: 242, endPoint y: 82, distance: 147.4
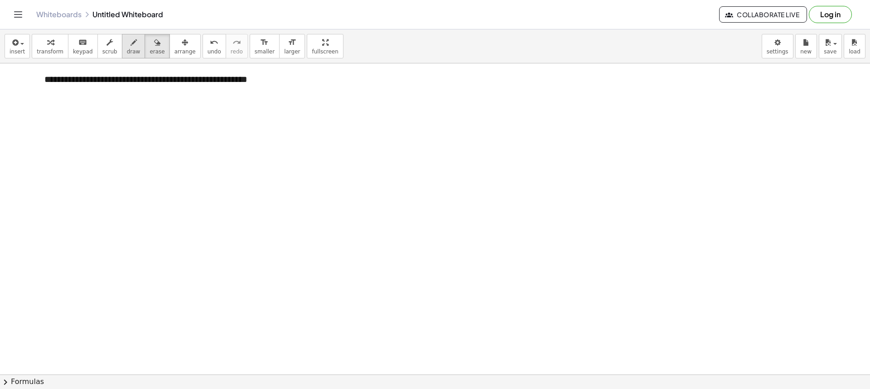
click at [127, 51] on span "draw" at bounding box center [134, 52] width 14 height 6
drag, startPoint x: 101, startPoint y: 104, endPoint x: 103, endPoint y: 99, distance: 5.9
click at [150, 47] on div "button" at bounding box center [157, 42] width 15 height 11
drag, startPoint x: 86, startPoint y: 107, endPoint x: 101, endPoint y: 106, distance: 14.5
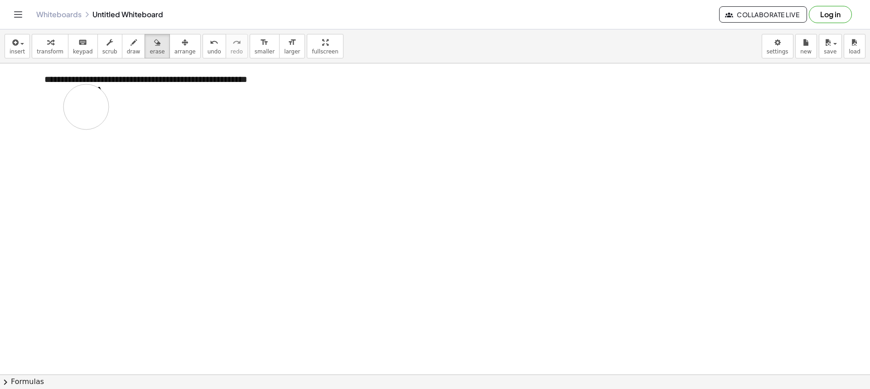
click at [111, 55] on button "scrub" at bounding box center [109, 46] width 25 height 24
click at [127, 51] on span "draw" at bounding box center [134, 52] width 14 height 6
click at [131, 41] on icon "button" at bounding box center [134, 42] width 6 height 11
click at [127, 52] on span "draw" at bounding box center [134, 52] width 14 height 6
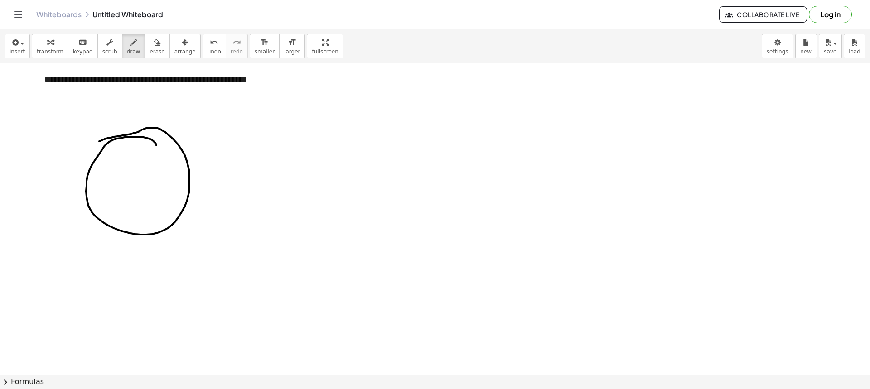
drag, startPoint x: 151, startPoint y: 140, endPoint x: 98, endPoint y: 143, distance: 53.2
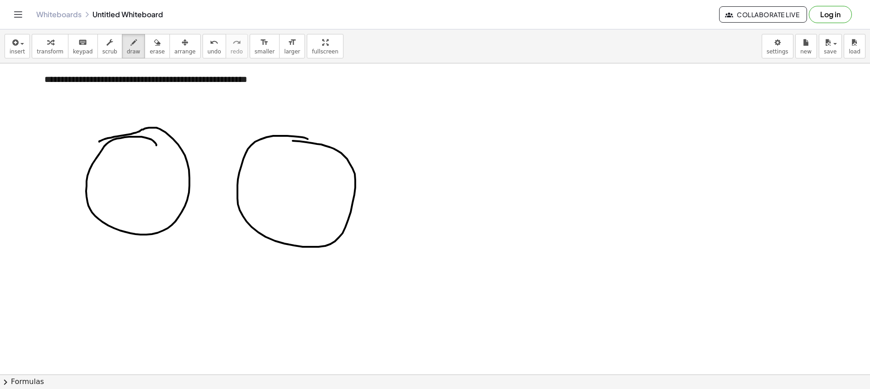
drag, startPoint x: 307, startPoint y: 139, endPoint x: 278, endPoint y: 141, distance: 29.1
drag, startPoint x: 66, startPoint y: 167, endPoint x: 72, endPoint y: 169, distance: 5.7
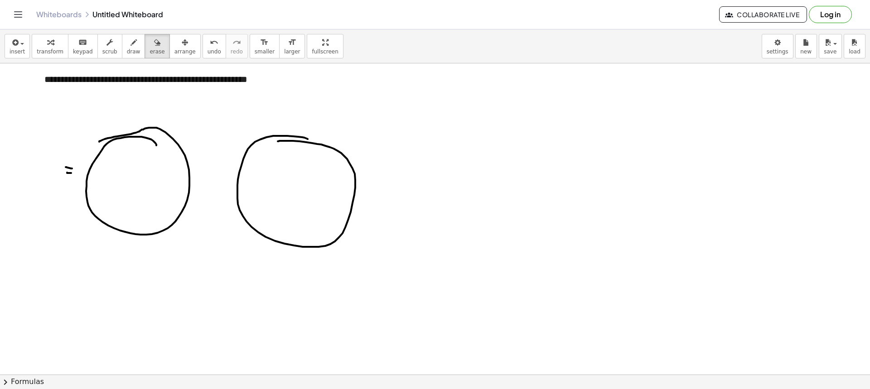
drag, startPoint x: 135, startPoint y: 44, endPoint x: 67, endPoint y: 166, distance: 139.2
click at [145, 45] on button "erase" at bounding box center [157, 46] width 25 height 24
click at [127, 44] on div "button" at bounding box center [134, 42] width 14 height 11
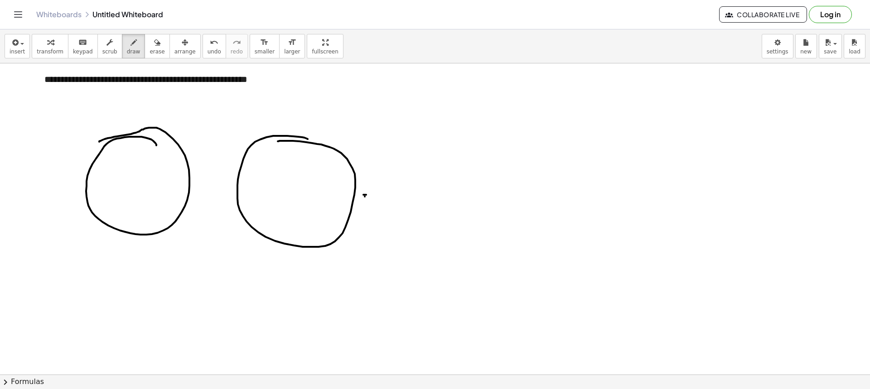
drag, startPoint x: 147, startPoint y: 46, endPoint x: 143, endPoint y: 117, distance: 70.4
click at [154, 48] on icon "button" at bounding box center [157, 42] width 6 height 11
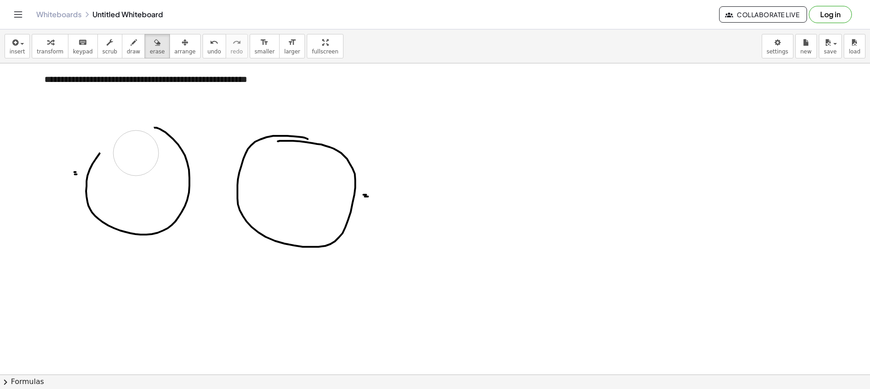
drag, startPoint x: 133, startPoint y: 136, endPoint x: 136, endPoint y: 153, distance: 17.5
click at [122, 55] on button "draw" at bounding box center [134, 46] width 24 height 24
drag, startPoint x: 98, startPoint y: 156, endPoint x: 171, endPoint y: 137, distance: 75.9
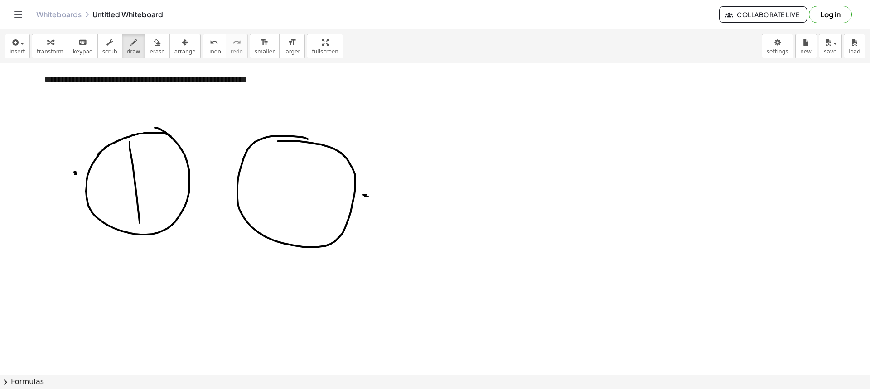
drag, startPoint x: 130, startPoint y: 143, endPoint x: 140, endPoint y: 223, distance: 80.4
click at [154, 44] on icon "button" at bounding box center [157, 42] width 6 height 11
drag, startPoint x: 138, startPoint y: 193, endPoint x: 137, endPoint y: 162, distance: 30.4
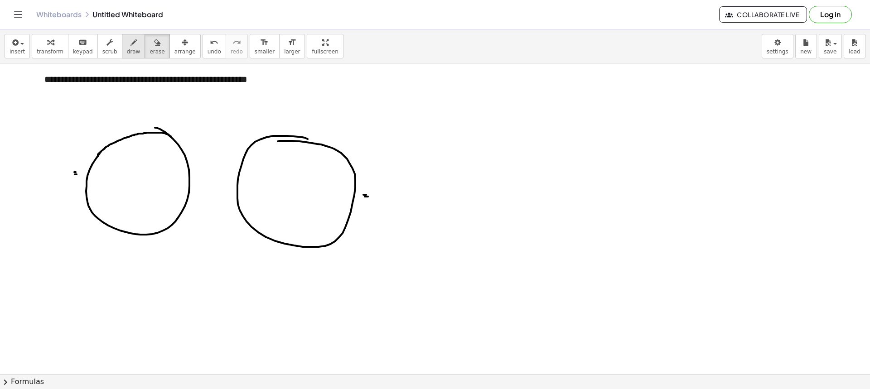
click at [131, 46] on icon "button" at bounding box center [134, 42] width 6 height 11
click at [145, 43] on button "erase" at bounding box center [157, 46] width 25 height 24
click at [131, 49] on button "draw" at bounding box center [134, 46] width 24 height 24
drag, startPoint x: 192, startPoint y: 65, endPoint x: 194, endPoint y: 71, distance: 6.2
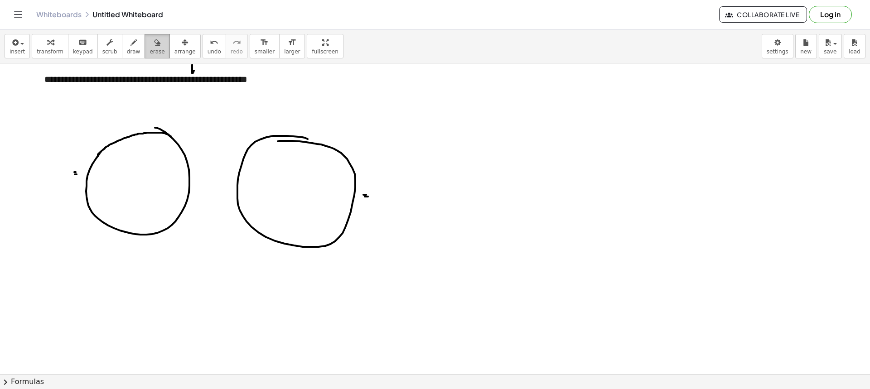
click at [145, 42] on button "erase" at bounding box center [157, 46] width 25 height 24
drag, startPoint x: 47, startPoint y: 155, endPoint x: 61, endPoint y: 177, distance: 26.0
drag, startPoint x: 151, startPoint y: 106, endPoint x: 174, endPoint y: 111, distance: 23.2
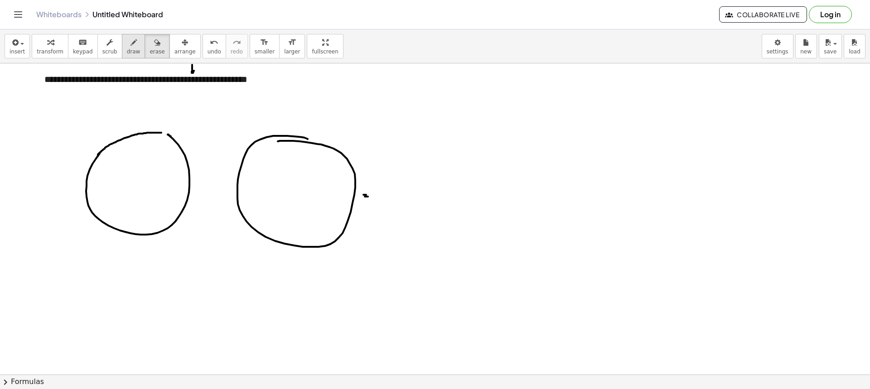
click at [127, 45] on div "button" at bounding box center [134, 42] width 14 height 11
drag, startPoint x: 159, startPoint y: 134, endPoint x: 167, endPoint y: 134, distance: 8.2
click at [150, 53] on span "erase" at bounding box center [157, 52] width 15 height 6
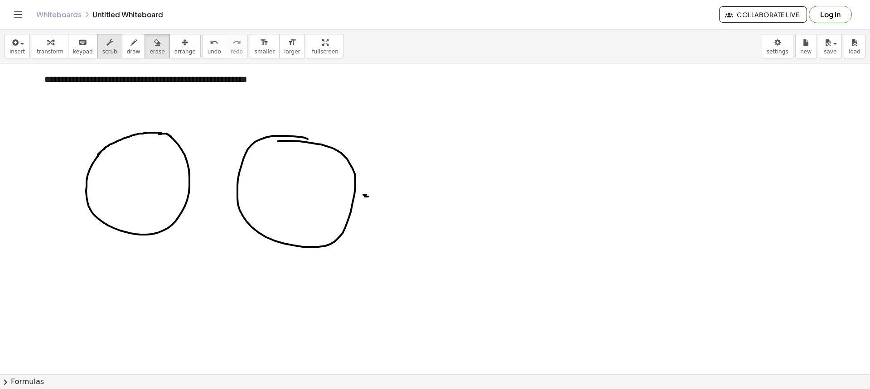
click at [110, 53] on button "scrub" at bounding box center [109, 46] width 25 height 24
click at [127, 52] on span "draw" at bounding box center [134, 52] width 14 height 6
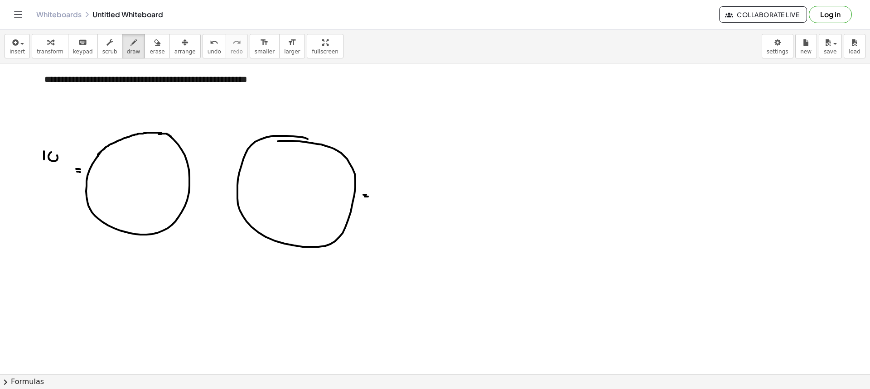
drag, startPoint x: 37, startPoint y: 166, endPoint x: 64, endPoint y: 166, distance: 27.2
drag, startPoint x: 42, startPoint y: 174, endPoint x: 42, endPoint y: 180, distance: 5.9
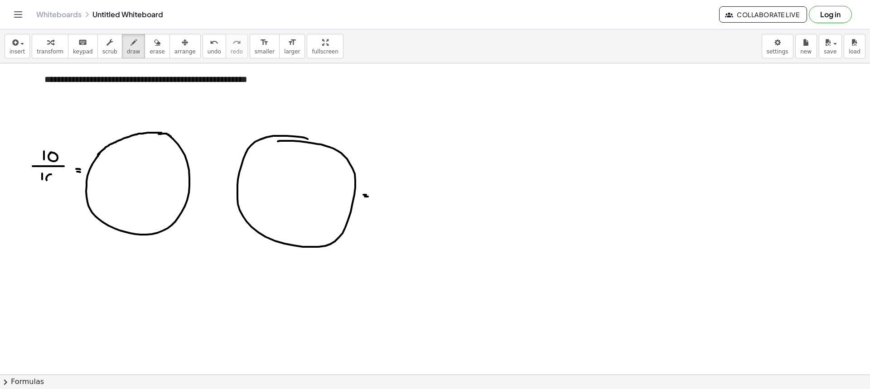
drag, startPoint x: 15, startPoint y: 179, endPoint x: 34, endPoint y: 182, distance: 18.9
drag, startPoint x: 25, startPoint y: 153, endPoint x: 35, endPoint y: 157, distance: 10.8
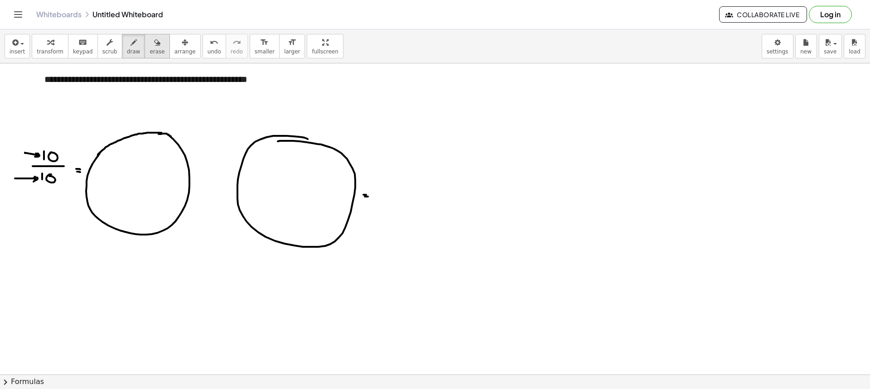
click at [154, 40] on icon "button" at bounding box center [157, 42] width 6 height 11
drag, startPoint x: 7, startPoint y: 189, endPoint x: 18, endPoint y: 191, distance: 11.6
click at [127, 51] on span "draw" at bounding box center [134, 52] width 14 height 6
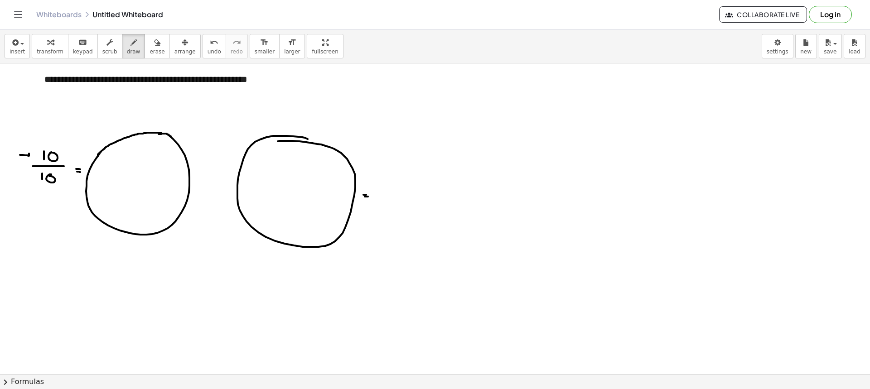
drag, startPoint x: 20, startPoint y: 155, endPoint x: 29, endPoint y: 154, distance: 8.7
click at [151, 48] on button "erase" at bounding box center [157, 46] width 25 height 24
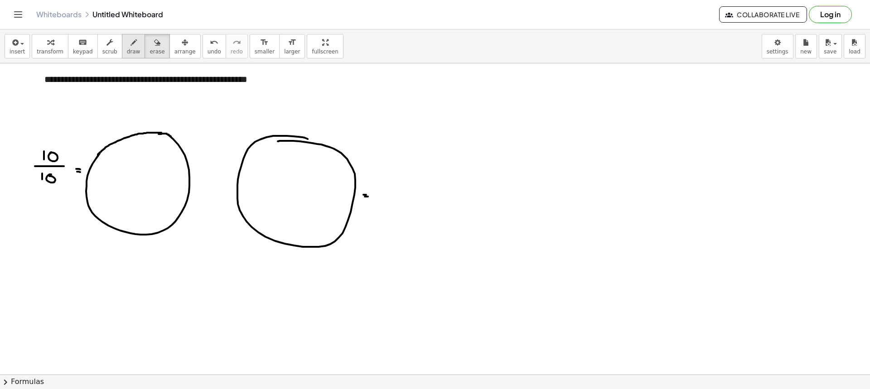
click at [122, 46] on button "draw" at bounding box center [134, 46] width 24 height 24
drag, startPoint x: 396, startPoint y: 167, endPoint x: 396, endPoint y: 173, distance: 5.4
drag, startPoint x: 403, startPoint y: 166, endPoint x: 398, endPoint y: 175, distance: 10.6
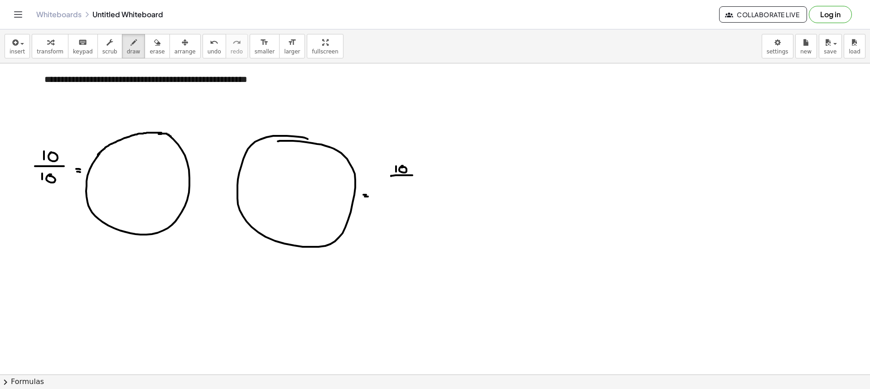
drag, startPoint x: 393, startPoint y: 176, endPoint x: 413, endPoint y: 175, distance: 20.0
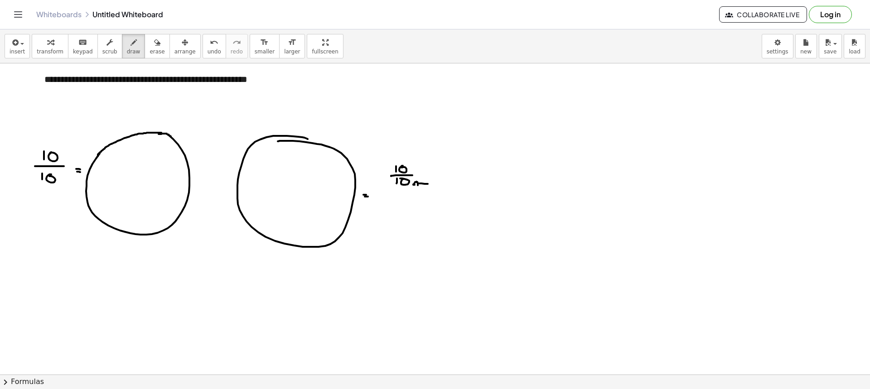
drag, startPoint x: 32, startPoint y: 141, endPoint x: 47, endPoint y: 141, distance: 15.0
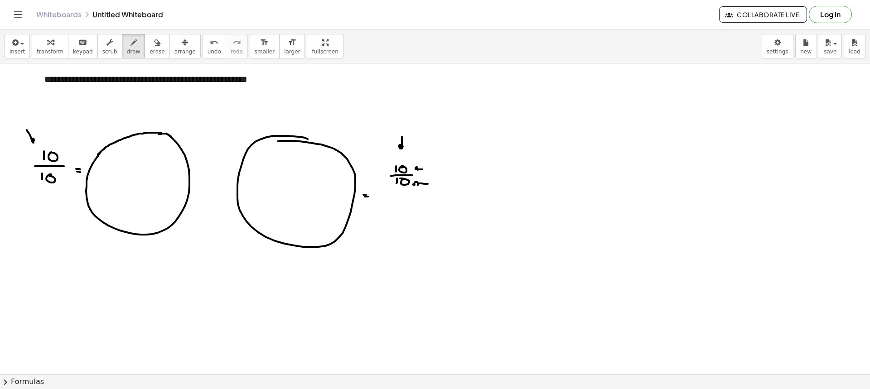
drag, startPoint x: 402, startPoint y: 141, endPoint x: 403, endPoint y: 145, distance: 4.7
click at [146, 56] on button "erase" at bounding box center [157, 46] width 25 height 24
drag, startPoint x: 387, startPoint y: 116, endPoint x: 400, endPoint y: 133, distance: 21.4
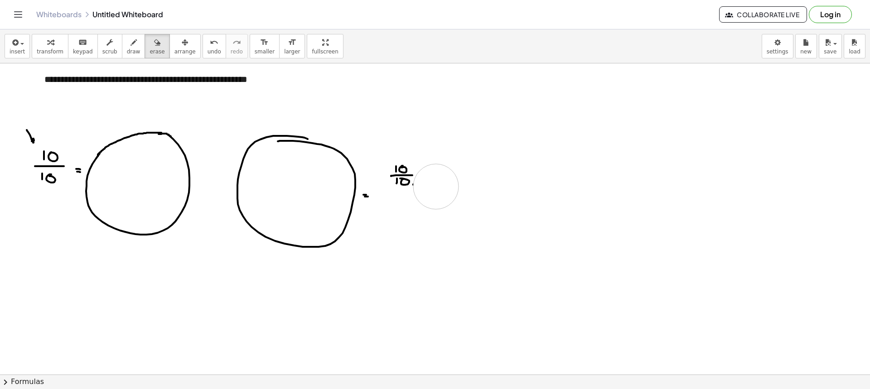
drag, startPoint x: 431, startPoint y: 151, endPoint x: 436, endPoint y: 187, distance: 35.8
drag, startPoint x: 5, startPoint y: 122, endPoint x: 19, endPoint y: 131, distance: 17.1
drag, startPoint x: 122, startPoint y: 47, endPoint x: 120, endPoint y: 54, distance: 7.0
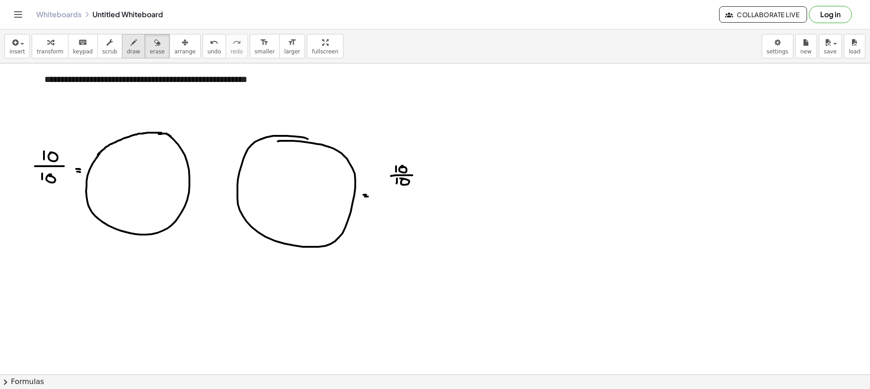
click at [131, 48] on icon "button" at bounding box center [134, 42] width 6 height 11
drag, startPoint x: 35, startPoint y: 146, endPoint x: 38, endPoint y: 151, distance: 4.7
drag, startPoint x: 32, startPoint y: 183, endPoint x: 38, endPoint y: 188, distance: 7.7
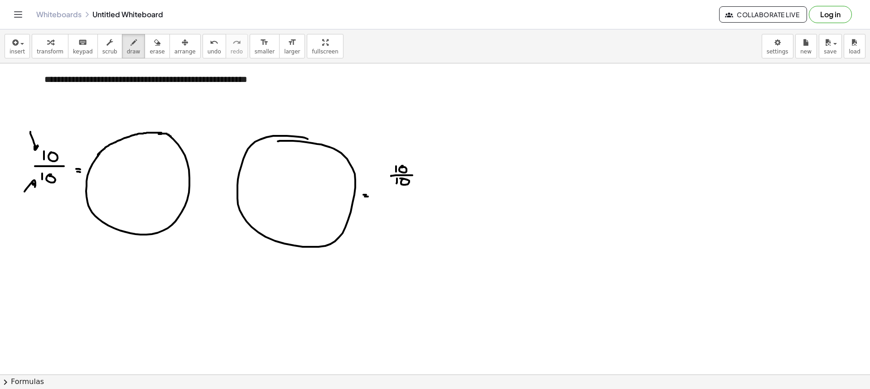
drag, startPoint x: 14, startPoint y: 138, endPoint x: 19, endPoint y: 147, distance: 10.1
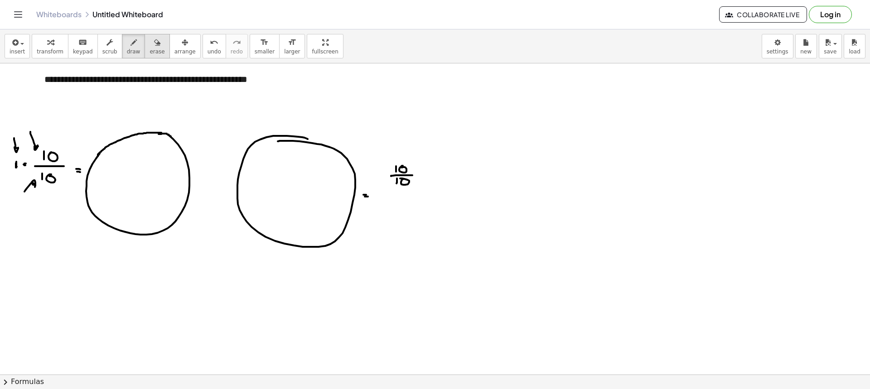
click at [150, 53] on span "erase" at bounding box center [157, 52] width 15 height 6
drag, startPoint x: 3, startPoint y: 123, endPoint x: 21, endPoint y: 131, distance: 19.5
drag, startPoint x: 23, startPoint y: 216, endPoint x: 25, endPoint y: 204, distance: 12.5
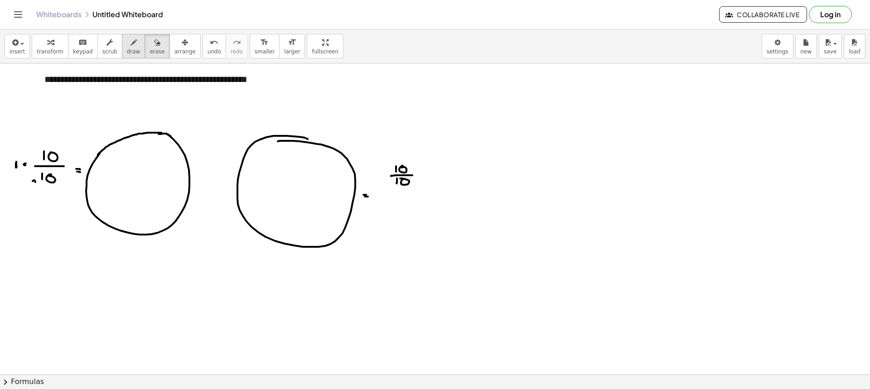
click at [127, 44] on div "button" at bounding box center [134, 42] width 14 height 11
drag, startPoint x: 24, startPoint y: 147, endPoint x: 16, endPoint y: 155, distance: 10.9
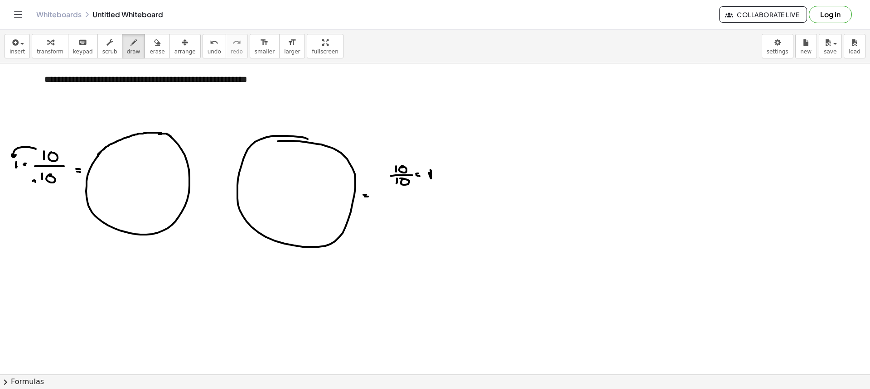
drag, startPoint x: 182, startPoint y: 254, endPoint x: 196, endPoint y: 251, distance: 14.4
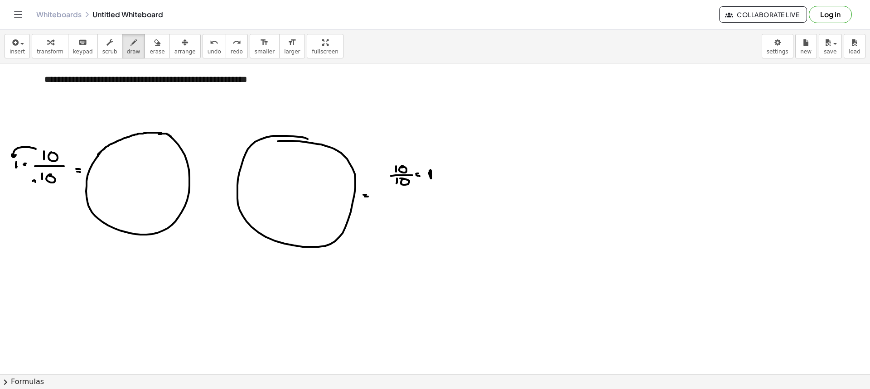
drag, startPoint x: 187, startPoint y: 247, endPoint x: 185, endPoint y: 253, distance: 5.7
drag, startPoint x: 185, startPoint y: 251, endPoint x: 195, endPoint y: 252, distance: 10.0
drag, startPoint x: 182, startPoint y: 253, endPoint x: 190, endPoint y: 251, distance: 8.8
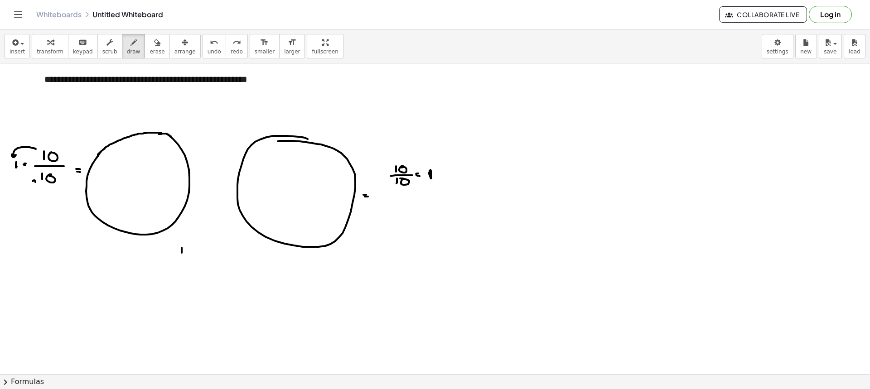
drag, startPoint x: 190, startPoint y: 251, endPoint x: 198, endPoint y: 251, distance: 7.7
drag, startPoint x: 205, startPoint y: 248, endPoint x: 211, endPoint y: 253, distance: 8.0
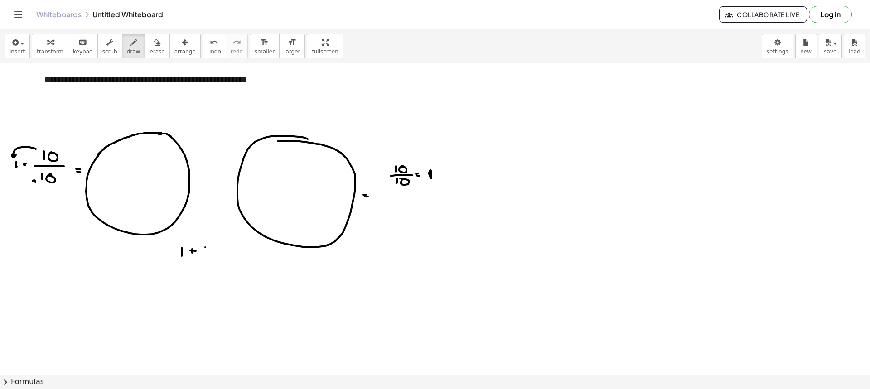
drag, startPoint x: 215, startPoint y: 253, endPoint x: 226, endPoint y: 252, distance: 10.5
drag, startPoint x: 224, startPoint y: 251, endPoint x: 233, endPoint y: 256, distance: 9.8
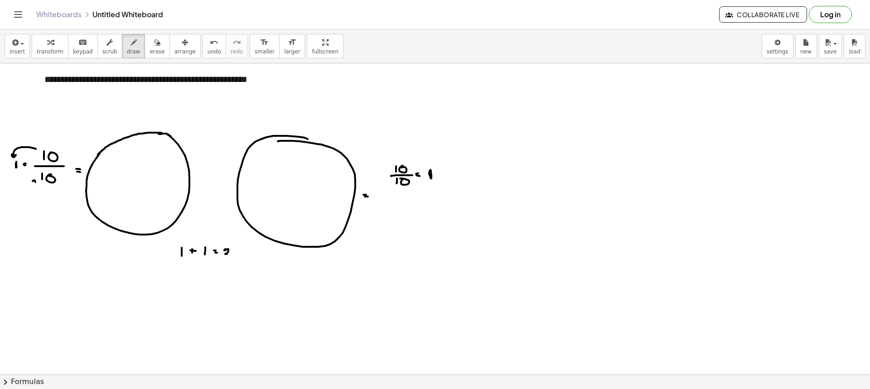
click at [145, 55] on button "erase" at bounding box center [157, 46] width 25 height 24
drag, startPoint x: 179, startPoint y: 267, endPoint x: 224, endPoint y: 260, distance: 45.9
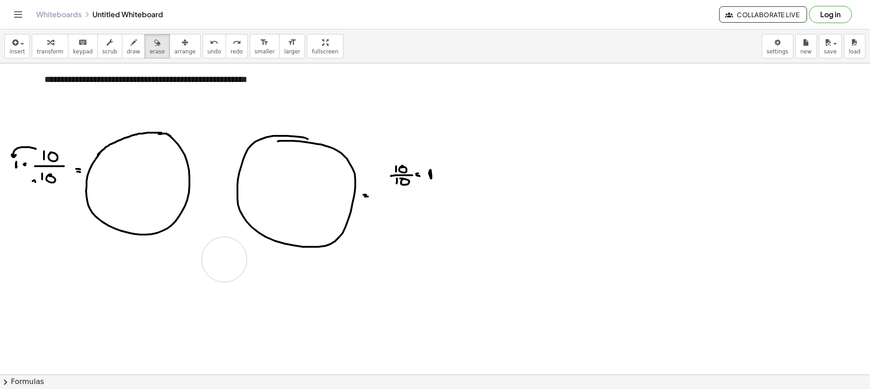
drag, startPoint x: 122, startPoint y: 49, endPoint x: 131, endPoint y: 73, distance: 25.0
click at [127, 50] on span "draw" at bounding box center [134, 52] width 14 height 6
drag, startPoint x: 156, startPoint y: 108, endPoint x: 163, endPoint y: 120, distance: 13.2
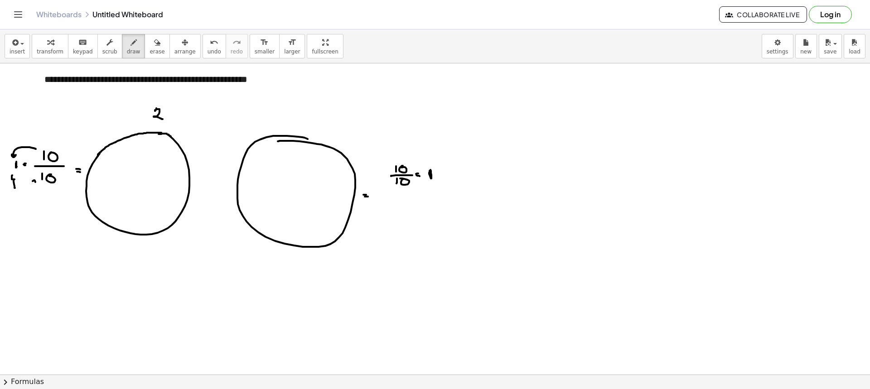
drag, startPoint x: 15, startPoint y: 188, endPoint x: 15, endPoint y: 177, distance: 10.9
drag, startPoint x: 107, startPoint y: 269, endPoint x: 103, endPoint y: 273, distance: 5.5
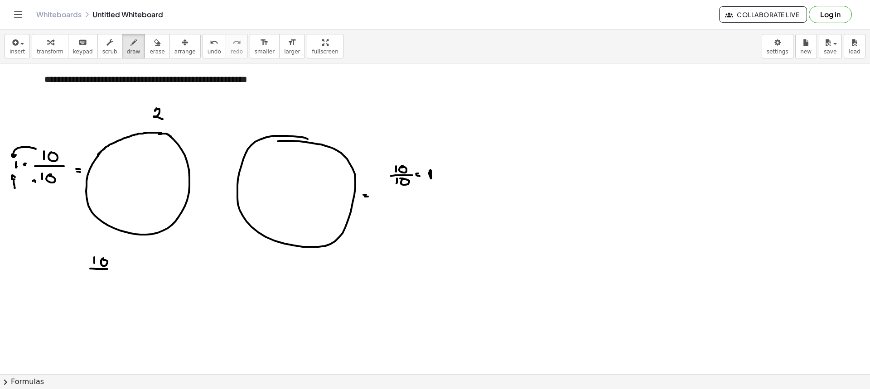
drag, startPoint x: 97, startPoint y: 273, endPoint x: 94, endPoint y: 281, distance: 8.2
drag, startPoint x: 125, startPoint y: 267, endPoint x: 124, endPoint y: 272, distance: 4.6
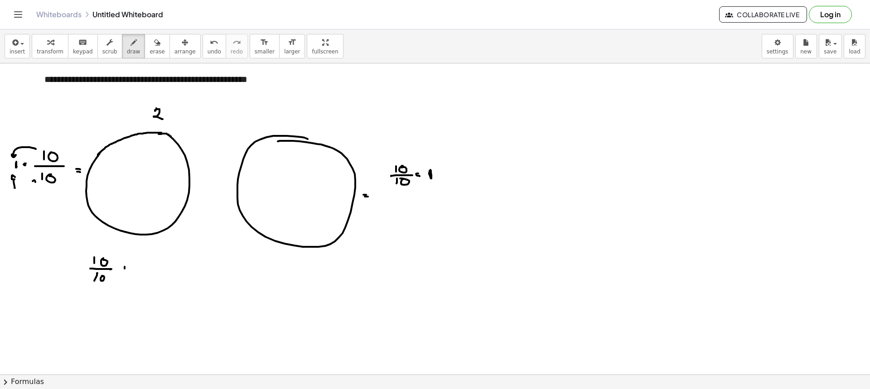
drag, startPoint x: 123, startPoint y: 270, endPoint x: 128, endPoint y: 270, distance: 5.0
drag, startPoint x: 145, startPoint y: 264, endPoint x: 151, endPoint y: 260, distance: 8.2
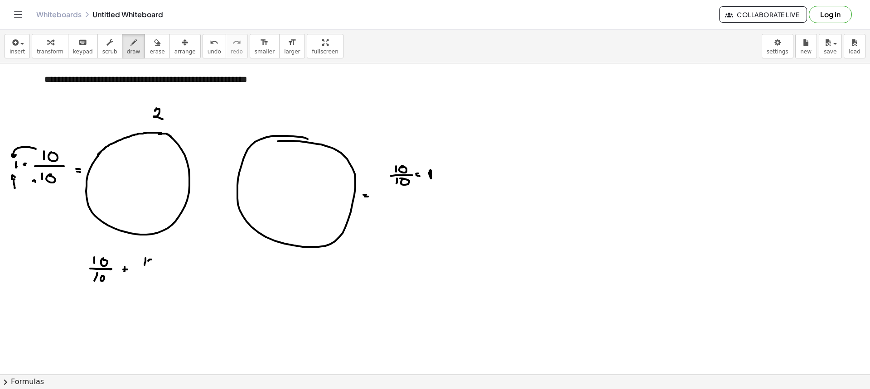
drag, startPoint x: 139, startPoint y: 269, endPoint x: 155, endPoint y: 271, distance: 16.4
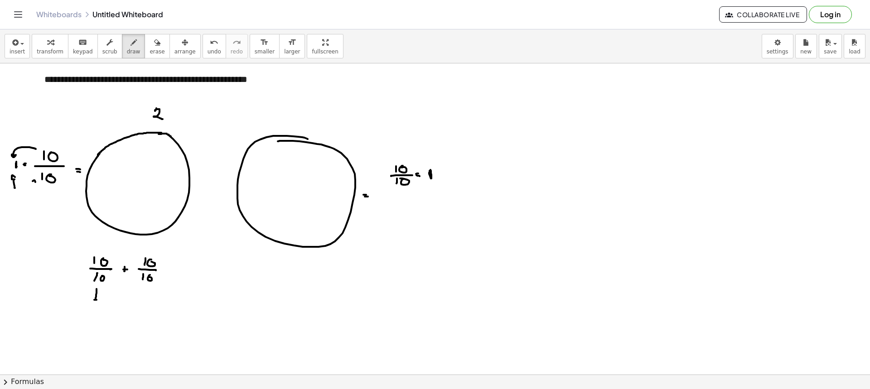
drag, startPoint x: 97, startPoint y: 289, endPoint x: 98, endPoint y: 301, distance: 12.4
drag, startPoint x: 142, startPoint y: 288, endPoint x: 142, endPoint y: 298, distance: 9.5
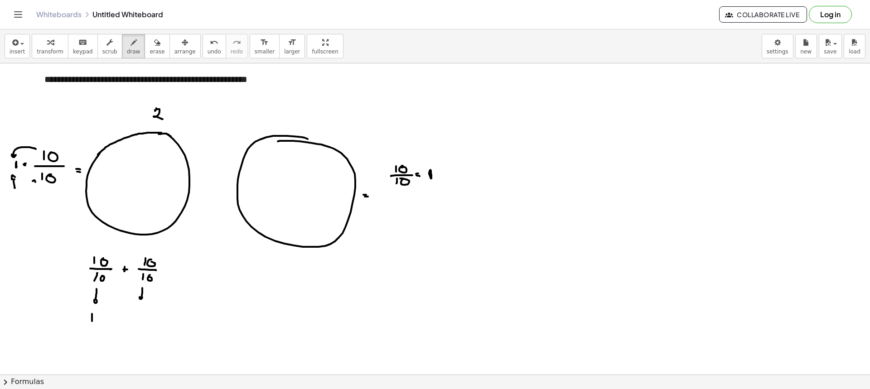
drag, startPoint x: 140, startPoint y: 313, endPoint x: 139, endPoint y: 322, distance: 9.1
drag, startPoint x: 113, startPoint y: 315, endPoint x: 112, endPoint y: 319, distance: 4.6
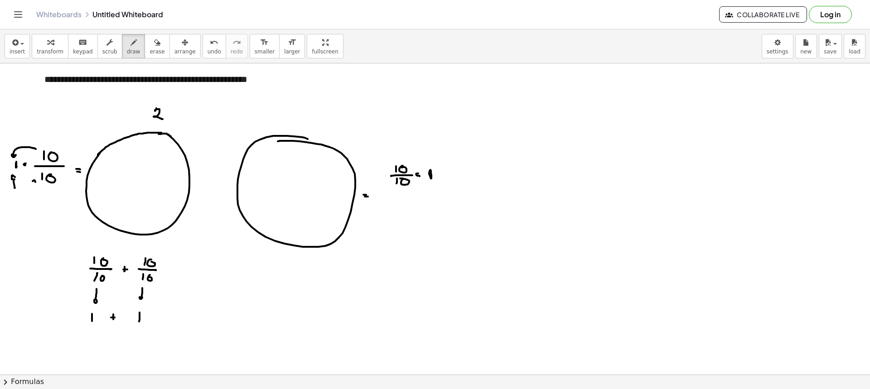
drag, startPoint x: 161, startPoint y: 317, endPoint x: 172, endPoint y: 321, distance: 12.2
drag, startPoint x: 99, startPoint y: 90, endPoint x: 120, endPoint y: 152, distance: 65.7
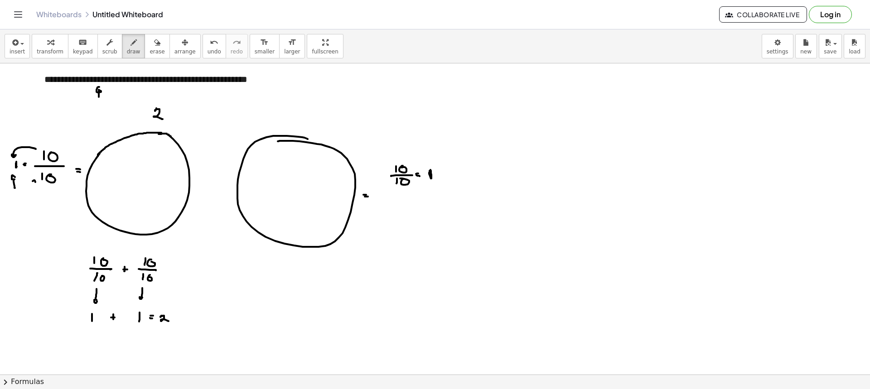
drag, startPoint x: 198, startPoint y: 259, endPoint x: 204, endPoint y: 265, distance: 9.0
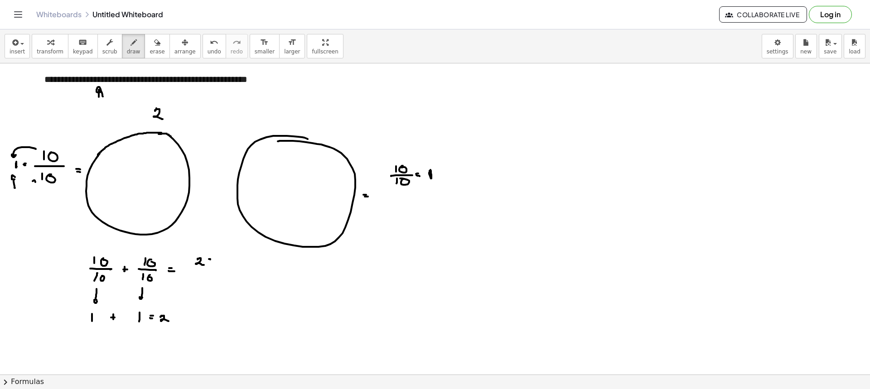
drag, startPoint x: 191, startPoint y: 269, endPoint x: 220, endPoint y: 269, distance: 29.5
drag, startPoint x: 202, startPoint y: 274, endPoint x: 203, endPoint y: 280, distance: 6.4
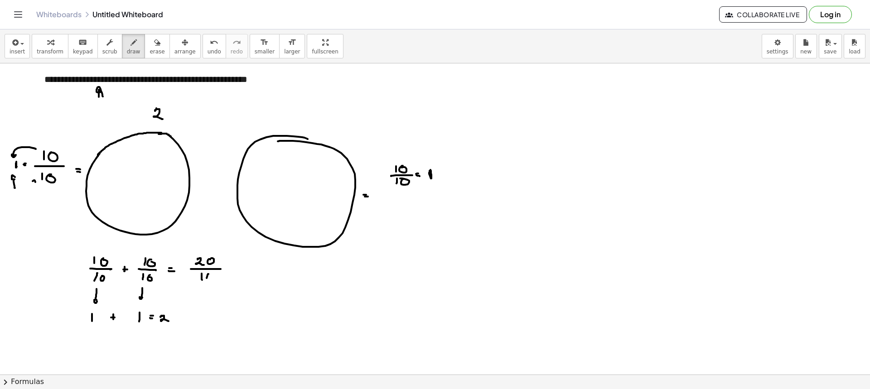
drag, startPoint x: 246, startPoint y: 264, endPoint x: 248, endPoint y: 273, distance: 8.8
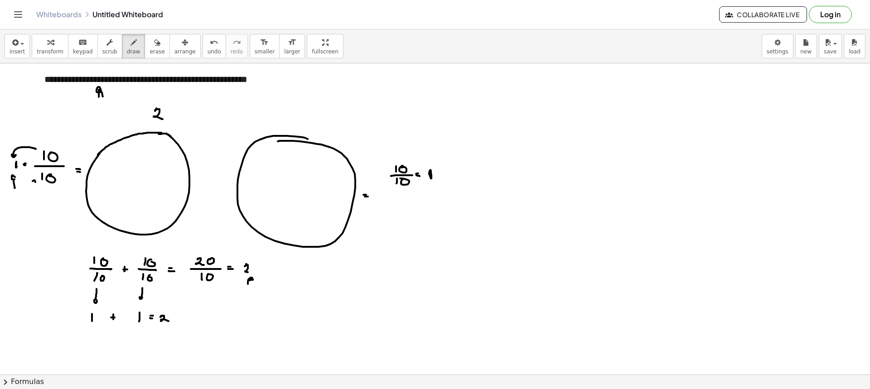
drag, startPoint x: 248, startPoint y: 284, endPoint x: 253, endPoint y: 281, distance: 5.9
drag, startPoint x: 246, startPoint y: 285, endPoint x: 178, endPoint y: 316, distance: 75.5
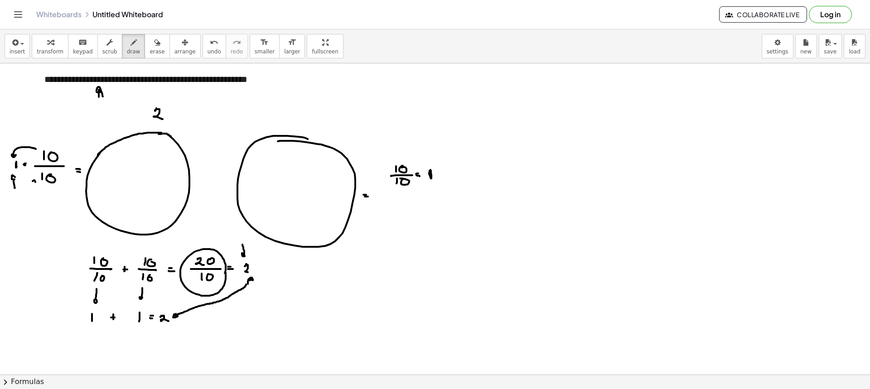
drag, startPoint x: 243, startPoint y: 245, endPoint x: 245, endPoint y: 255, distance: 10.3
click at [99, 70] on div "**********" at bounding box center [435, 209] width 870 height 360
click at [150, 49] on span "erase" at bounding box center [157, 52] width 15 height 6
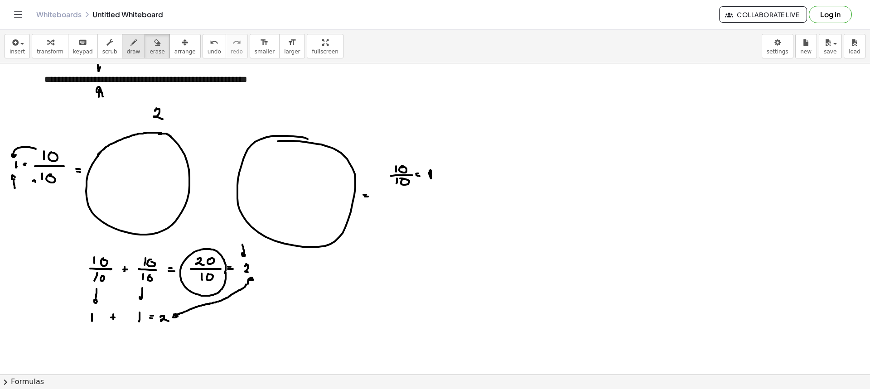
click at [127, 53] on span "draw" at bounding box center [134, 52] width 14 height 6
click at [140, 61] on div "insert select one: Math Expression Function Text Youtube Video Graphing Geometr…" at bounding box center [435, 46] width 870 height 34
click at [145, 57] on button "erase" at bounding box center [157, 46] width 25 height 24
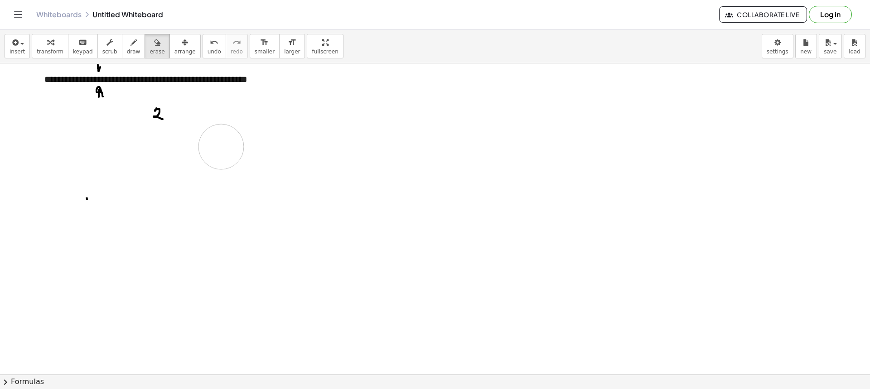
drag, startPoint x: 98, startPoint y: 283, endPoint x: 71, endPoint y: 142, distance: 143.6
drag, startPoint x: 71, startPoint y: 142, endPoint x: 113, endPoint y: 148, distance: 42.6
drag, startPoint x: 93, startPoint y: 90, endPoint x: 106, endPoint y: 57, distance: 35.7
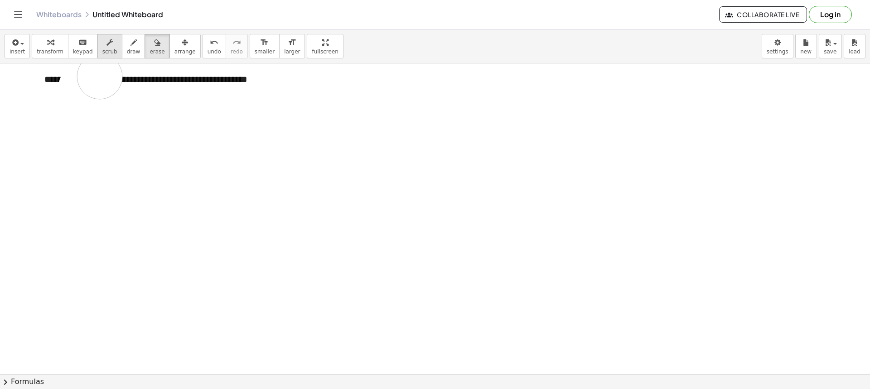
click at [104, 42] on div "button" at bounding box center [109, 42] width 15 height 11
drag, startPoint x: 290, startPoint y: 87, endPoint x: 97, endPoint y: 83, distance: 193.2
click at [97, 83] on div "**********" at bounding box center [201, 92] width 332 height 57
click at [122, 47] on button "draw" at bounding box center [134, 46] width 24 height 24
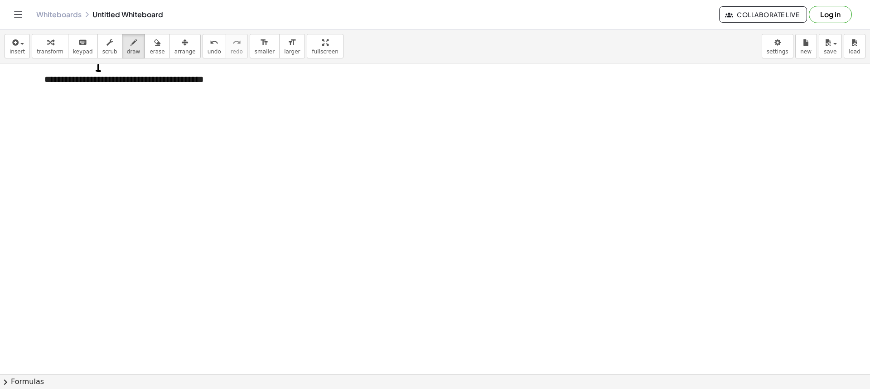
drag, startPoint x: 98, startPoint y: 66, endPoint x: 100, endPoint y: 71, distance: 5.7
click at [133, 50] on button "draw" at bounding box center [134, 46] width 24 height 24
click at [150, 49] on span "erase" at bounding box center [157, 52] width 15 height 6
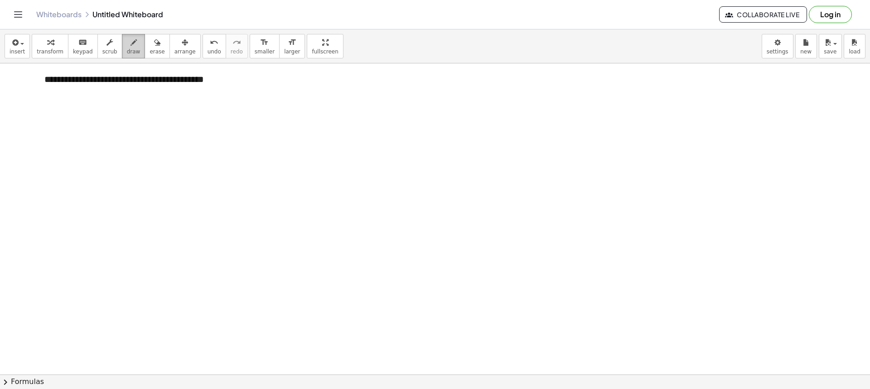
click at [127, 49] on span "draw" at bounding box center [134, 52] width 14 height 6
drag, startPoint x: 166, startPoint y: 141, endPoint x: 155, endPoint y: 143, distance: 11.5
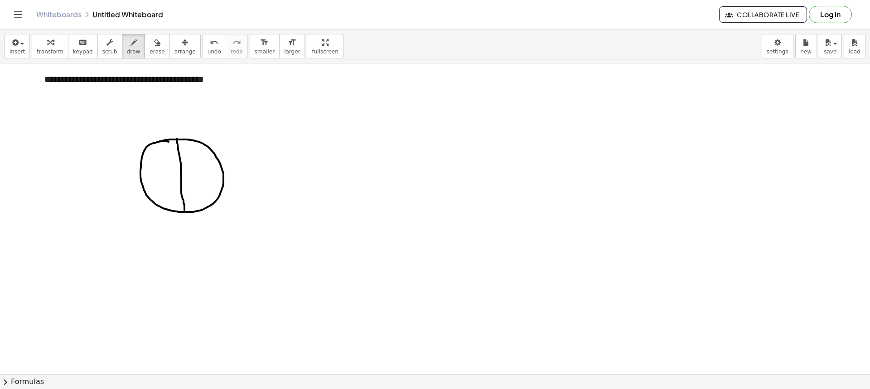
drag, startPoint x: 177, startPoint y: 139, endPoint x: 185, endPoint y: 210, distance: 72.0
drag, startPoint x: 143, startPoint y: 176, endPoint x: 222, endPoint y: 176, distance: 79.3
drag, startPoint x: 161, startPoint y: 197, endPoint x: 210, endPoint y: 149, distance: 68.3
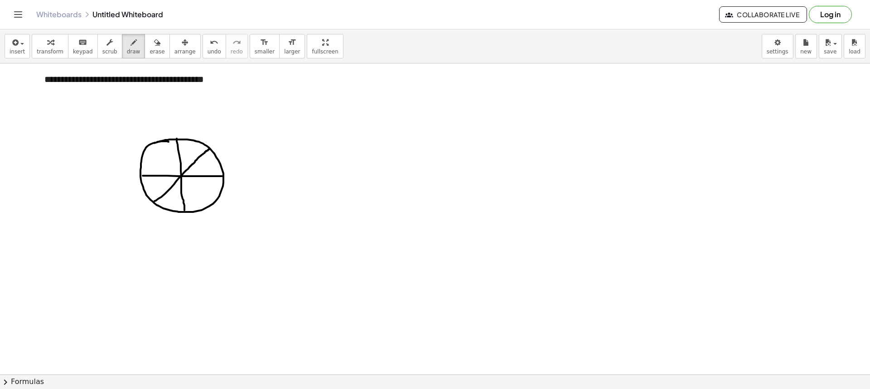
drag, startPoint x: 192, startPoint y: 170, endPoint x: 208, endPoint y: 155, distance: 22.1
drag, startPoint x: 191, startPoint y: 186, endPoint x: 208, endPoint y: 207, distance: 26.8
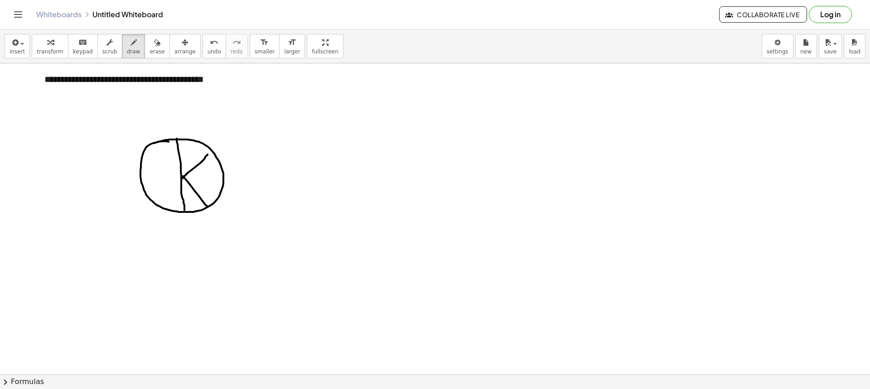
drag, startPoint x: 182, startPoint y: 177, endPoint x: 126, endPoint y: 179, distance: 55.4
drag, startPoint x: 203, startPoint y: 162, endPoint x: 215, endPoint y: 154, distance: 14.7
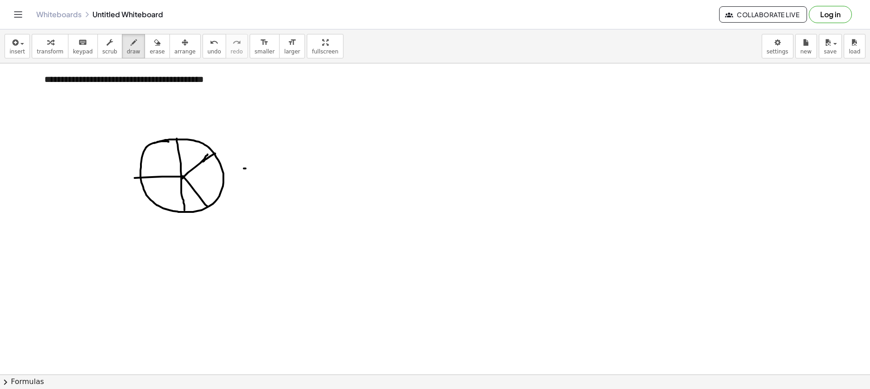
drag, startPoint x: 244, startPoint y: 171, endPoint x: 252, endPoint y: 172, distance: 7.8
drag, startPoint x: 266, startPoint y: 155, endPoint x: 271, endPoint y: 155, distance: 5.0
drag, startPoint x: 267, startPoint y: 156, endPoint x: 268, endPoint y: 163, distance: 6.6
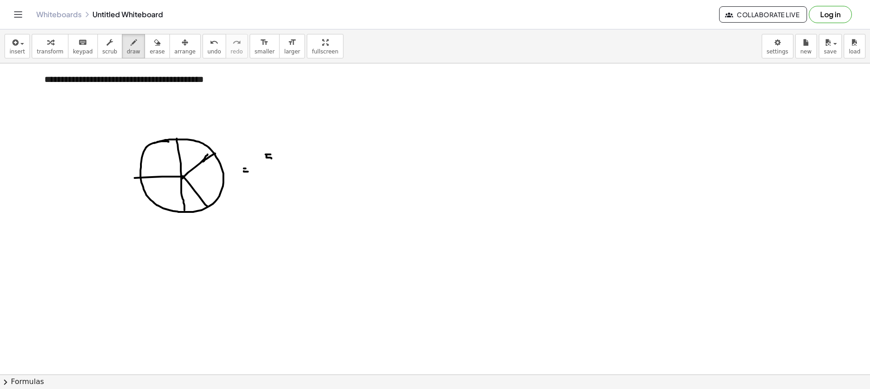
drag, startPoint x: 261, startPoint y: 166, endPoint x: 277, endPoint y: 166, distance: 16.3
drag, startPoint x: 265, startPoint y: 171, endPoint x: 270, endPoint y: 171, distance: 5.0
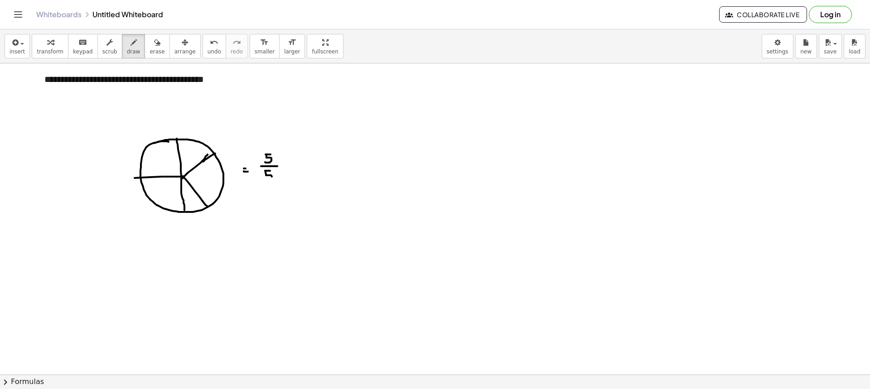
drag, startPoint x: 266, startPoint y: 174, endPoint x: 265, endPoint y: 181, distance: 7.3
drag, startPoint x: 297, startPoint y: 161, endPoint x: 298, endPoint y: 170, distance: 8.6
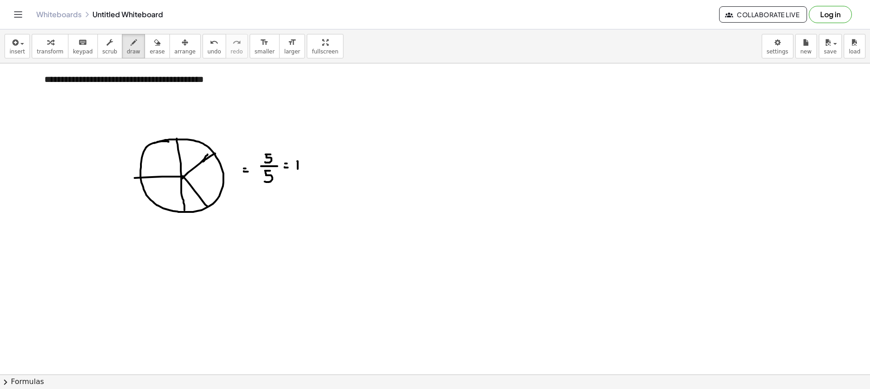
drag, startPoint x: 296, startPoint y: 147, endPoint x: 299, endPoint y: 152, distance: 5.9
drag, startPoint x: 296, startPoint y: 145, endPoint x: 102, endPoint y: 92, distance: 201.3
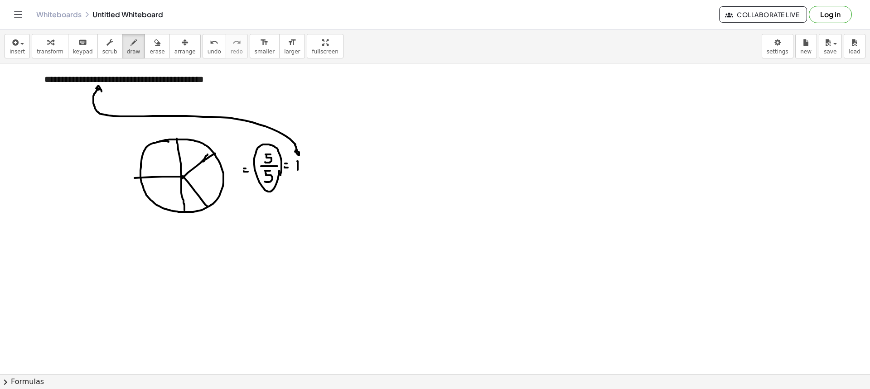
drag, startPoint x: 282, startPoint y: 170, endPoint x: 279, endPoint y: 164, distance: 6.5
drag, startPoint x: 277, startPoint y: 181, endPoint x: 303, endPoint y: 180, distance: 25.9
drag, startPoint x: 38, startPoint y: 82, endPoint x: 33, endPoint y: 83, distance: 5.6
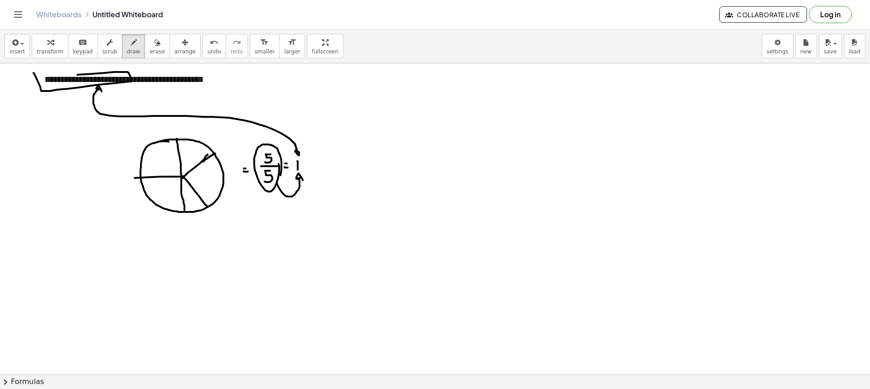
click at [145, 55] on button "erase" at bounding box center [157, 46] width 25 height 24
drag, startPoint x: 22, startPoint y: 87, endPoint x: 136, endPoint y: 75, distance: 115.3
click at [127, 47] on div "button" at bounding box center [134, 42] width 14 height 11
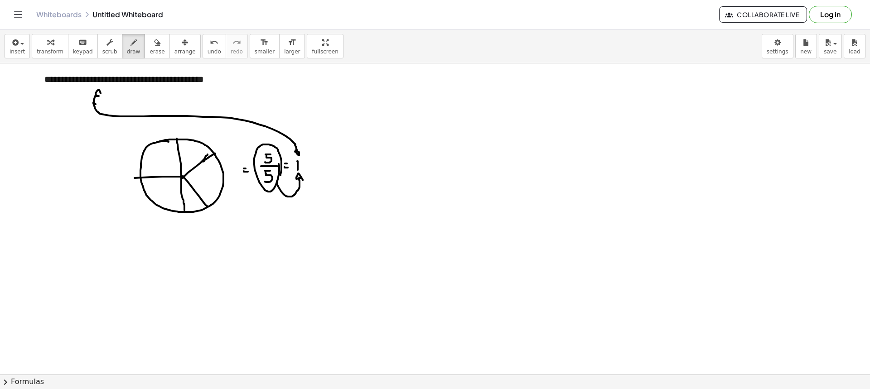
drag, startPoint x: 96, startPoint y: 104, endPoint x: 104, endPoint y: 99, distance: 9.6
drag, startPoint x: 306, startPoint y: 168, endPoint x: 315, endPoint y: 168, distance: 8.2
drag, startPoint x: 308, startPoint y: 166, endPoint x: 307, endPoint y: 170, distance: 4.6
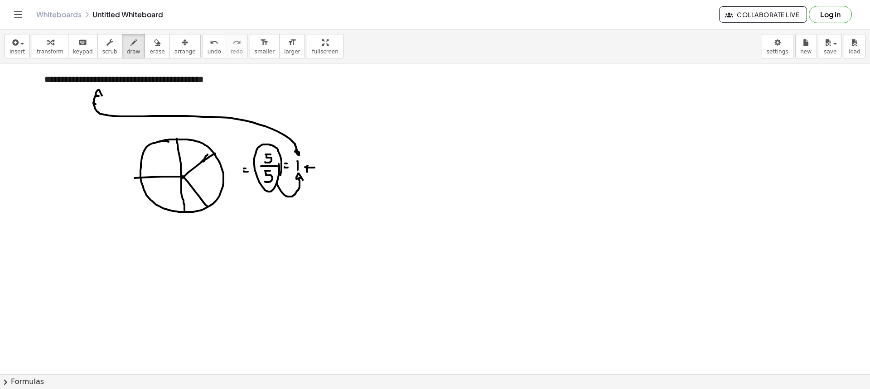
drag, startPoint x: 244, startPoint y: 145, endPoint x: 247, endPoint y: 151, distance: 6.3
click at [153, 52] on button "erase" at bounding box center [157, 46] width 25 height 24
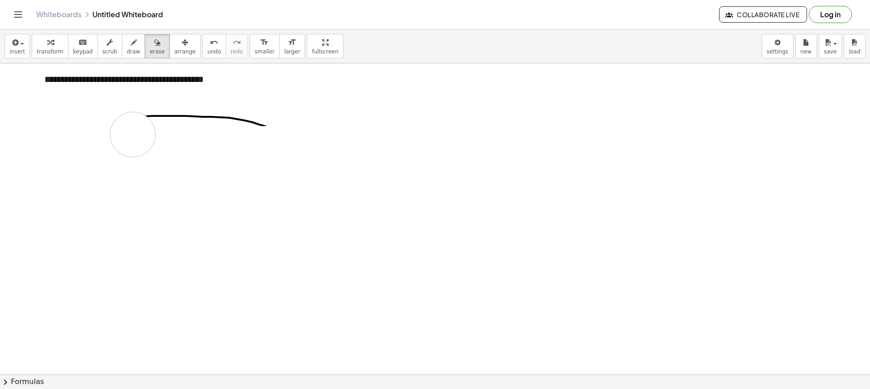
drag, startPoint x: 98, startPoint y: 114, endPoint x: 240, endPoint y: 127, distance: 142.1
click at [109, 53] on button "scrub" at bounding box center [109, 46] width 25 height 24
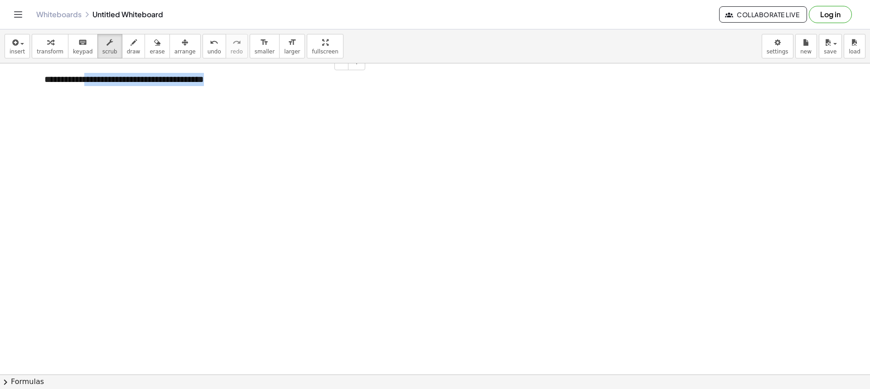
drag, startPoint x: 241, startPoint y: 80, endPoint x: 97, endPoint y: 81, distance: 143.3
click at [97, 81] on div "**********" at bounding box center [201, 86] width 332 height 44
click at [129, 46] on button "draw" at bounding box center [134, 46] width 24 height 24
drag, startPoint x: 189, startPoint y: 105, endPoint x: 187, endPoint y: 118, distance: 13.3
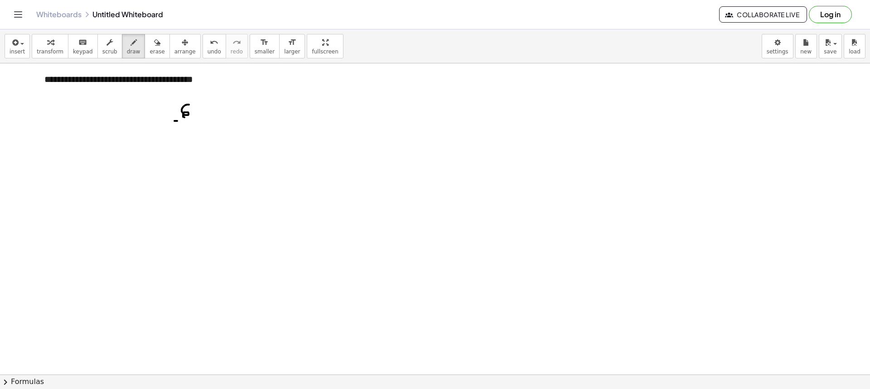
drag, startPoint x: 177, startPoint y: 121, endPoint x: 201, endPoint y: 122, distance: 23.6
drag, startPoint x: 188, startPoint y: 128, endPoint x: 189, endPoint y: 134, distance: 6.2
drag, startPoint x: 186, startPoint y: 136, endPoint x: 190, endPoint y: 140, distance: 5.8
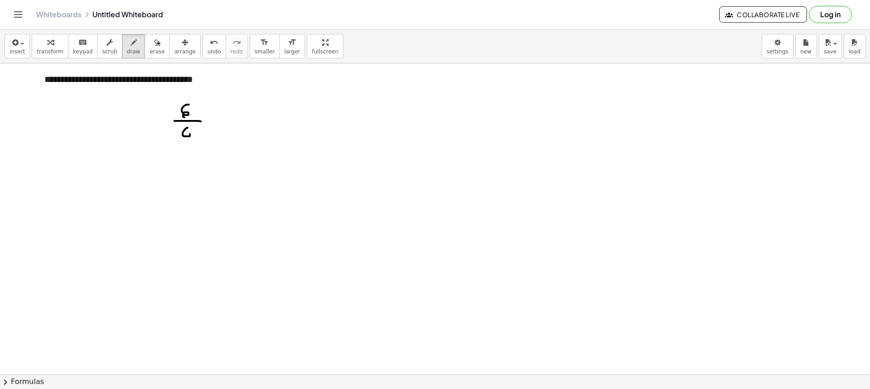
click at [132, 53] on button "draw" at bounding box center [134, 46] width 24 height 24
click at [154, 47] on icon "button" at bounding box center [157, 42] width 6 height 11
drag, startPoint x: 174, startPoint y: 114, endPoint x: 162, endPoint y: 113, distance: 11.8
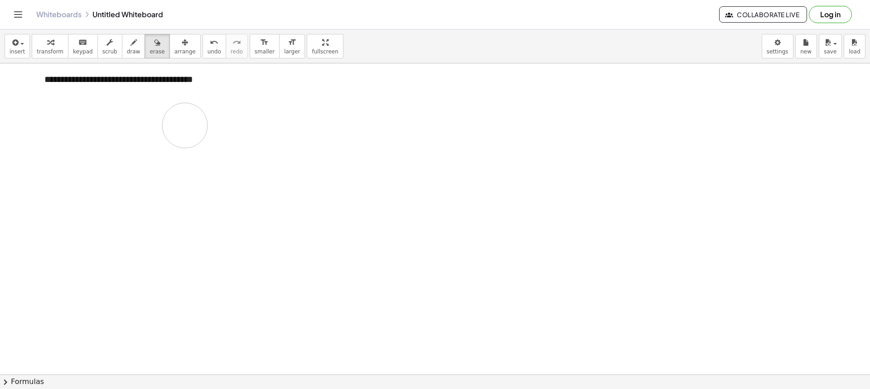
click at [103, 49] on span "scrub" at bounding box center [109, 52] width 15 height 6
drag, startPoint x: 216, startPoint y: 82, endPoint x: 97, endPoint y: 81, distance: 118.8
click at [97, 81] on div "**********" at bounding box center [201, 86] width 332 height 44
click at [127, 55] on span "draw" at bounding box center [134, 52] width 14 height 6
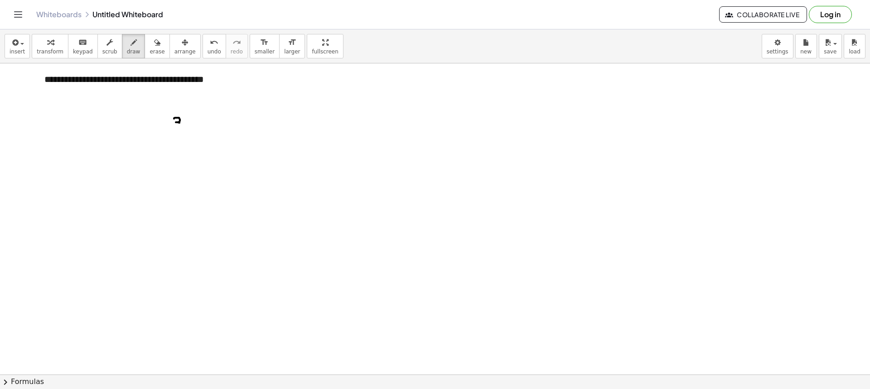
drag, startPoint x: 174, startPoint y: 119, endPoint x: 174, endPoint y: 127, distance: 8.6
drag, startPoint x: 169, startPoint y: 131, endPoint x: 189, endPoint y: 131, distance: 20.0
drag, startPoint x: 175, startPoint y: 136, endPoint x: 171, endPoint y: 145, distance: 8.8
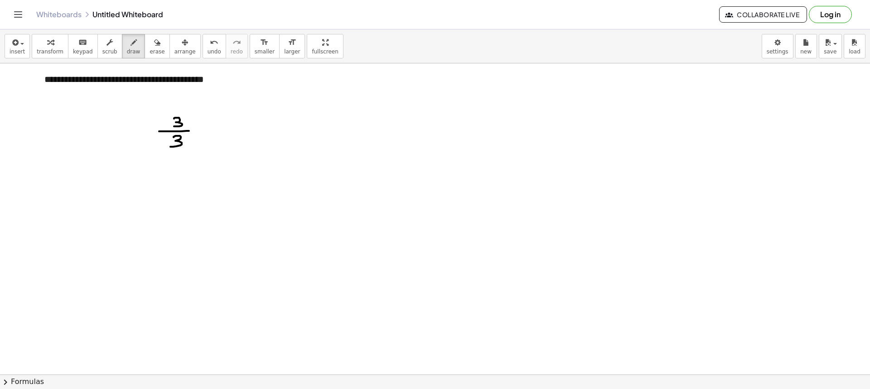
drag, startPoint x: 134, startPoint y: 123, endPoint x: 172, endPoint y: 126, distance: 37.7
drag, startPoint x: 131, startPoint y: 141, endPoint x: 159, endPoint y: 145, distance: 28.3
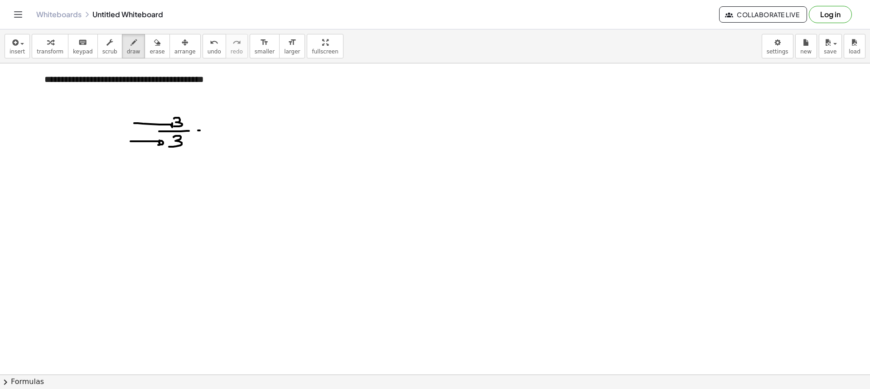
drag, startPoint x: 220, startPoint y: 110, endPoint x: 225, endPoint y: 117, distance: 8.8
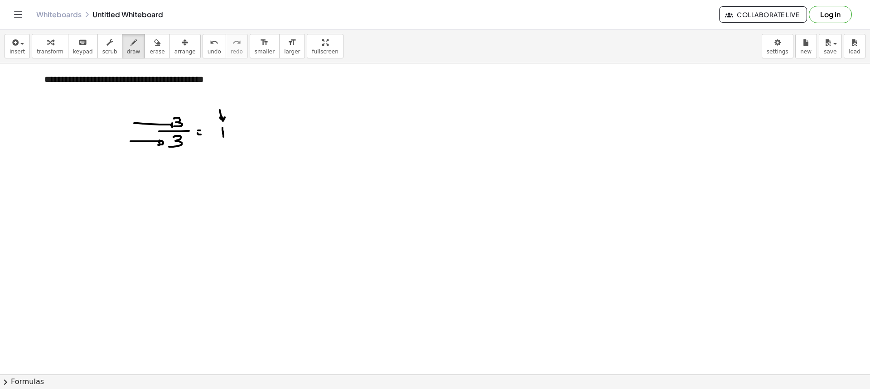
drag, startPoint x: 236, startPoint y: 131, endPoint x: 243, endPoint y: 131, distance: 7.3
drag, startPoint x: 240, startPoint y: 132, endPoint x: 113, endPoint y: 93, distance: 133.1
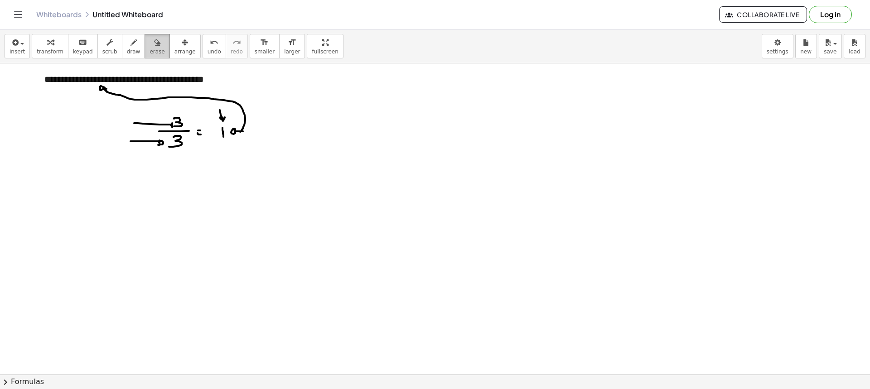
click at [150, 55] on span "erase" at bounding box center [157, 52] width 15 height 6
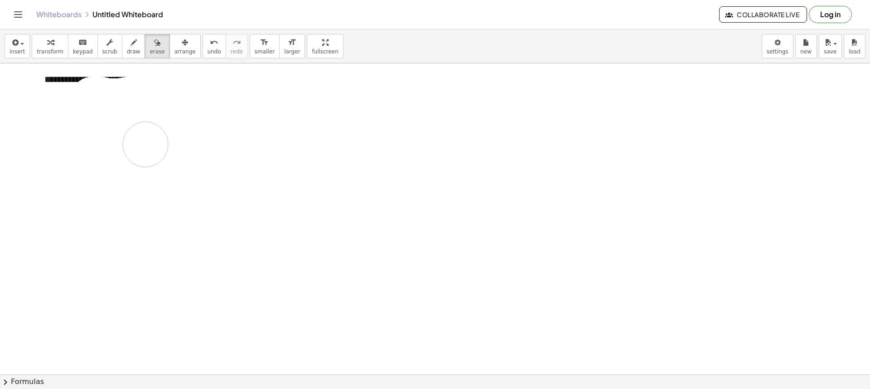
drag, startPoint x: 93, startPoint y: 99, endPoint x: 148, endPoint y: 144, distance: 70.9
click at [107, 52] on span "scrub" at bounding box center [109, 52] width 15 height 6
drag, startPoint x: 231, startPoint y: 80, endPoint x: 97, endPoint y: 81, distance: 133.7
click at [97, 81] on div "**********" at bounding box center [201, 86] width 332 height 44
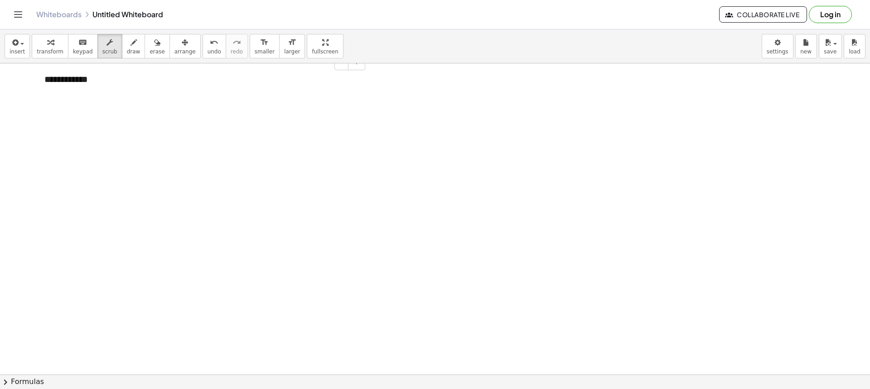
click at [163, 79] on div "**********" at bounding box center [201, 86] width 332 height 44
click at [131, 47] on icon "button" at bounding box center [134, 42] width 6 height 11
click at [131, 42] on icon "button" at bounding box center [134, 42] width 6 height 11
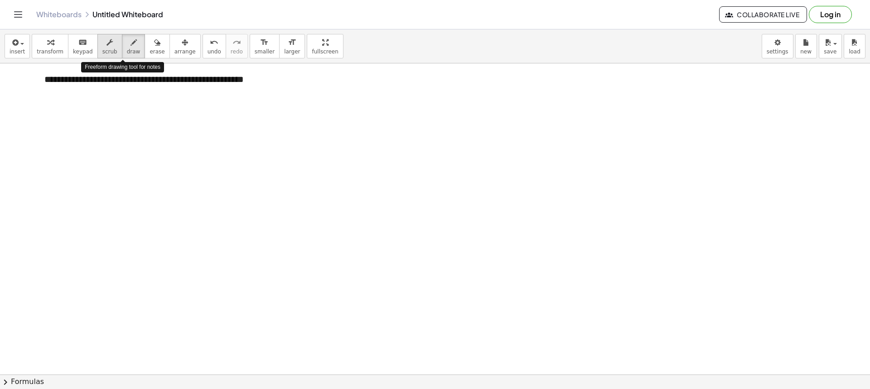
click at [104, 46] on div "button" at bounding box center [109, 42] width 15 height 11
click at [101, 82] on div "**********" at bounding box center [201, 86] width 332 height 44
click at [129, 52] on button "draw" at bounding box center [134, 46] width 24 height 24
drag, startPoint x: 209, startPoint y: 107, endPoint x: 211, endPoint y: 112, distance: 5.3
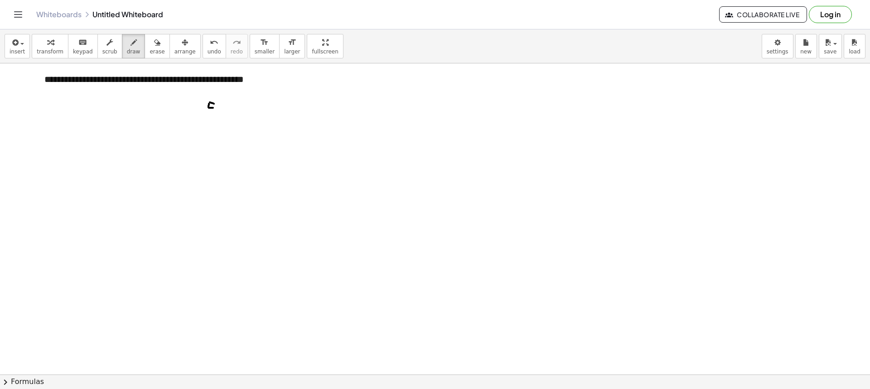
drag, startPoint x: 220, startPoint y: 116, endPoint x: 226, endPoint y: 116, distance: 6.3
drag, startPoint x: 213, startPoint y: 121, endPoint x: 213, endPoint y: 126, distance: 5.5
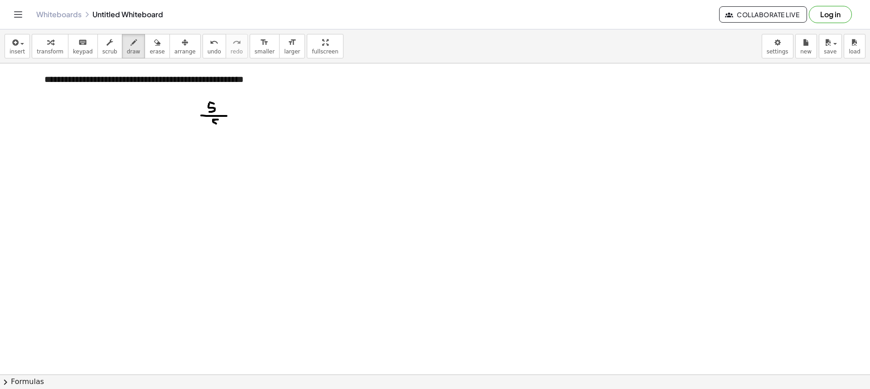
click at [150, 47] on div "button" at bounding box center [157, 42] width 15 height 11
drag, startPoint x: 232, startPoint y: 137, endPoint x: 241, endPoint y: 135, distance: 9.3
click at [127, 49] on span "draw" at bounding box center [134, 52] width 14 height 6
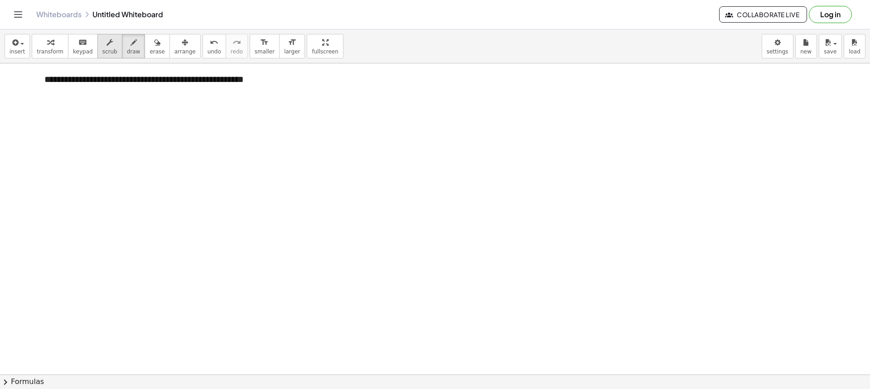
click at [105, 51] on span "scrub" at bounding box center [109, 52] width 15 height 6
click at [102, 80] on div "**********" at bounding box center [201, 86] width 332 height 44
click at [125, 57] on button "draw" at bounding box center [134, 46] width 24 height 24
drag, startPoint x: 98, startPoint y: 106, endPoint x: 101, endPoint y: 94, distance: 12.2
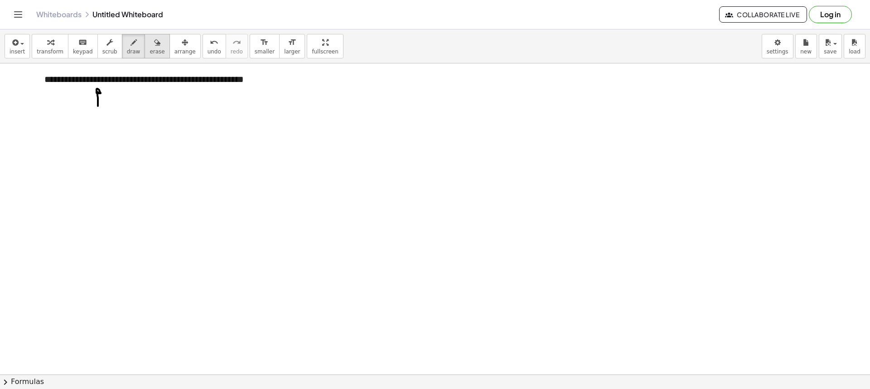
click at [150, 49] on button "erase" at bounding box center [157, 46] width 25 height 24
drag, startPoint x: 103, startPoint y: 111, endPoint x: 100, endPoint y: 108, distance: 4.8
click at [127, 49] on span "draw" at bounding box center [134, 52] width 14 height 6
click at [122, 61] on div "insert select one: Math Expression Function Text Youtube Video Graphing Geometr…" at bounding box center [435, 46] width 870 height 34
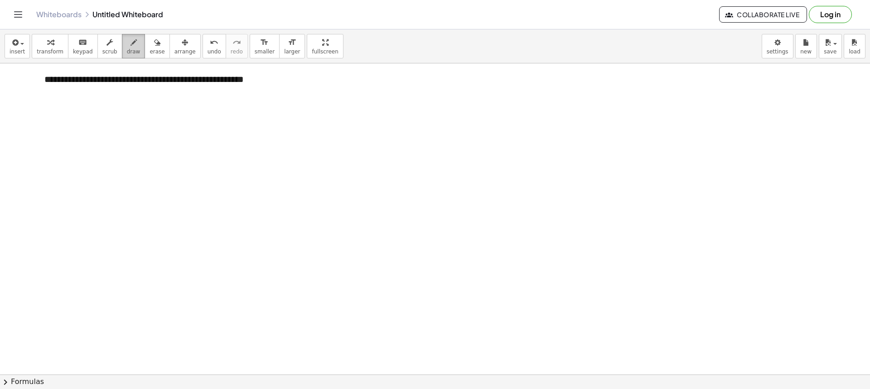
click at [127, 53] on span "draw" at bounding box center [134, 52] width 14 height 6
drag, startPoint x: 92, startPoint y: 111, endPoint x: 93, endPoint y: 118, distance: 6.9
drag, startPoint x: 101, startPoint y: 122, endPoint x: 94, endPoint y: 126, distance: 8.1
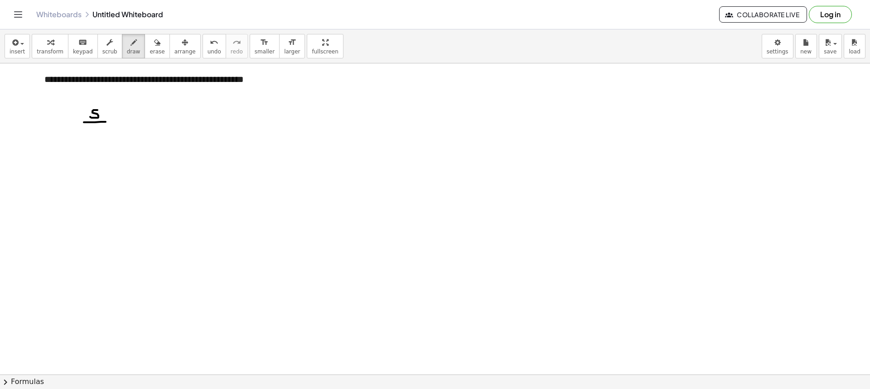
drag, startPoint x: 92, startPoint y: 127, endPoint x: 88, endPoint y: 131, distance: 5.5
drag, startPoint x: 119, startPoint y: 120, endPoint x: 134, endPoint y: 121, distance: 14.5
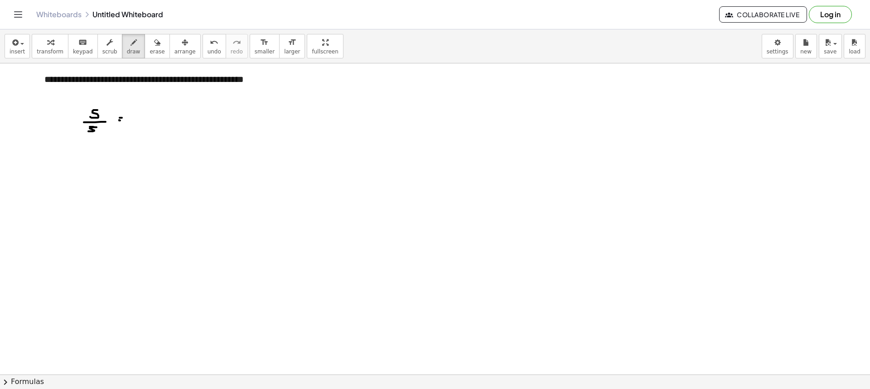
drag, startPoint x: 132, startPoint y: 96, endPoint x: 136, endPoint y: 104, distance: 9.1
drag, startPoint x: 132, startPoint y: 96, endPoint x: 107, endPoint y: 86, distance: 26.4
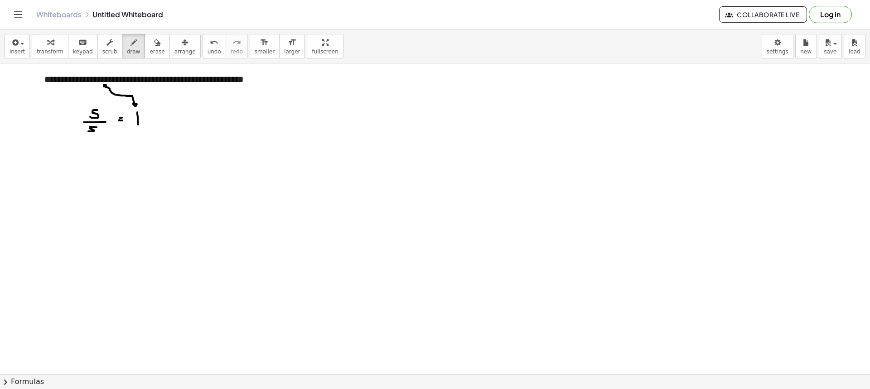
click at [150, 52] on span "erase" at bounding box center [157, 52] width 15 height 6
drag, startPoint x: 148, startPoint y: 86, endPoint x: 123, endPoint y: 84, distance: 25.5
drag, startPoint x: 143, startPoint y: 122, endPoint x: 135, endPoint y: 121, distance: 7.8
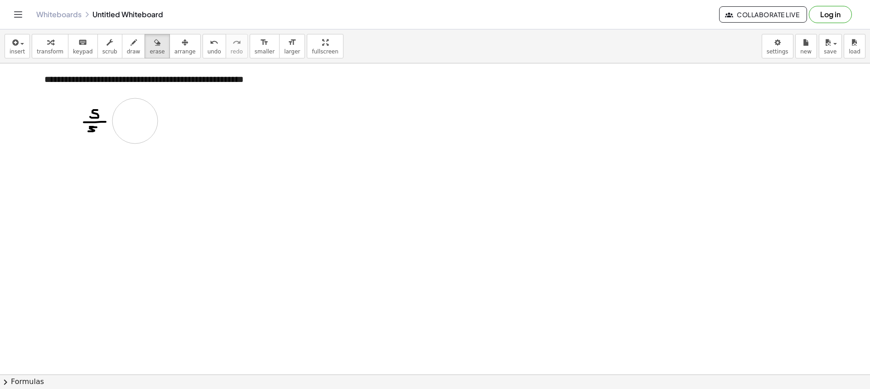
click at [127, 51] on span "draw" at bounding box center [134, 52] width 14 height 6
drag, startPoint x: 125, startPoint y: 117, endPoint x: 131, endPoint y: 118, distance: 5.5
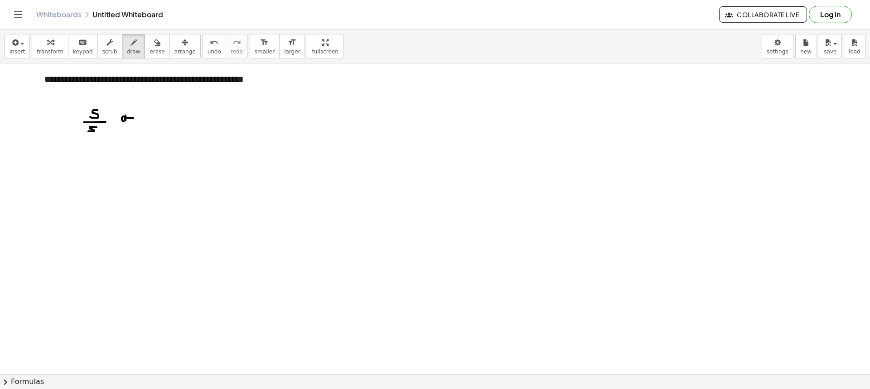
drag, startPoint x: 207, startPoint y: 112, endPoint x: 204, endPoint y: 120, distance: 8.3
drag, startPoint x: 208, startPoint y: 129, endPoint x: 206, endPoint y: 138, distance: 9.2
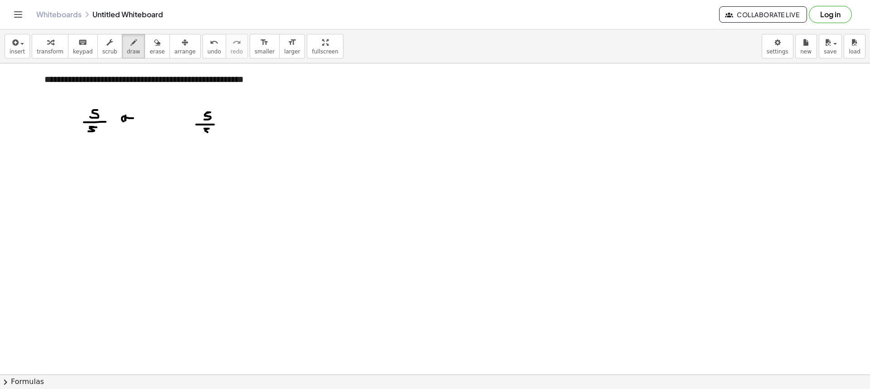
drag, startPoint x: 98, startPoint y: 70, endPoint x: 108, endPoint y: 80, distance: 14.4
click at [150, 47] on div "button" at bounding box center [157, 42] width 15 height 11
click at [127, 44] on div "button" at bounding box center [134, 42] width 14 height 11
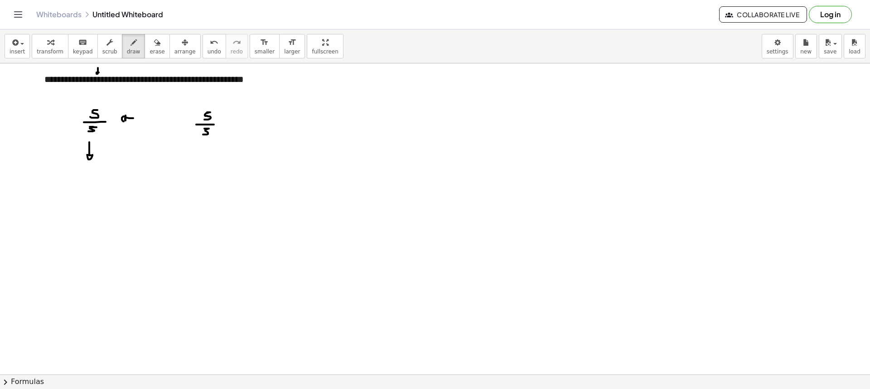
drag, startPoint x: 89, startPoint y: 142, endPoint x: 92, endPoint y: 155, distance: 13.1
drag, startPoint x: 205, startPoint y: 148, endPoint x: 209, endPoint y: 158, distance: 11.0
click at [147, 57] on button "erase" at bounding box center [157, 46] width 25 height 24
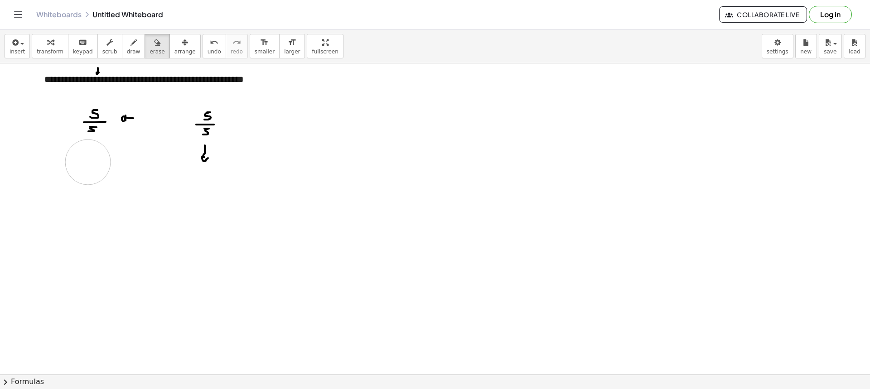
drag, startPoint x: 88, startPoint y: 173, endPoint x: 88, endPoint y: 162, distance: 10.4
drag, startPoint x: 136, startPoint y: 134, endPoint x: 135, endPoint y: 123, distance: 10.5
click at [127, 50] on span "draw" at bounding box center [134, 52] width 14 height 6
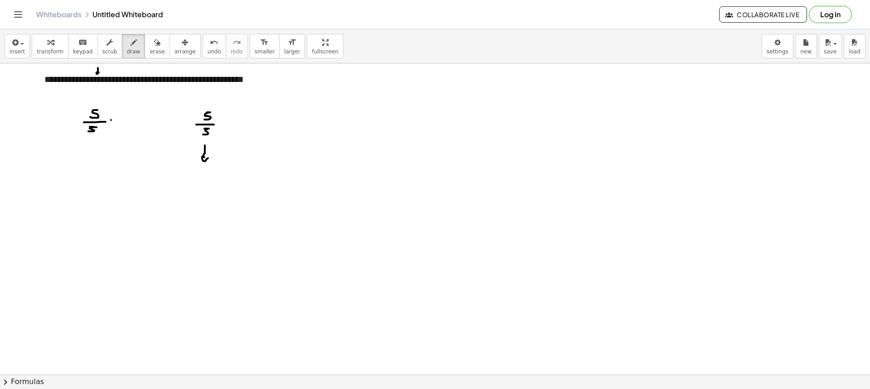
drag, startPoint x: 111, startPoint y: 123, endPoint x: 116, endPoint y: 123, distance: 5.0
drag, startPoint x: 123, startPoint y: 100, endPoint x: 126, endPoint y: 107, distance: 7.2
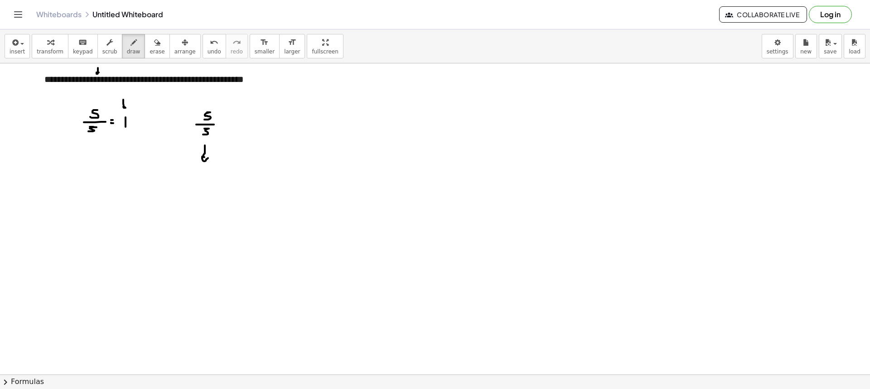
drag, startPoint x: 95, startPoint y: 87, endPoint x: 103, endPoint y: 99, distance: 15.1
drag, startPoint x: 107, startPoint y: 177, endPoint x: 102, endPoint y: 186, distance: 10.0
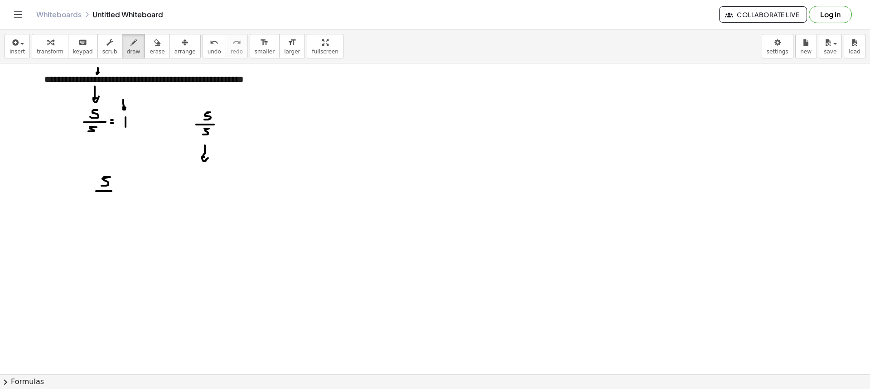
drag, startPoint x: 102, startPoint y: 191, endPoint x: 112, endPoint y: 193, distance: 10.5
drag, startPoint x: 105, startPoint y: 195, endPoint x: 102, endPoint y: 202, distance: 7.5
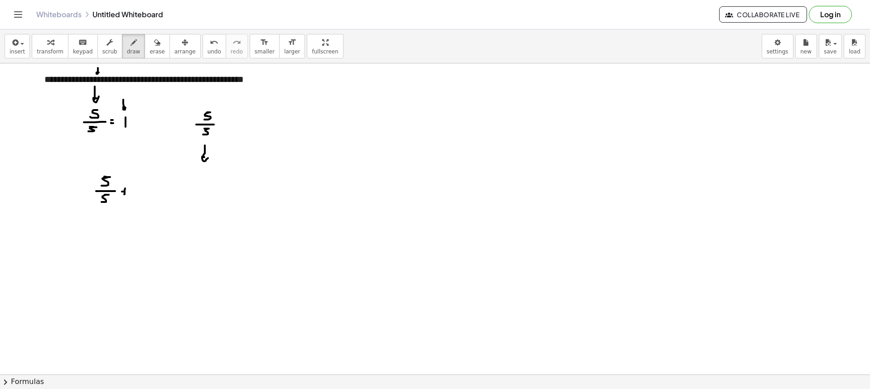
drag, startPoint x: 122, startPoint y: 192, endPoint x: 131, endPoint y: 192, distance: 8.6
drag, startPoint x: 153, startPoint y: 180, endPoint x: 154, endPoint y: 190, distance: 10.5
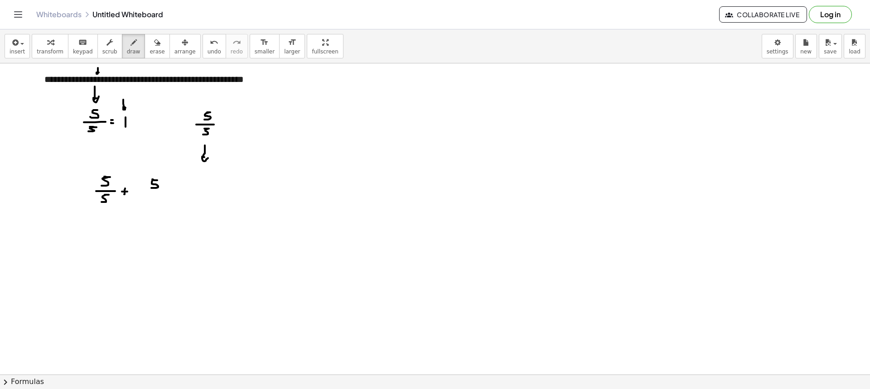
drag, startPoint x: 149, startPoint y: 191, endPoint x: 160, endPoint y: 193, distance: 11.4
drag, startPoint x: 153, startPoint y: 195, endPoint x: 152, endPoint y: 202, distance: 6.4
drag, startPoint x: 107, startPoint y: 160, endPoint x: 108, endPoint y: 167, distance: 7.5
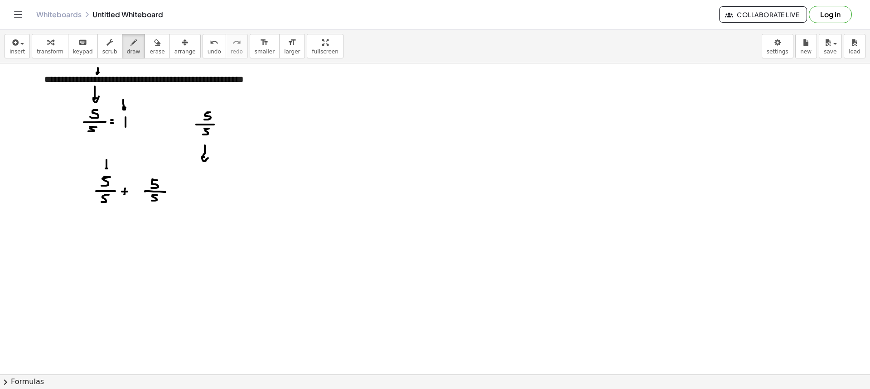
drag, startPoint x: 203, startPoint y: 187, endPoint x: 210, endPoint y: 184, distance: 7.5
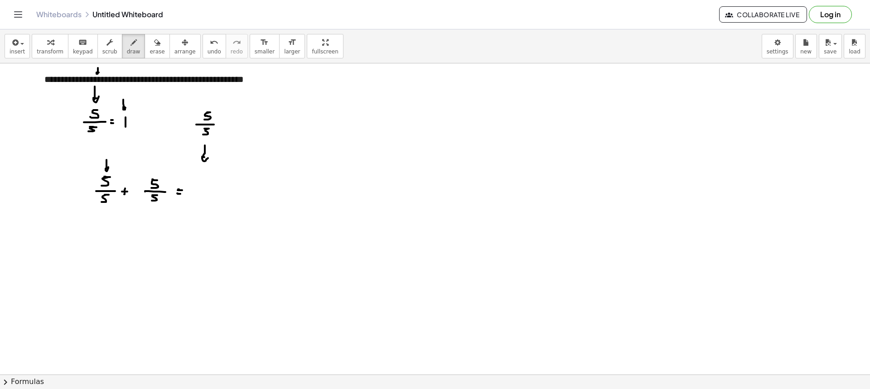
drag, startPoint x: 209, startPoint y: 185, endPoint x: 208, endPoint y: 191, distance: 6.4
drag, startPoint x: 210, startPoint y: 196, endPoint x: 206, endPoint y: 202, distance: 7.2
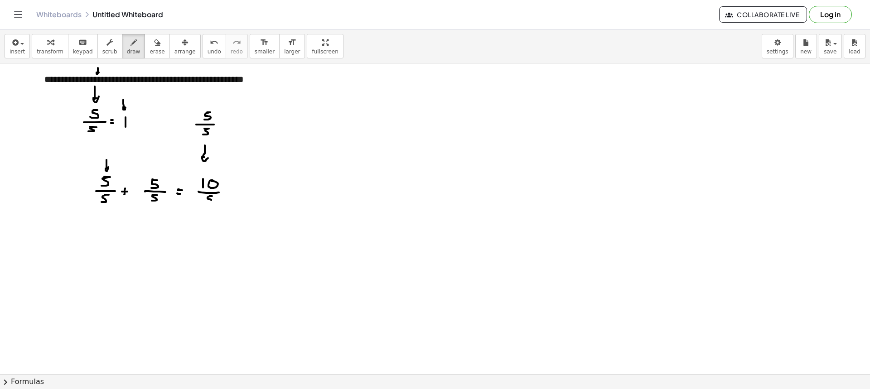
drag, startPoint x: 231, startPoint y: 193, endPoint x: 239, endPoint y: 194, distance: 8.4
click at [150, 50] on span "erase" at bounding box center [157, 52] width 15 height 6
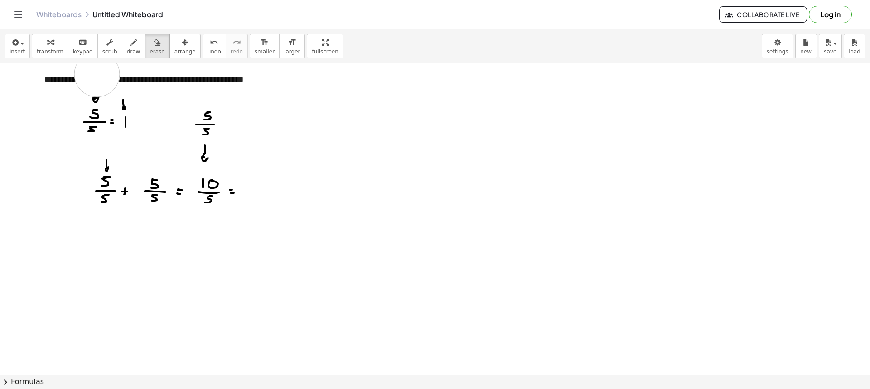
drag, startPoint x: 97, startPoint y: 74, endPoint x: 97, endPoint y: 80, distance: 5.5
click at [127, 51] on span "draw" at bounding box center [134, 52] width 14 height 6
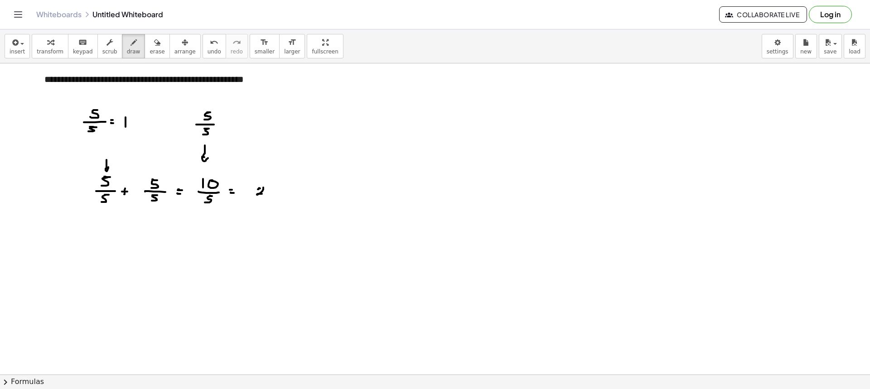
drag, startPoint x: 263, startPoint y: 188, endPoint x: 267, endPoint y: 197, distance: 9.9
drag, startPoint x: 258, startPoint y: 173, endPoint x: 260, endPoint y: 177, distance: 4.7
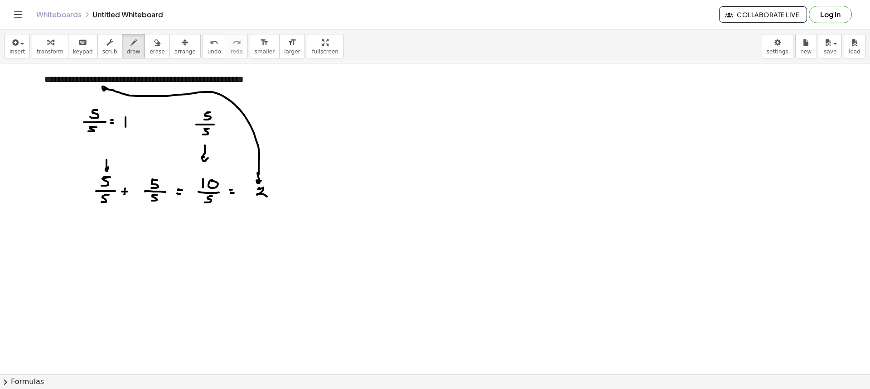
drag, startPoint x: 259, startPoint y: 175, endPoint x: 114, endPoint y: 99, distance: 163.4
drag, startPoint x: 103, startPoint y: 212, endPoint x: 106, endPoint y: 220, distance: 8.5
drag, startPoint x: 103, startPoint y: 237, endPoint x: 104, endPoint y: 243, distance: 6.0
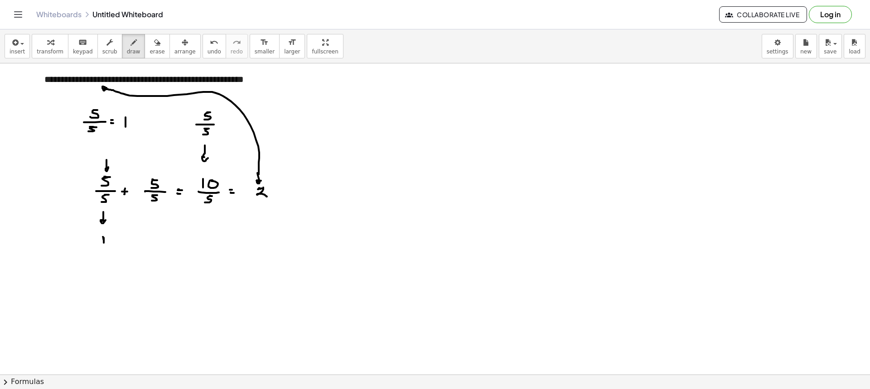
drag, startPoint x: 154, startPoint y: 211, endPoint x: 159, endPoint y: 222, distance: 12.0
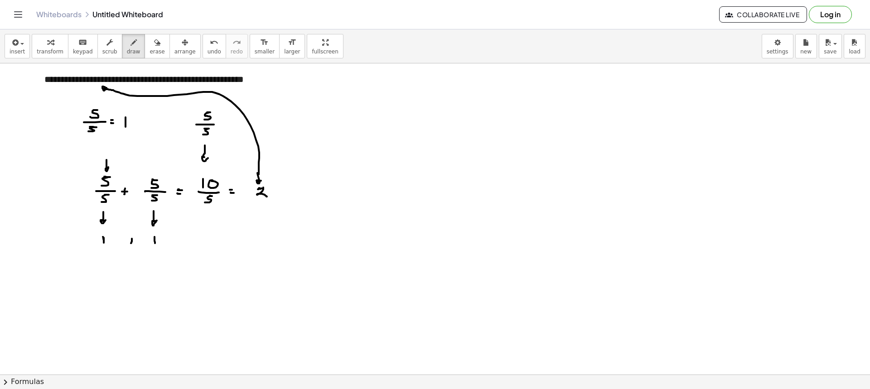
drag, startPoint x: 133, startPoint y: 241, endPoint x: 141, endPoint y: 241, distance: 8.2
drag, startPoint x: 178, startPoint y: 238, endPoint x: 185, endPoint y: 247, distance: 11.6
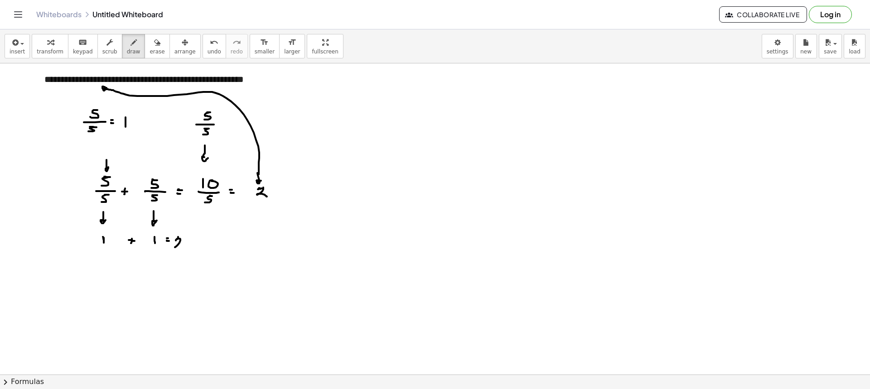
drag, startPoint x: 57, startPoint y: 192, endPoint x: 86, endPoint y: 193, distance: 29.0
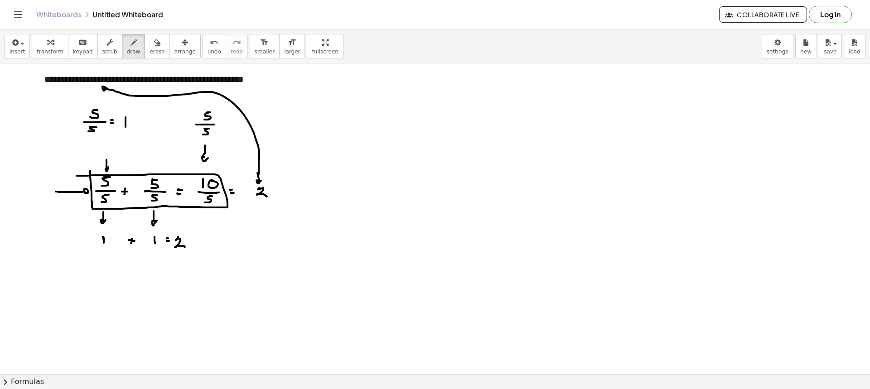
drag, startPoint x: 90, startPoint y: 177, endPoint x: 76, endPoint y: 176, distance: 14.5
drag, startPoint x: 90, startPoint y: 229, endPoint x: 93, endPoint y: 252, distance: 22.8
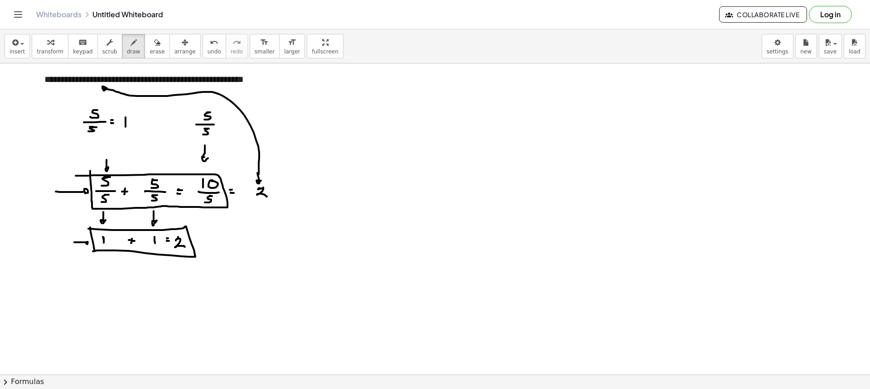
drag, startPoint x: 74, startPoint y: 243, endPoint x: 87, endPoint y: 246, distance: 13.1
drag, startPoint x: 73, startPoint y: 243, endPoint x: 86, endPoint y: 197, distance: 48.5
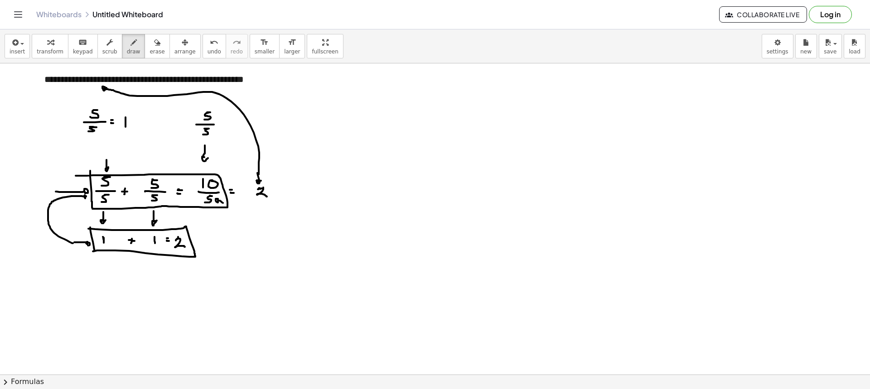
drag, startPoint x: 222, startPoint y: 203, endPoint x: 197, endPoint y: 240, distance: 44.8
drag, startPoint x: 144, startPoint y: 53, endPoint x: 135, endPoint y: 68, distance: 16.9
click at [150, 53] on span "erase" at bounding box center [157, 52] width 15 height 6
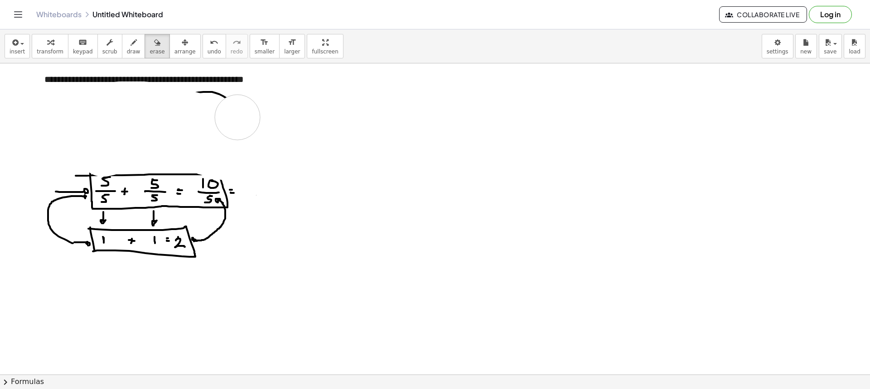
drag, startPoint x: 100, startPoint y: 112, endPoint x: 182, endPoint y: 108, distance: 82.6
click at [97, 49] on button "scrub" at bounding box center [109, 46] width 25 height 24
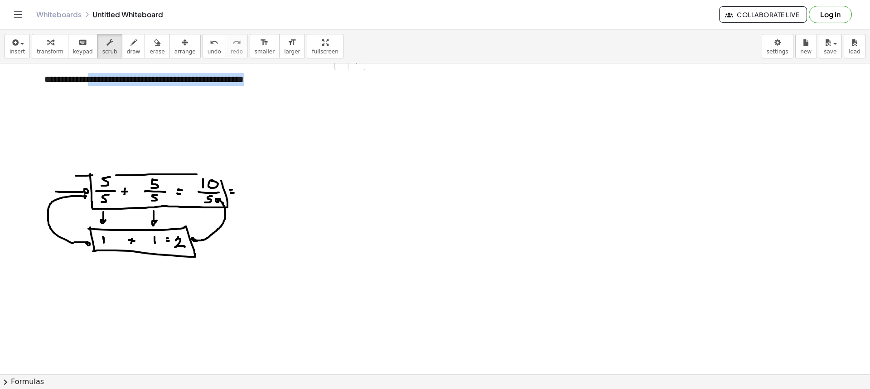
drag, startPoint x: 280, startPoint y: 82, endPoint x: 101, endPoint y: 83, distance: 178.6
click at [101, 83] on div "**********" at bounding box center [201, 86] width 332 height 44
click at [112, 83] on div "**********" at bounding box center [201, 86] width 332 height 44
click at [190, 81] on div "**********" at bounding box center [201, 86] width 332 height 44
click at [122, 48] on button "draw" at bounding box center [134, 46] width 24 height 24
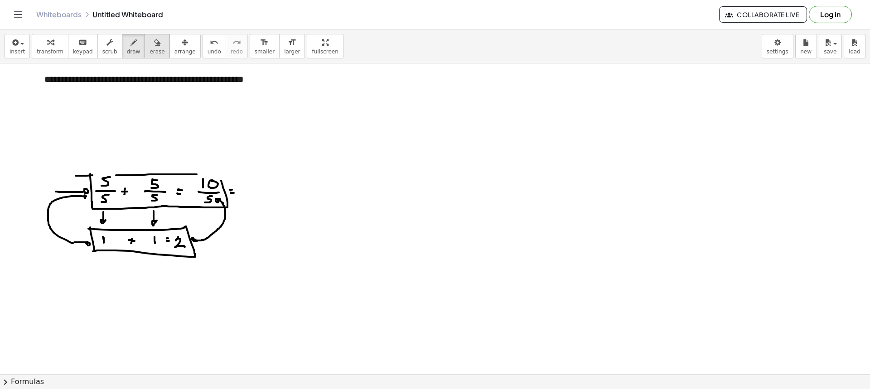
click at [150, 45] on div "button" at bounding box center [157, 42] width 15 height 11
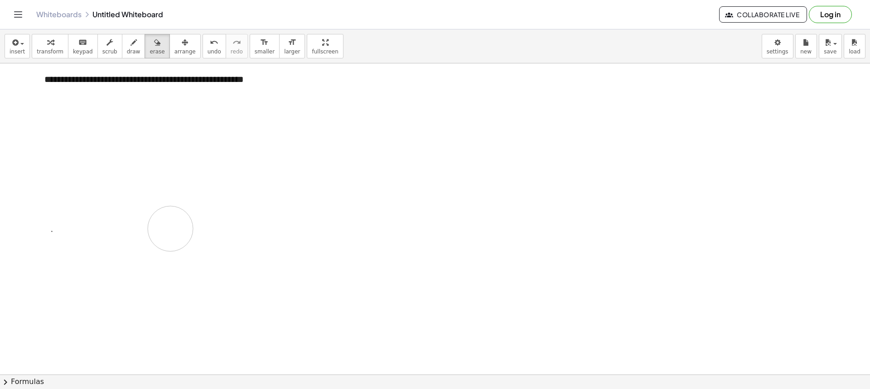
drag, startPoint x: 140, startPoint y: 181, endPoint x: 146, endPoint y: 228, distance: 47.1
drag, startPoint x: 172, startPoint y: 47, endPoint x: 176, endPoint y: 52, distance: 6.7
click at [182, 47] on icon "button" at bounding box center [185, 42] width 6 height 11
